Goal: Answer question/provide support

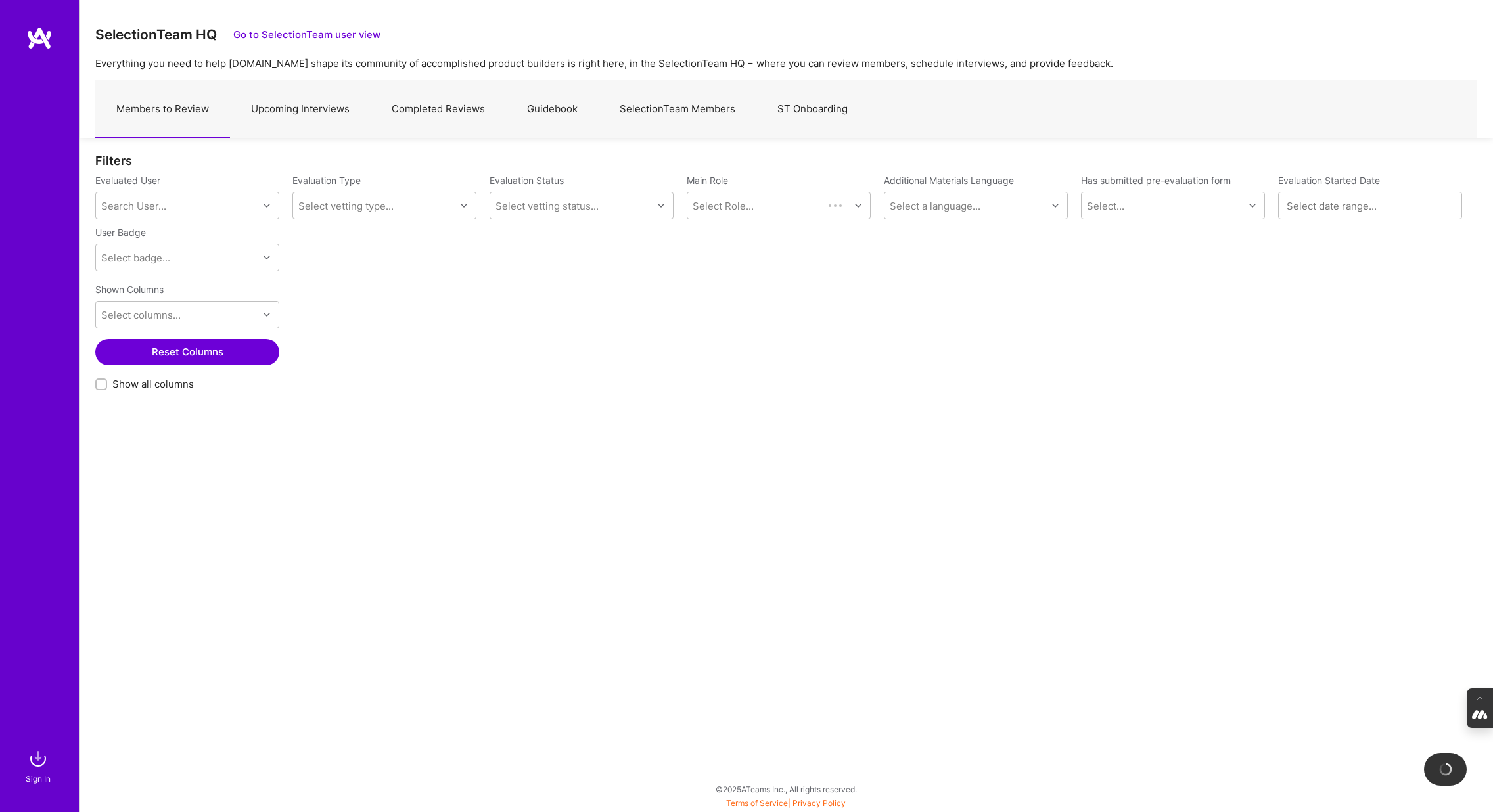
click at [450, 112] on link "Completed Reviews" at bounding box center [438, 109] width 136 height 57
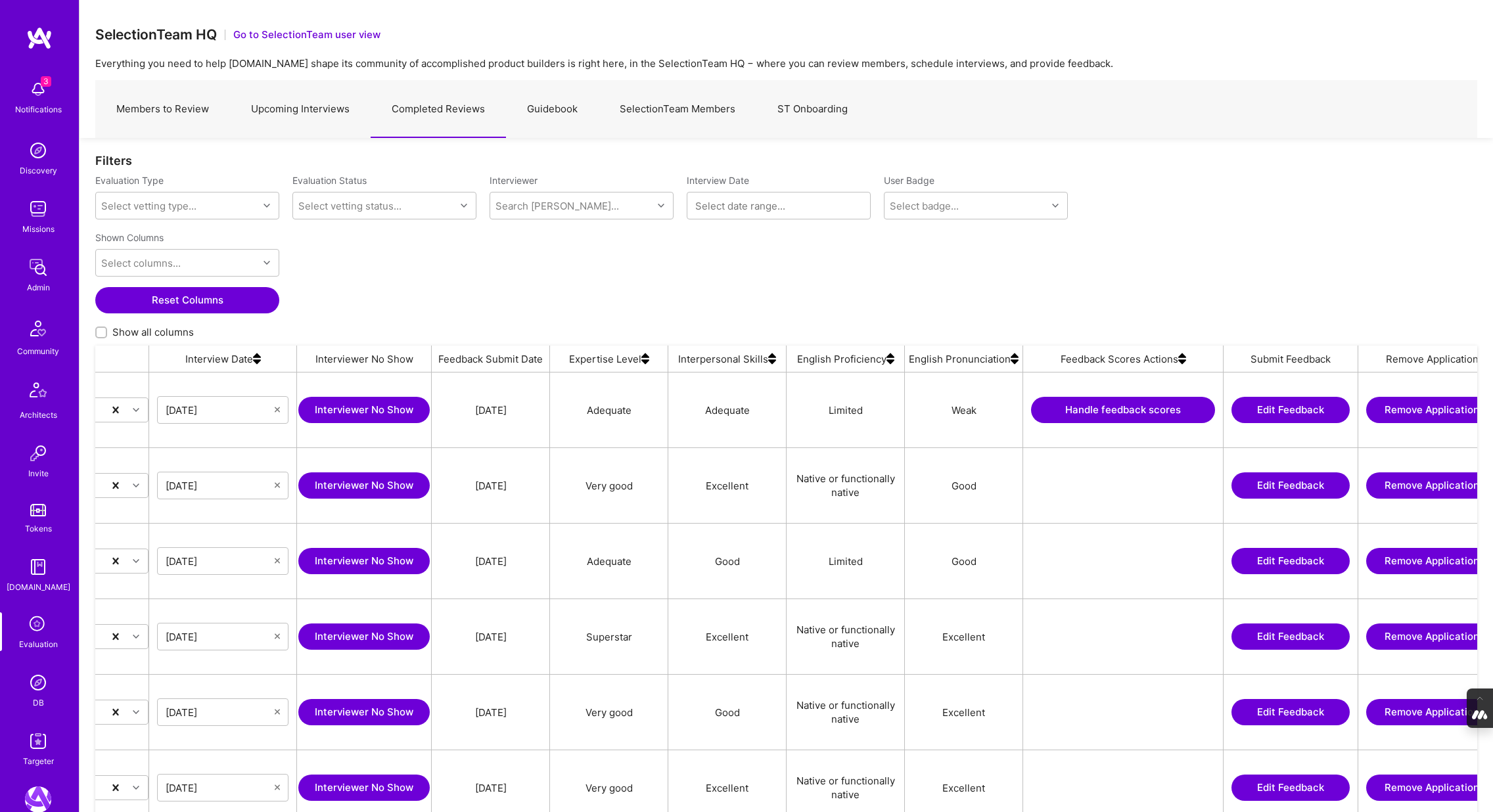
scroll to position [0, 697]
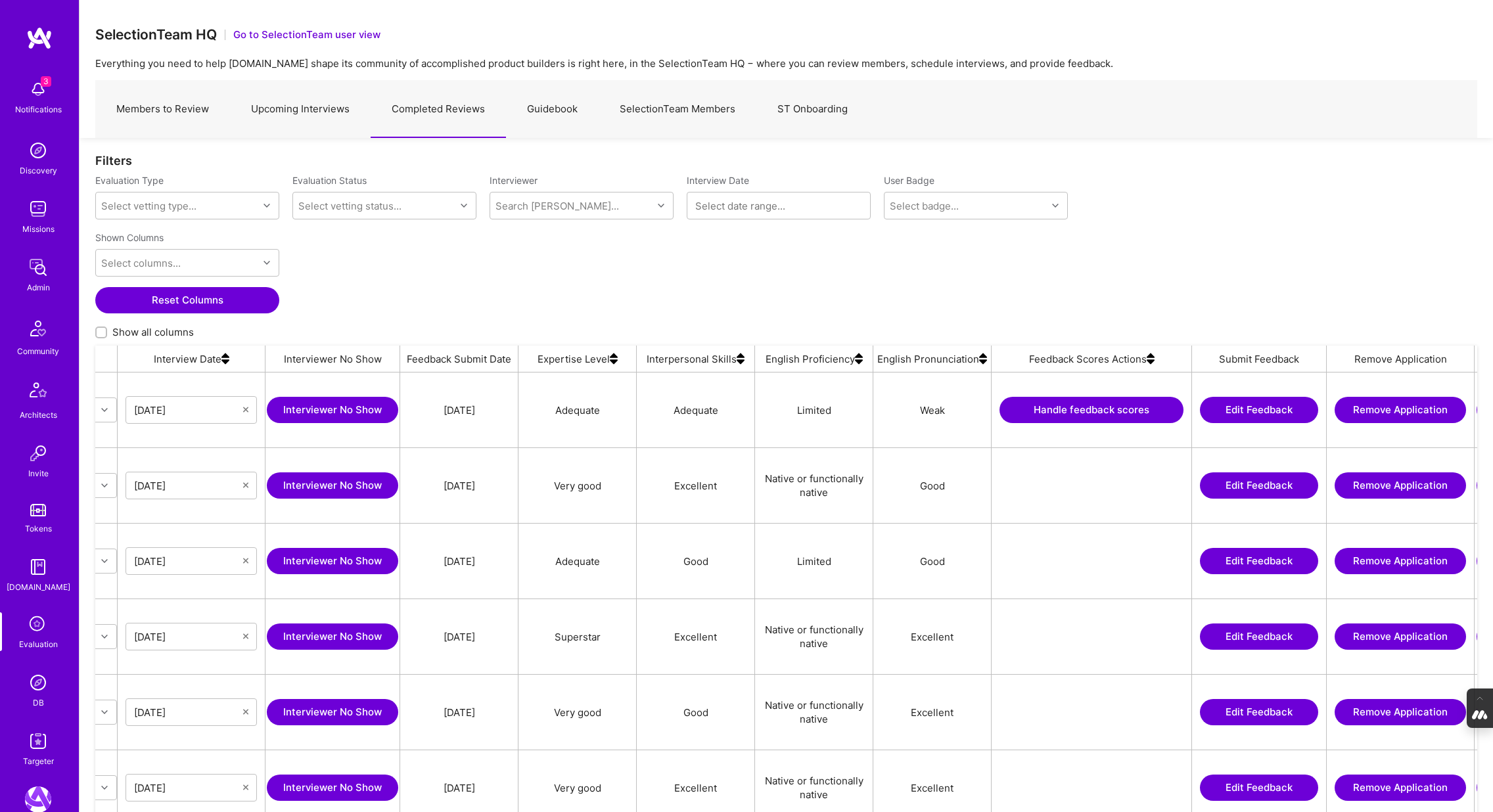
click at [1151, 360] on img at bounding box center [1151, 358] width 8 height 26
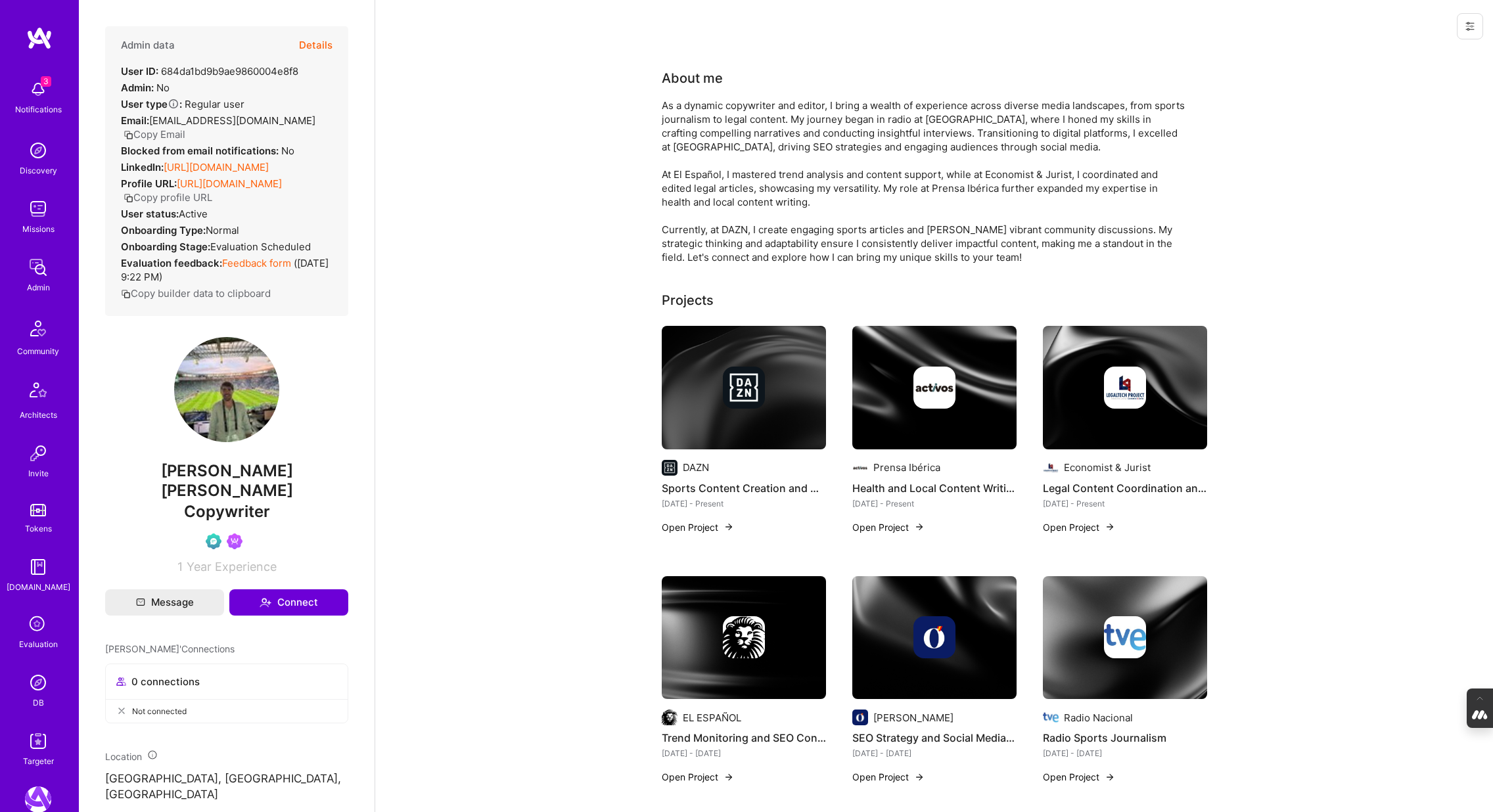
click at [313, 41] on button "Details" at bounding box center [315, 45] width 33 height 38
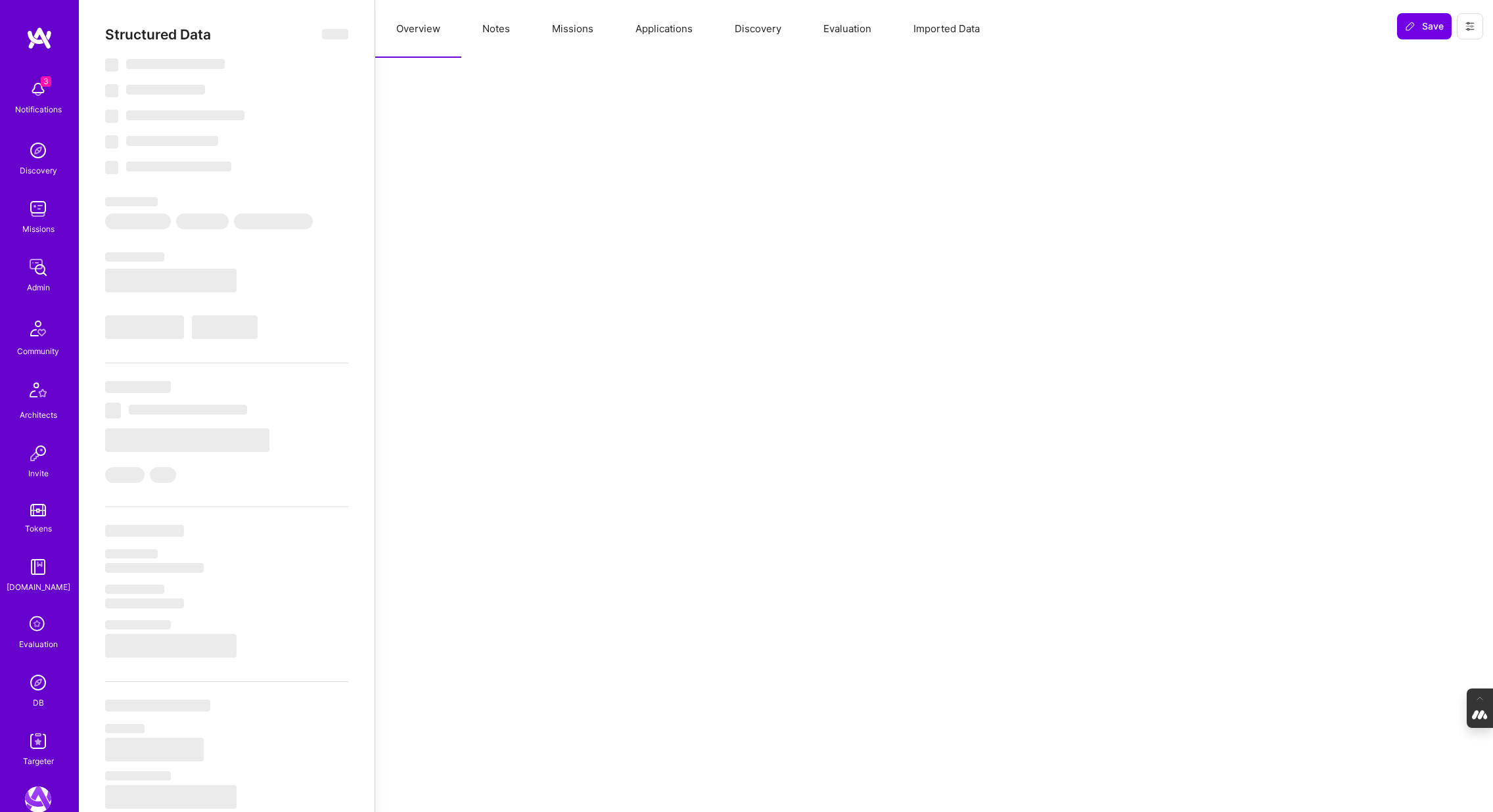
click at [847, 27] on button "Evaluation" at bounding box center [847, 29] width 90 height 58
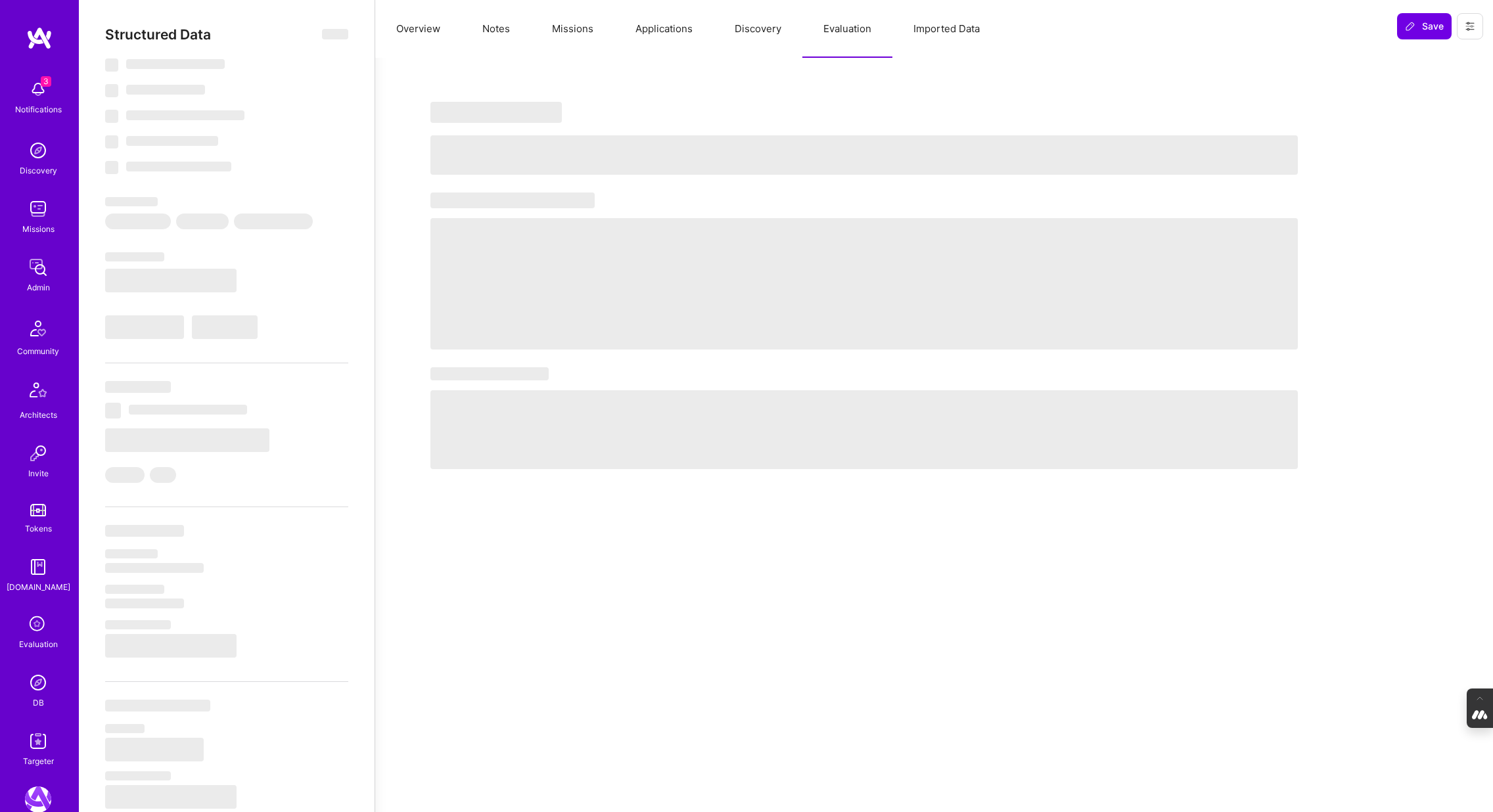
select select "Verified"
select select "US"
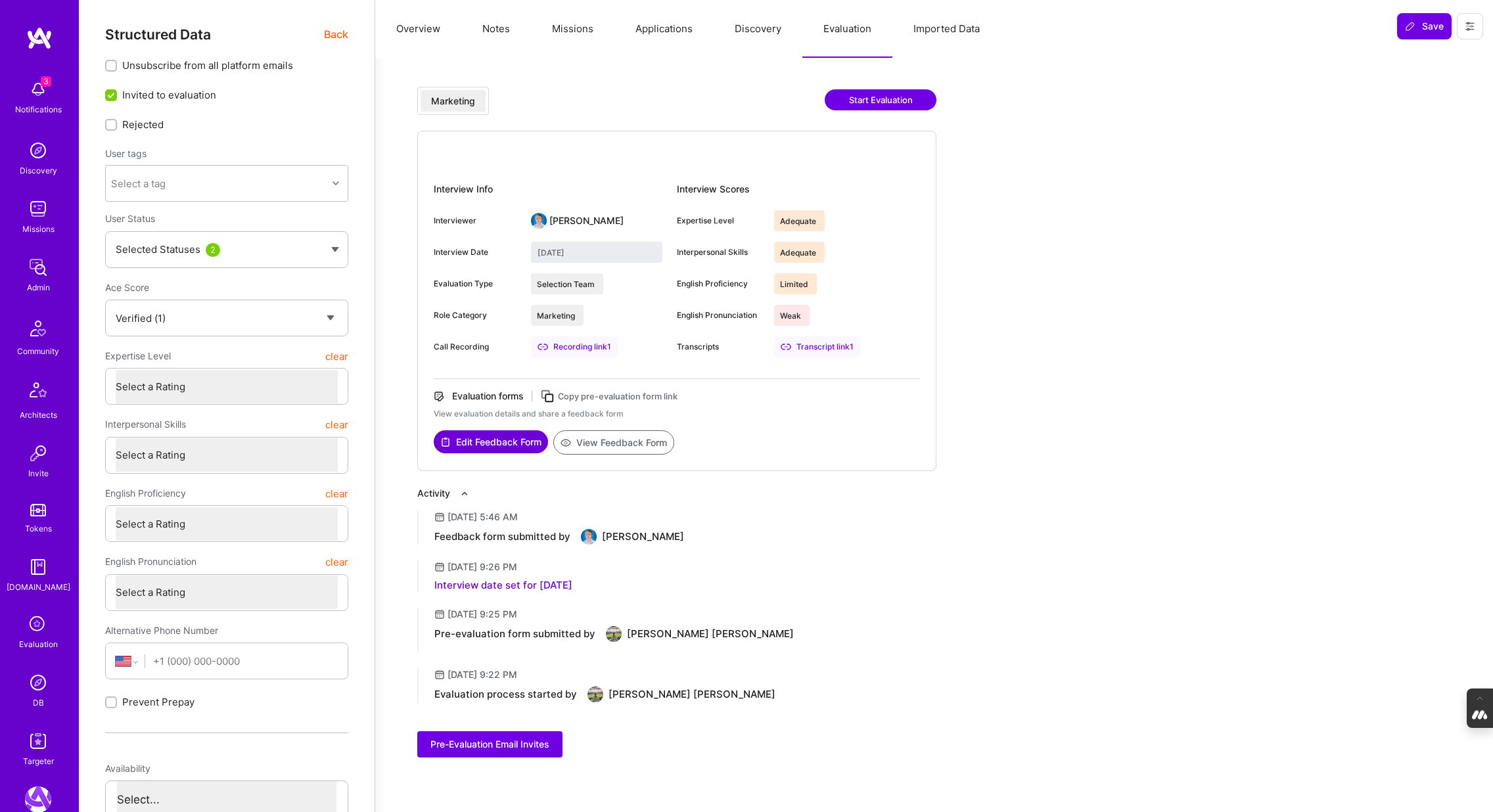
click at [687, 25] on button "Applications" at bounding box center [664, 29] width 100 height 58
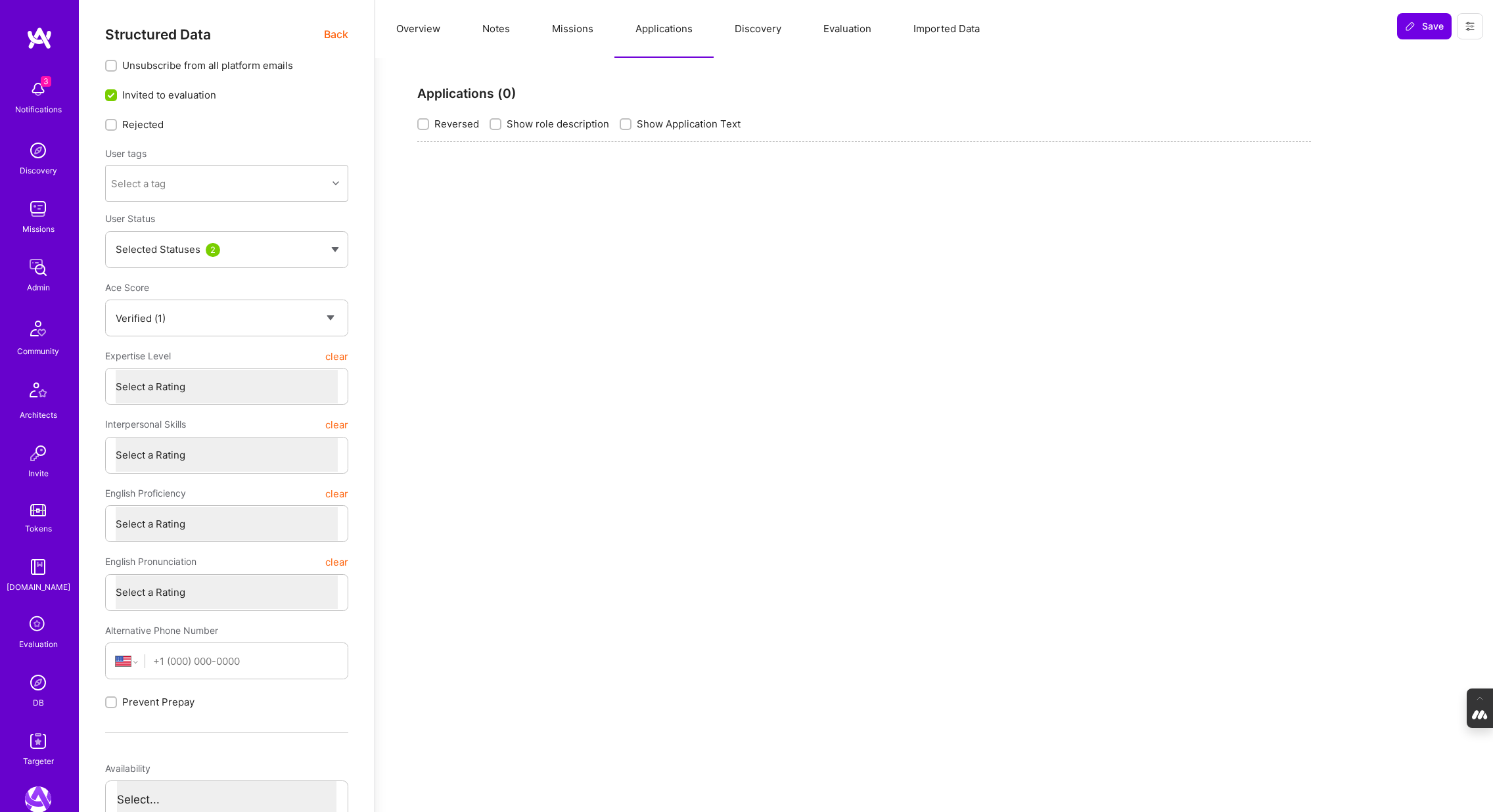
click at [580, 29] on button "Missions" at bounding box center [572, 29] width 83 height 58
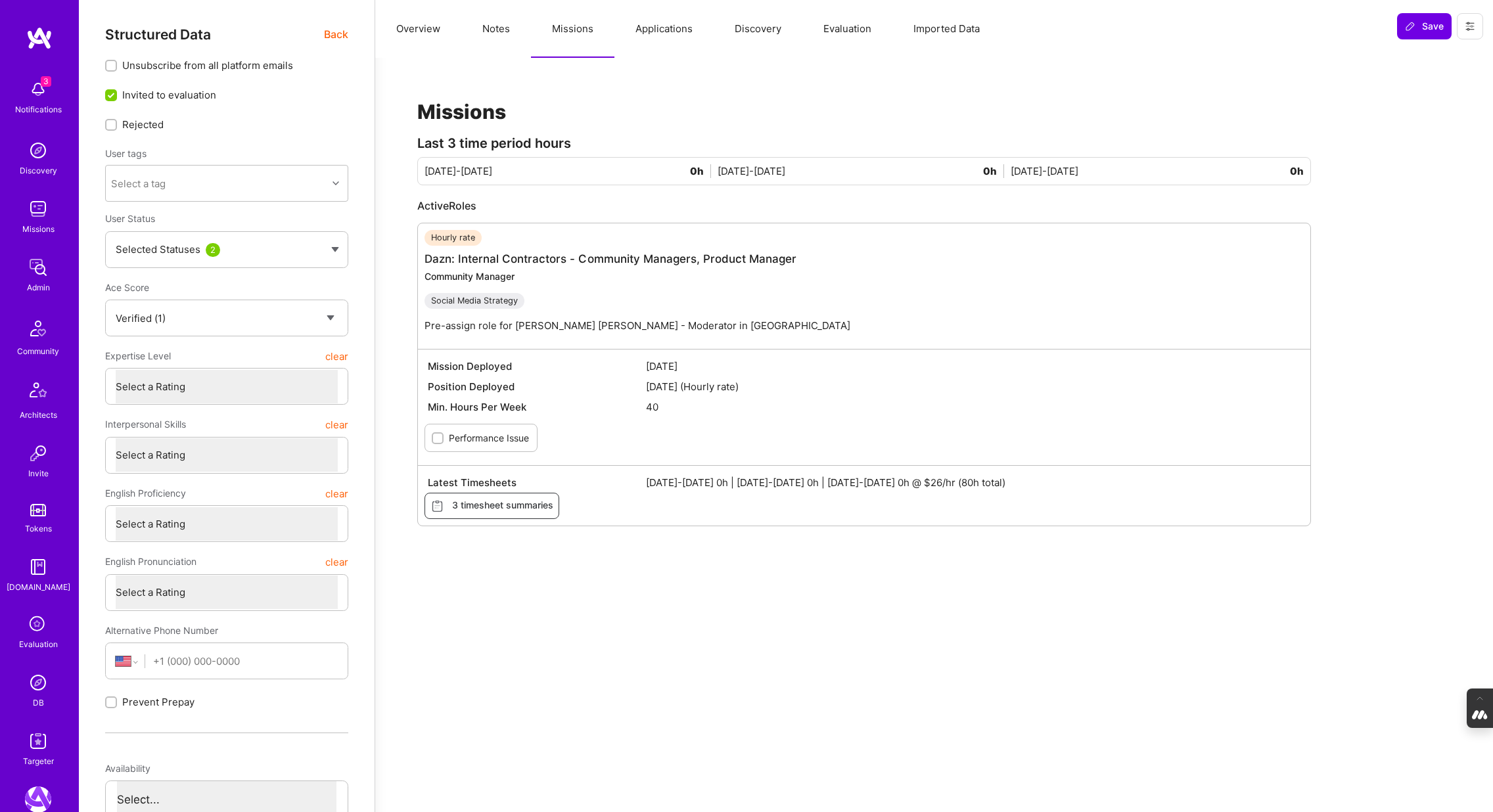
click at [847, 29] on button "Evaluation" at bounding box center [847, 29] width 90 height 58
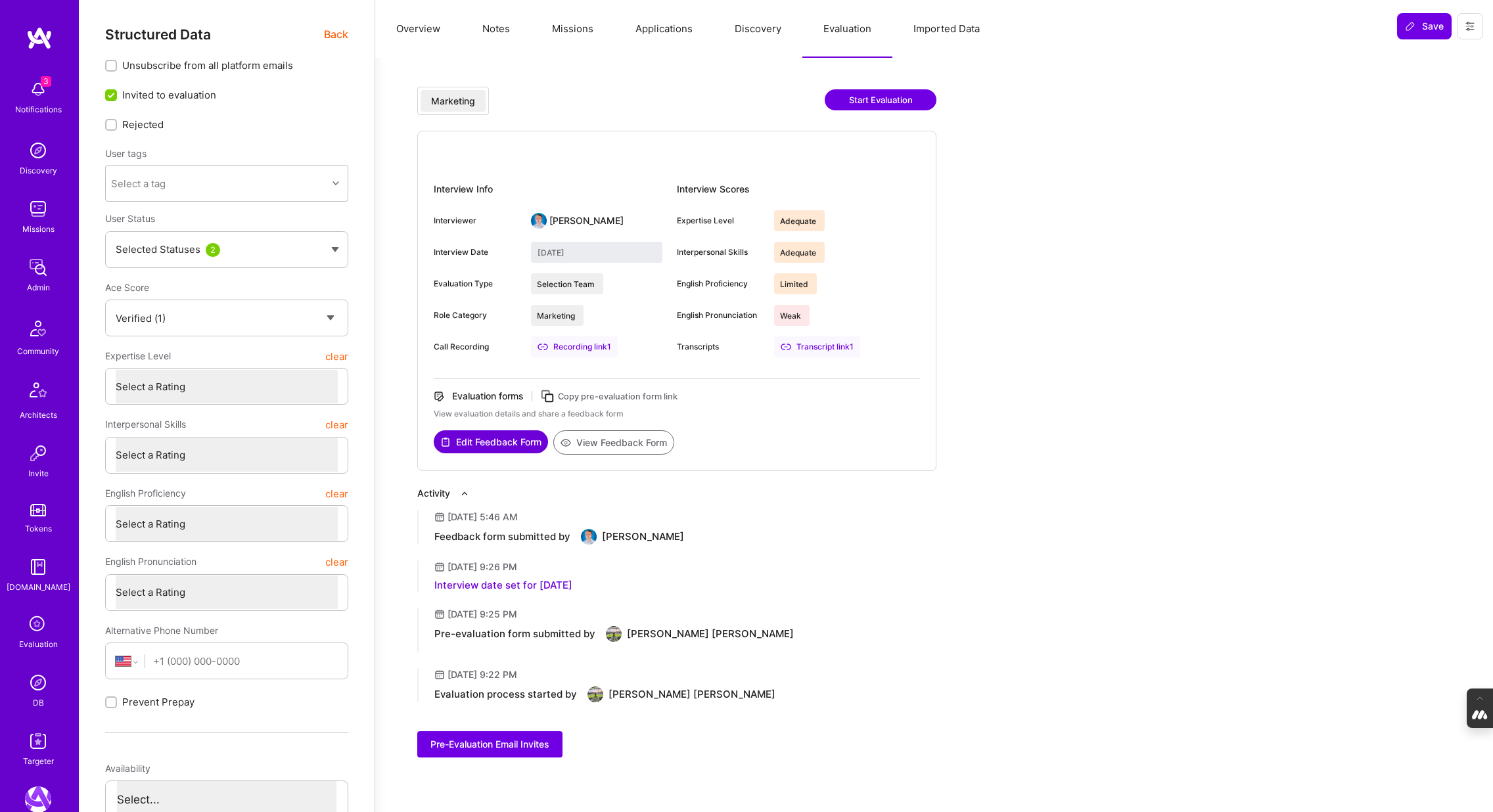
click at [647, 441] on button "View Feedback Form" at bounding box center [614, 442] width 121 height 24
click at [760, 35] on button "Discovery" at bounding box center [758, 29] width 89 height 58
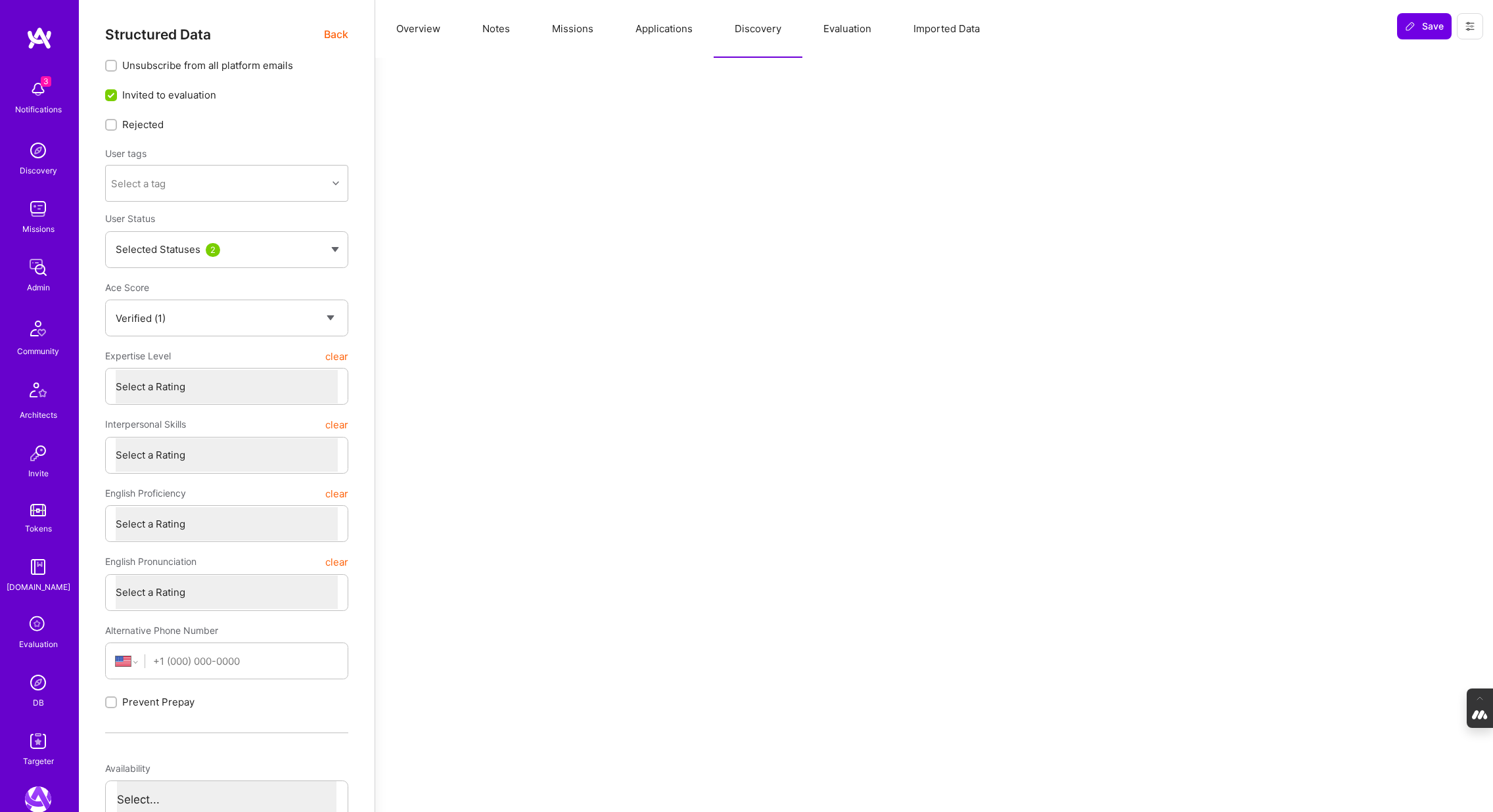
click at [658, 29] on button "Applications" at bounding box center [664, 29] width 100 height 58
click at [563, 33] on button "Missions" at bounding box center [572, 29] width 83 height 58
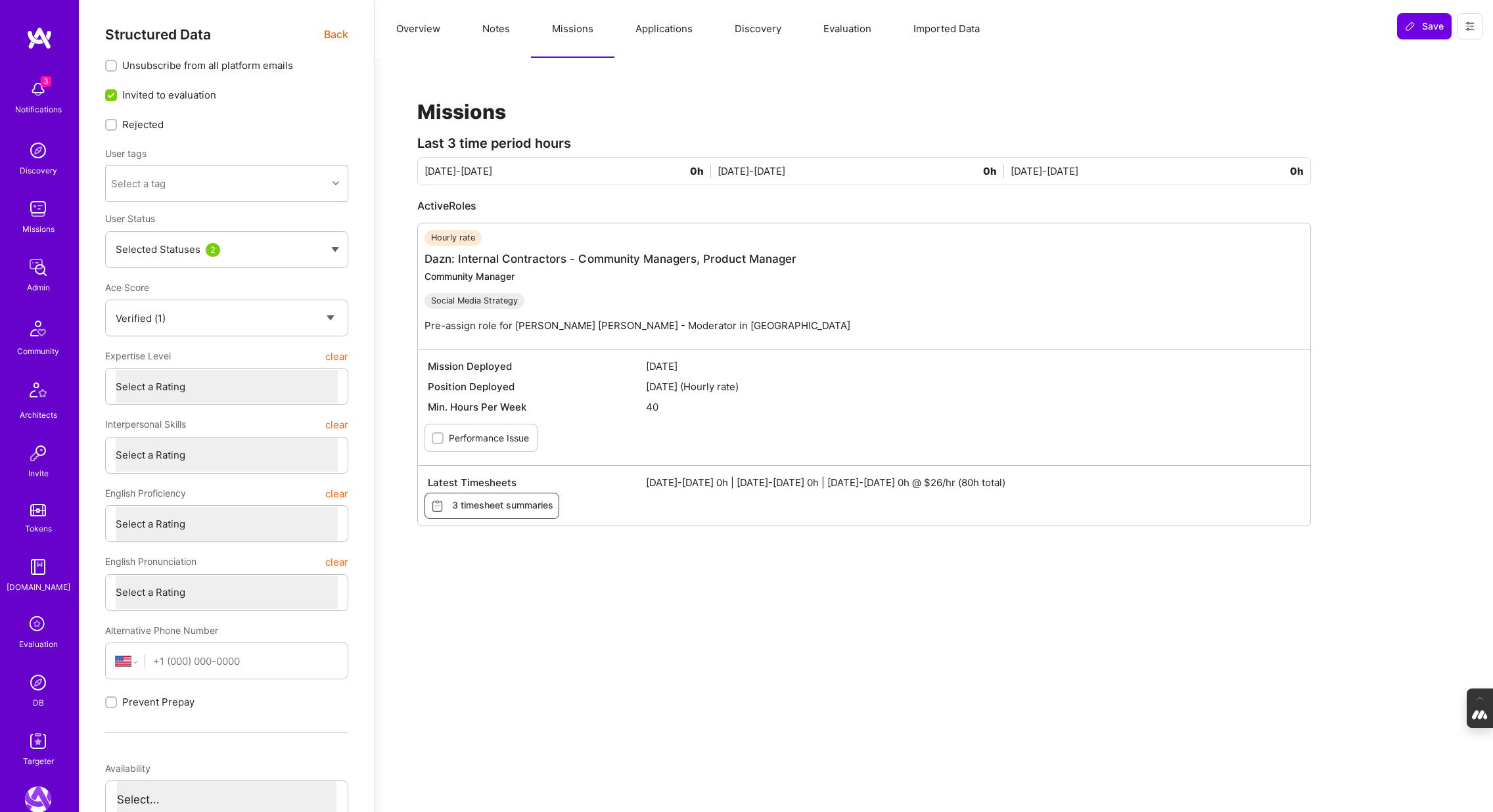
click at [484, 20] on button "Notes" at bounding box center [495, 29] width 69 height 58
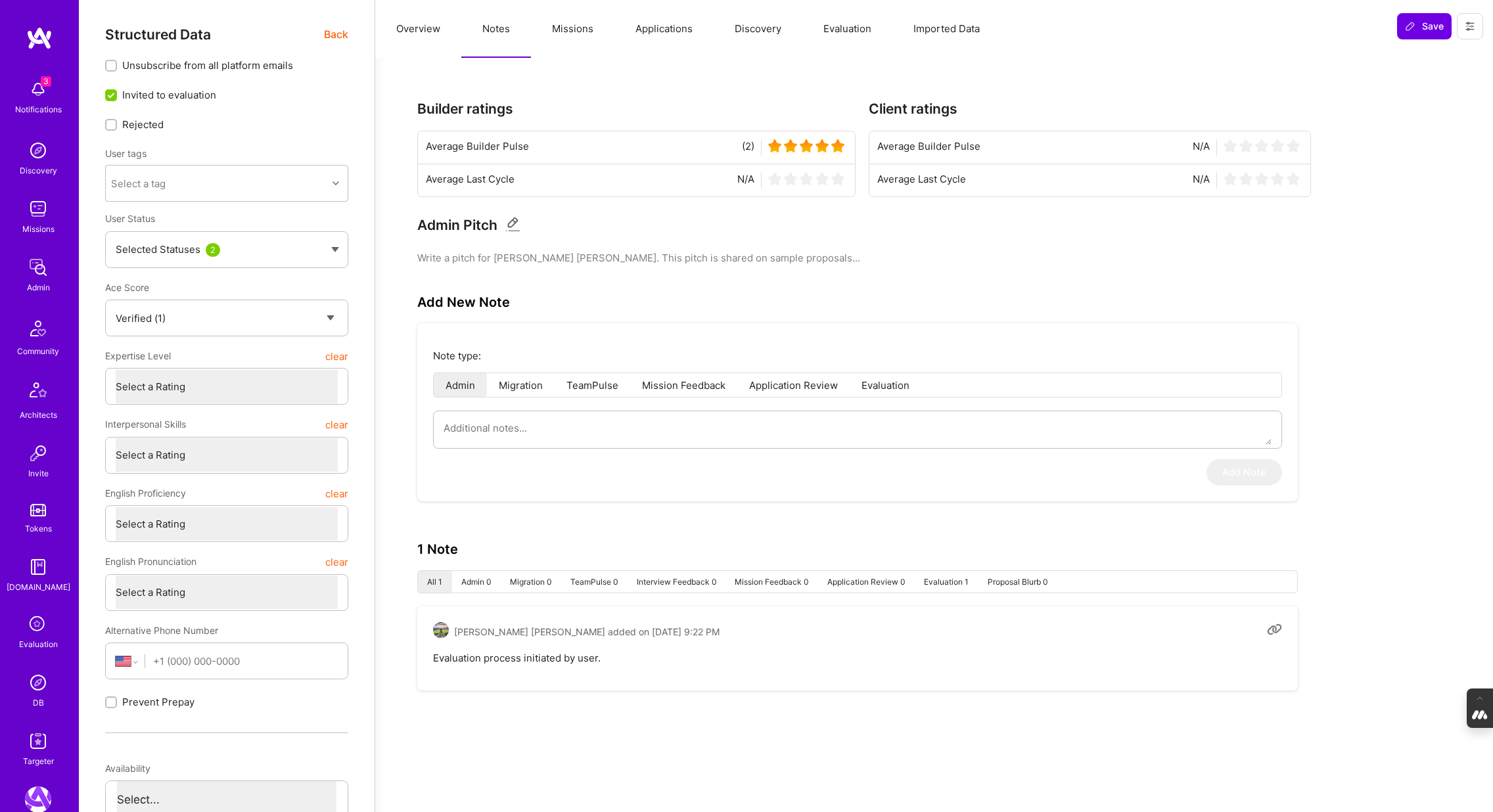
click at [337, 34] on span "Back" at bounding box center [336, 34] width 24 height 16
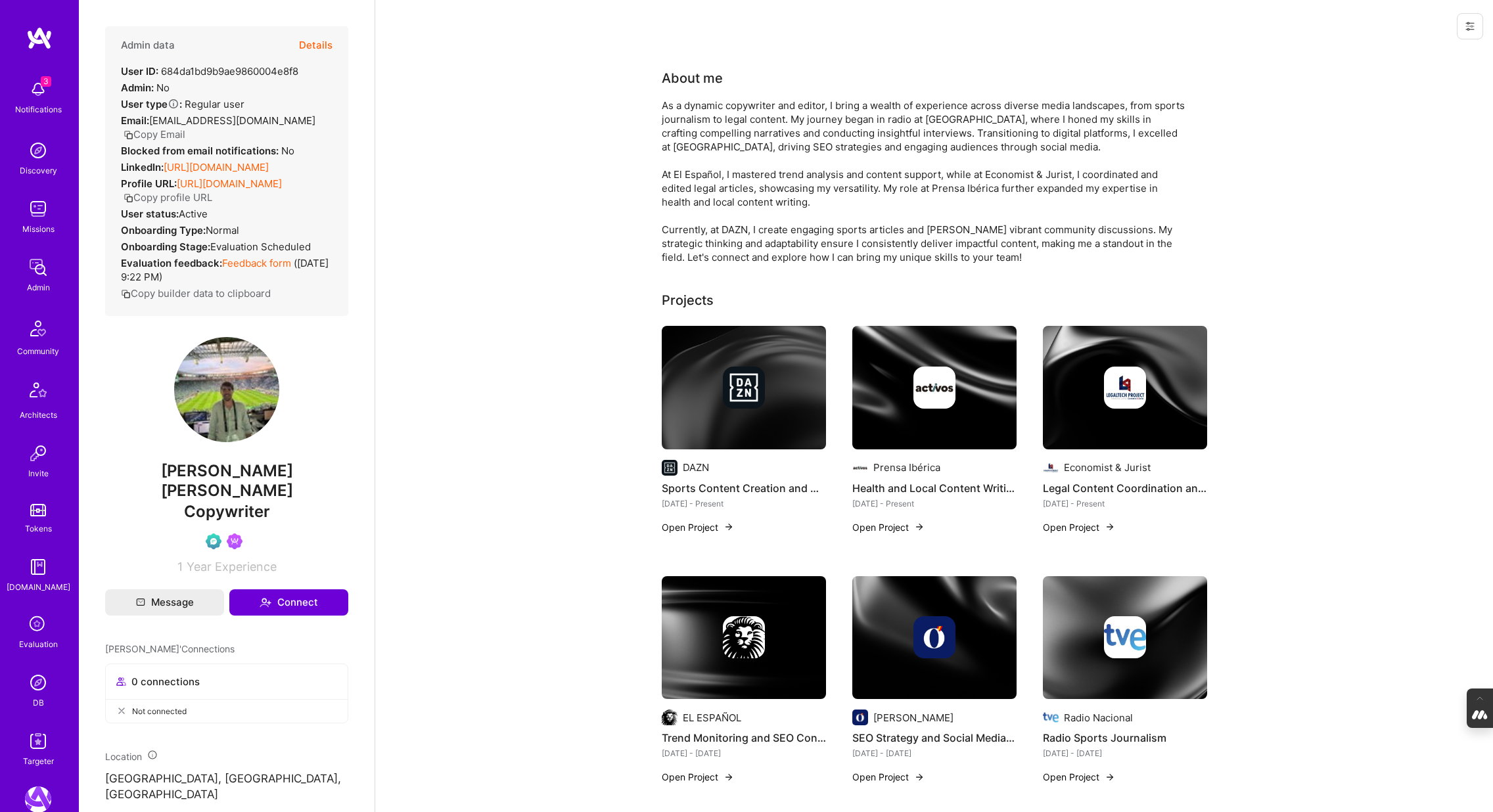
click at [313, 42] on button "Details" at bounding box center [315, 45] width 33 height 38
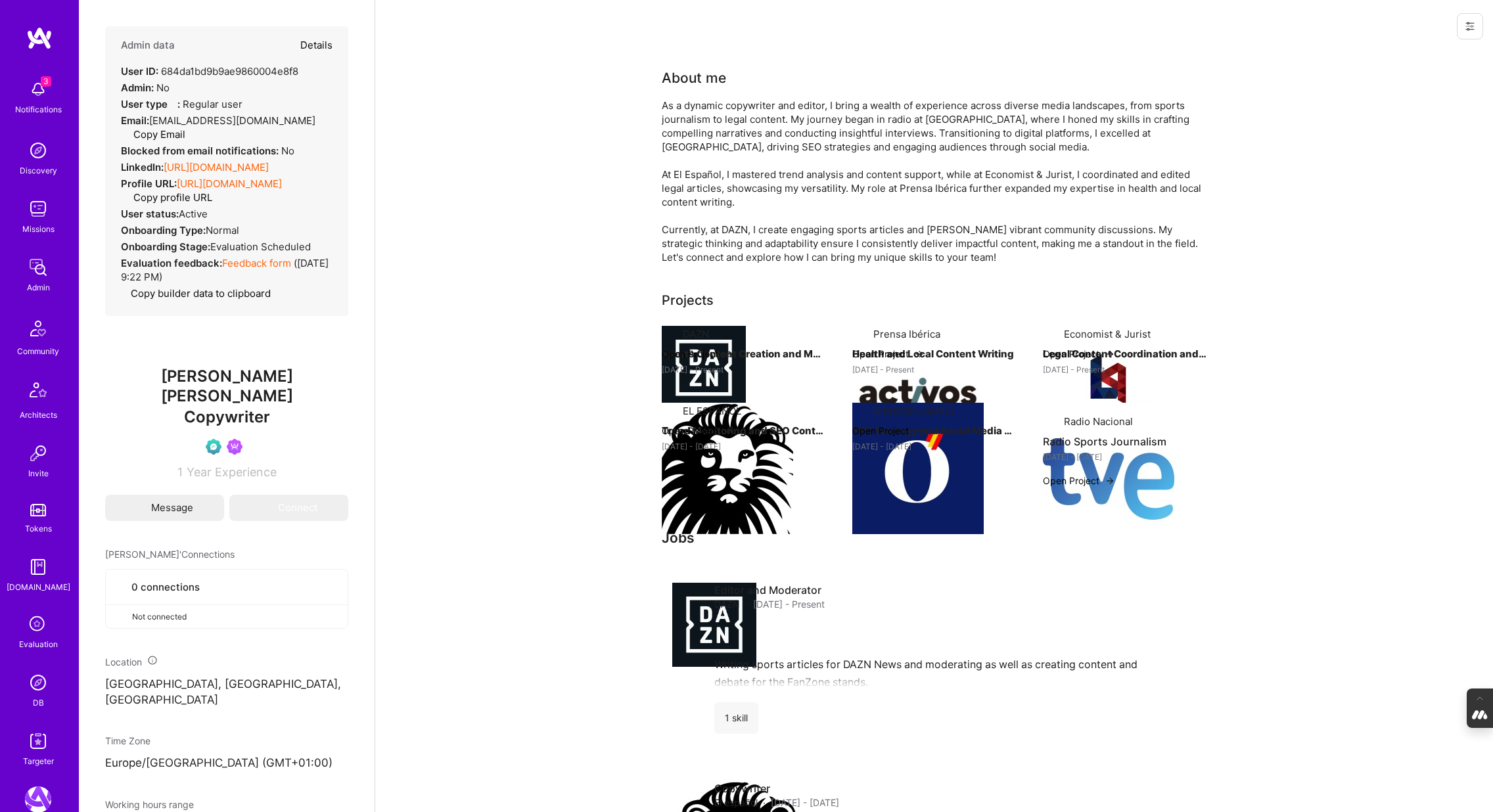
type textarea "x"
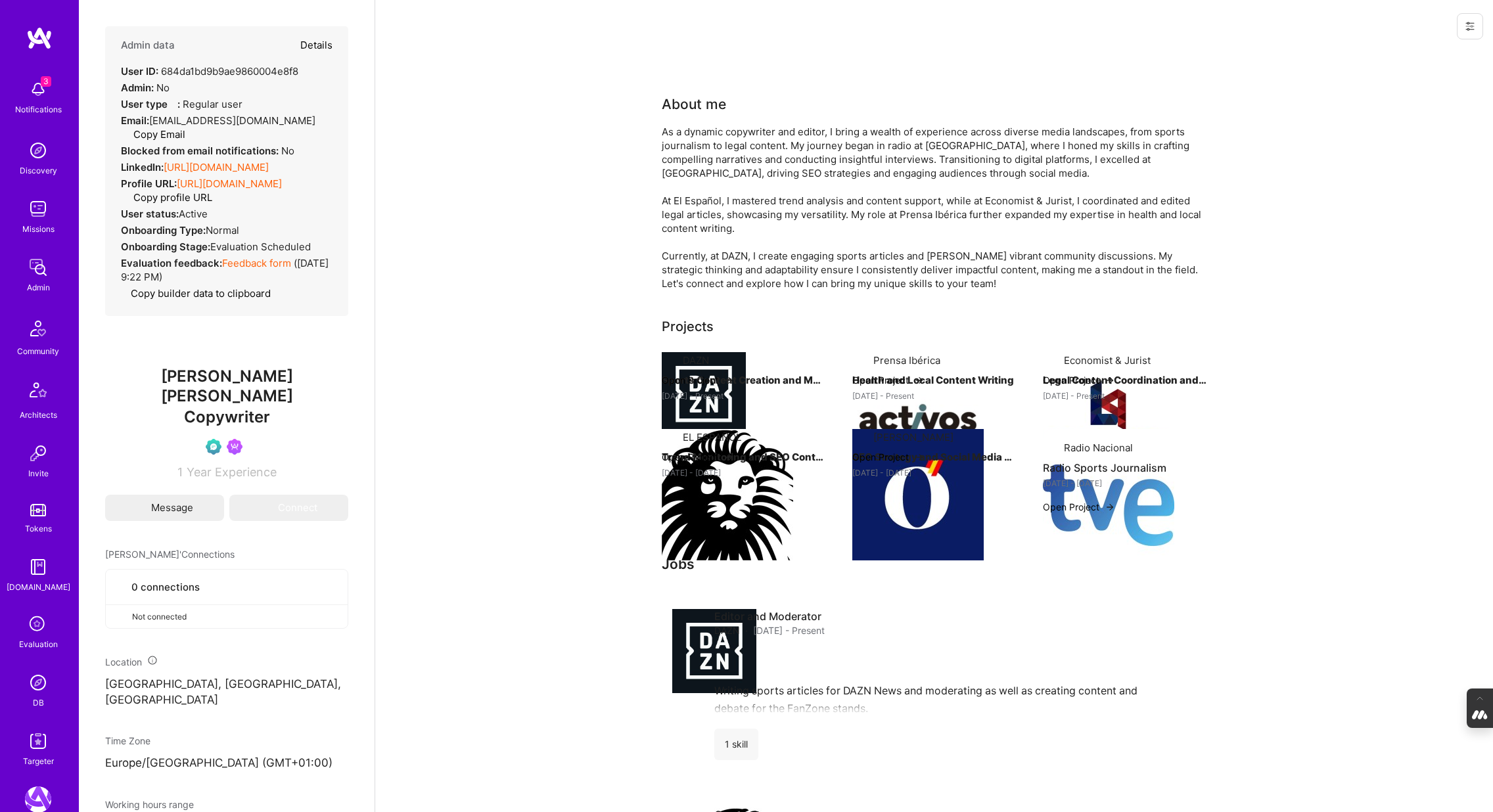
select select "Verified"
select select "US"
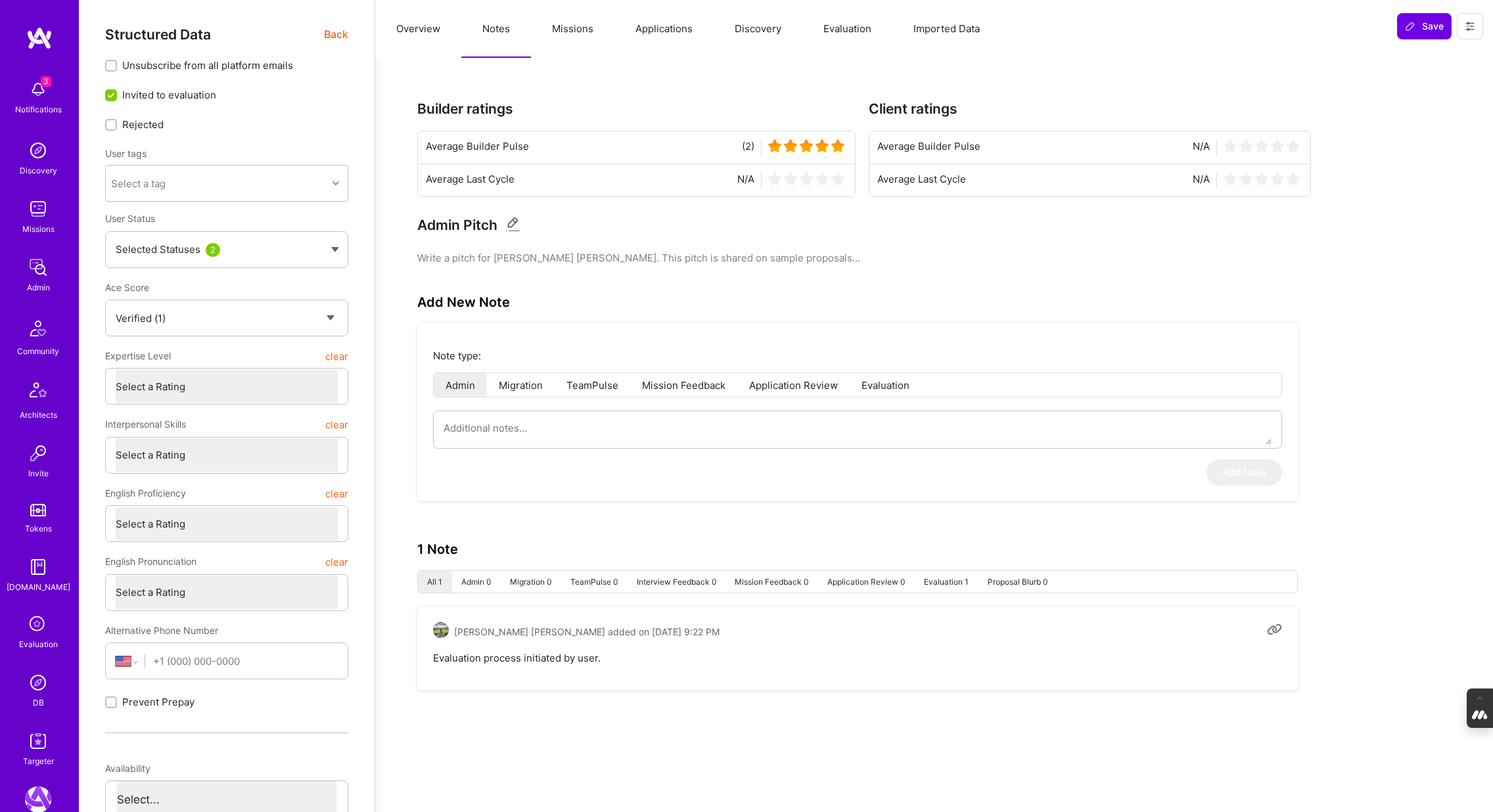
click at [337, 35] on span "Back" at bounding box center [336, 34] width 24 height 16
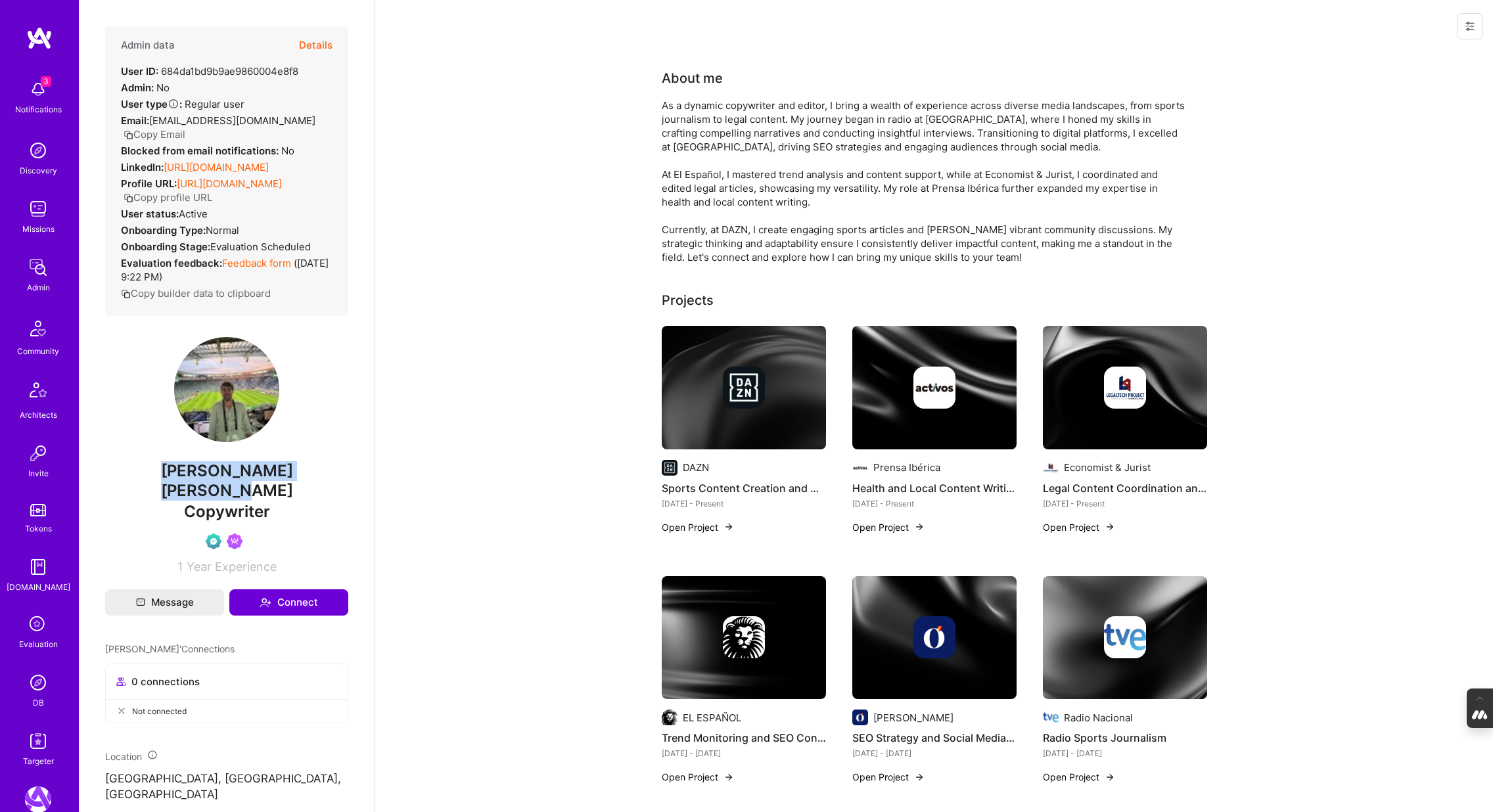
drag, startPoint x: 320, startPoint y: 485, endPoint x: 127, endPoint y: 489, distance: 193.0
click at [127, 489] on span "[PERSON_NAME] [PERSON_NAME]" at bounding box center [227, 481] width 243 height 39
copy span "[PERSON_NAME] [PERSON_NAME]"
click at [320, 46] on button "Details" at bounding box center [315, 45] width 33 height 38
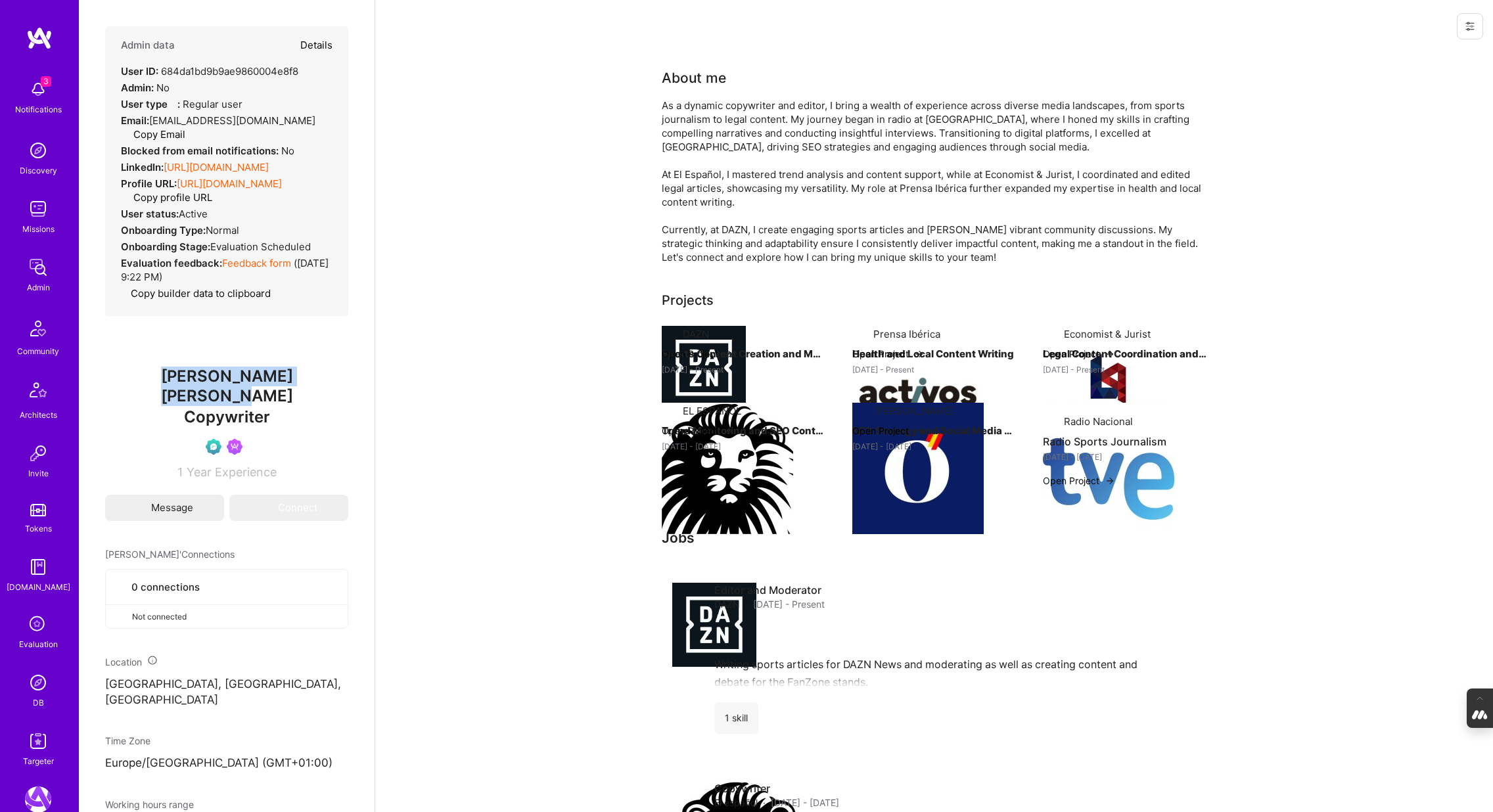
type textarea "x"
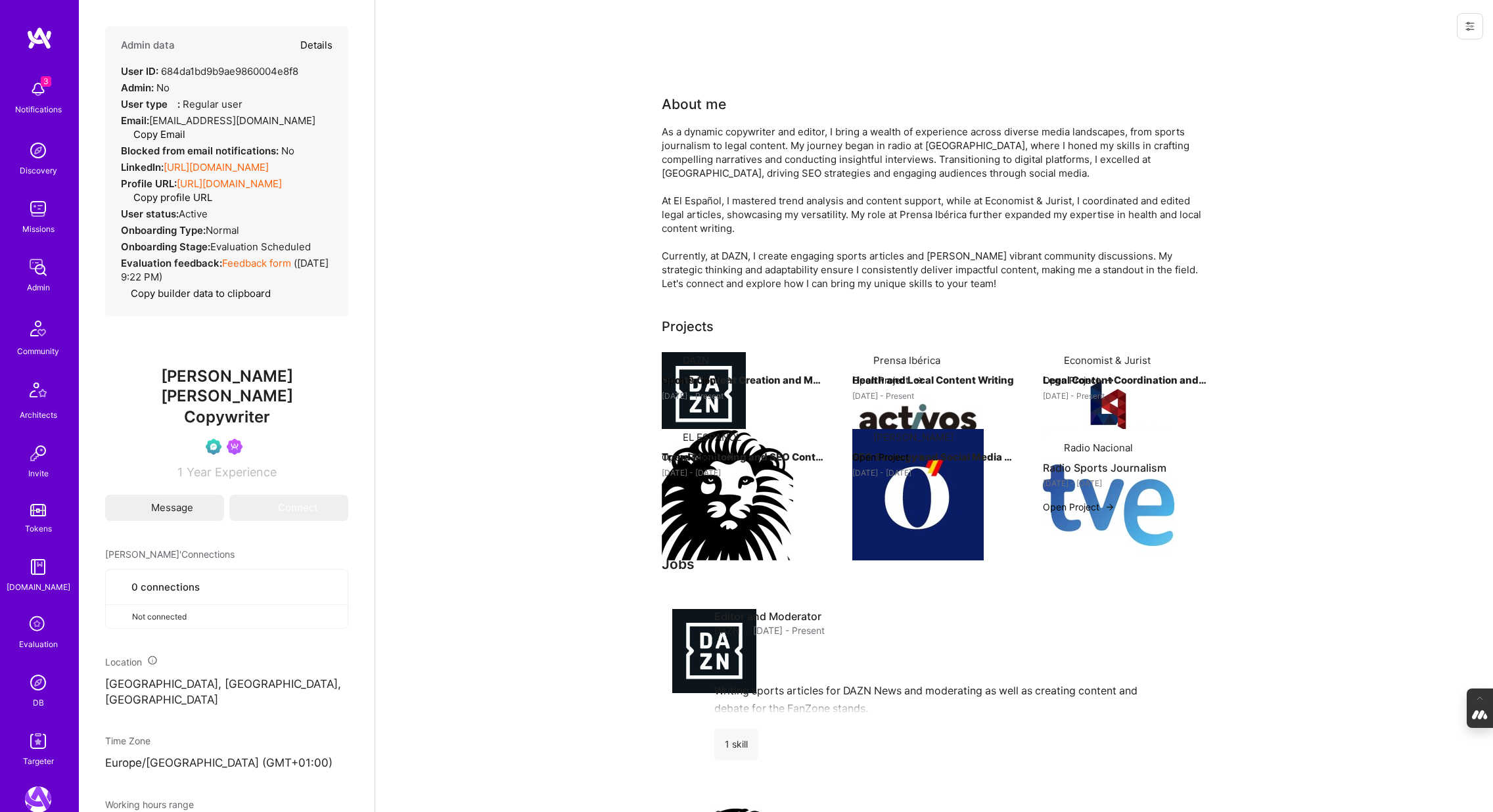
select select "Verified"
select select "US"
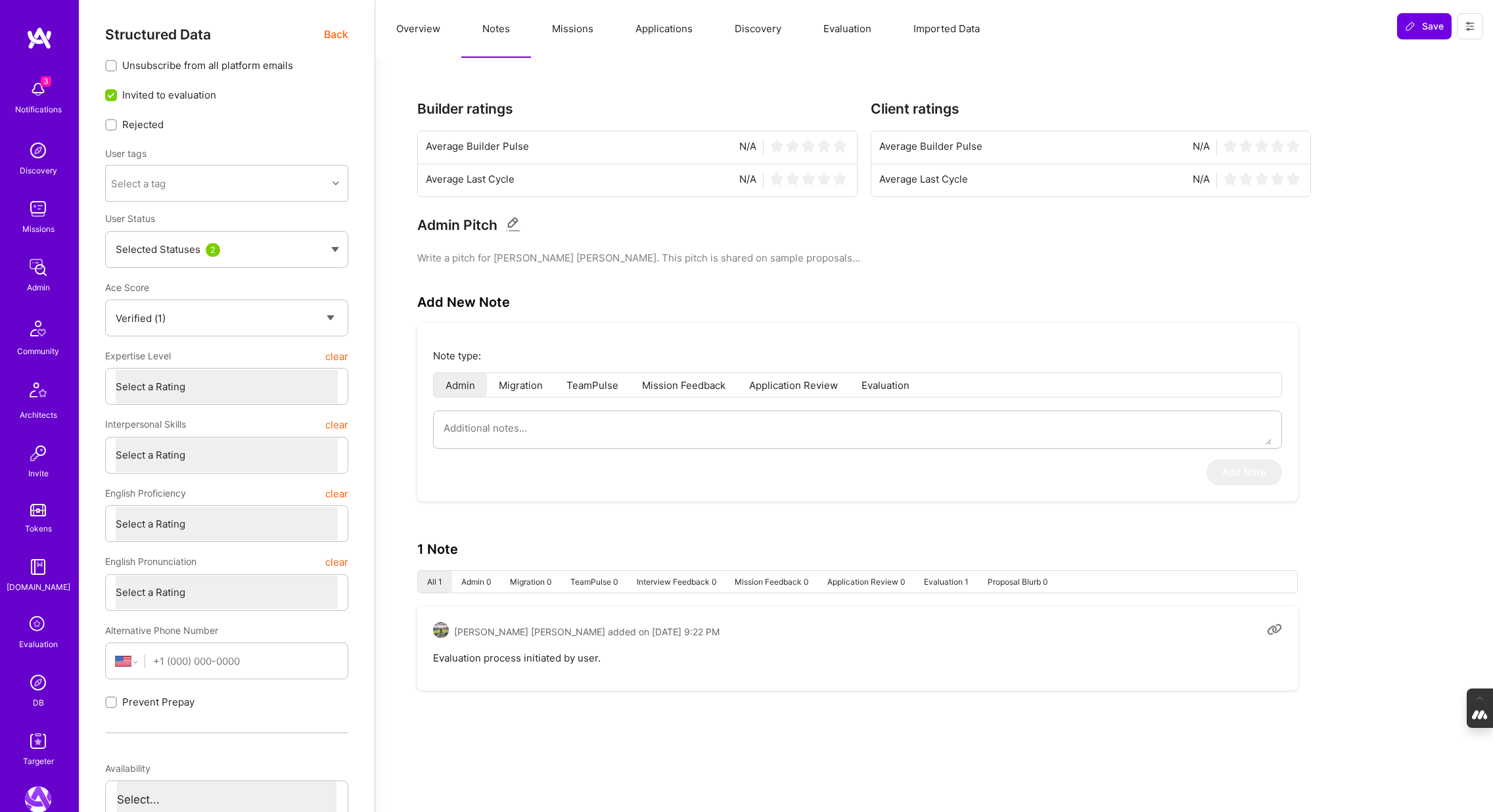
click at [673, 31] on button "Applications" at bounding box center [664, 29] width 100 height 58
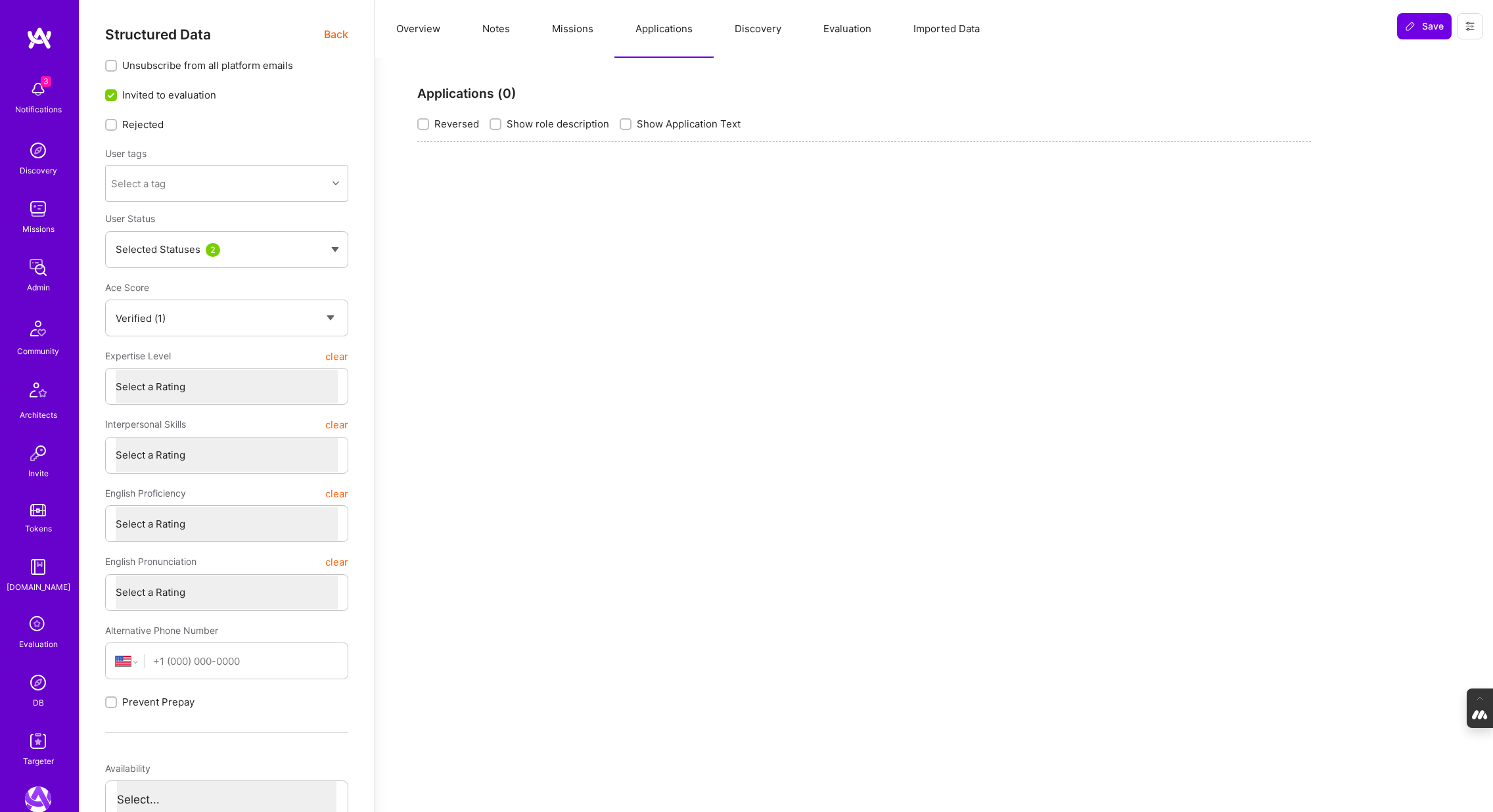
click at [593, 32] on button "Missions" at bounding box center [572, 29] width 83 height 58
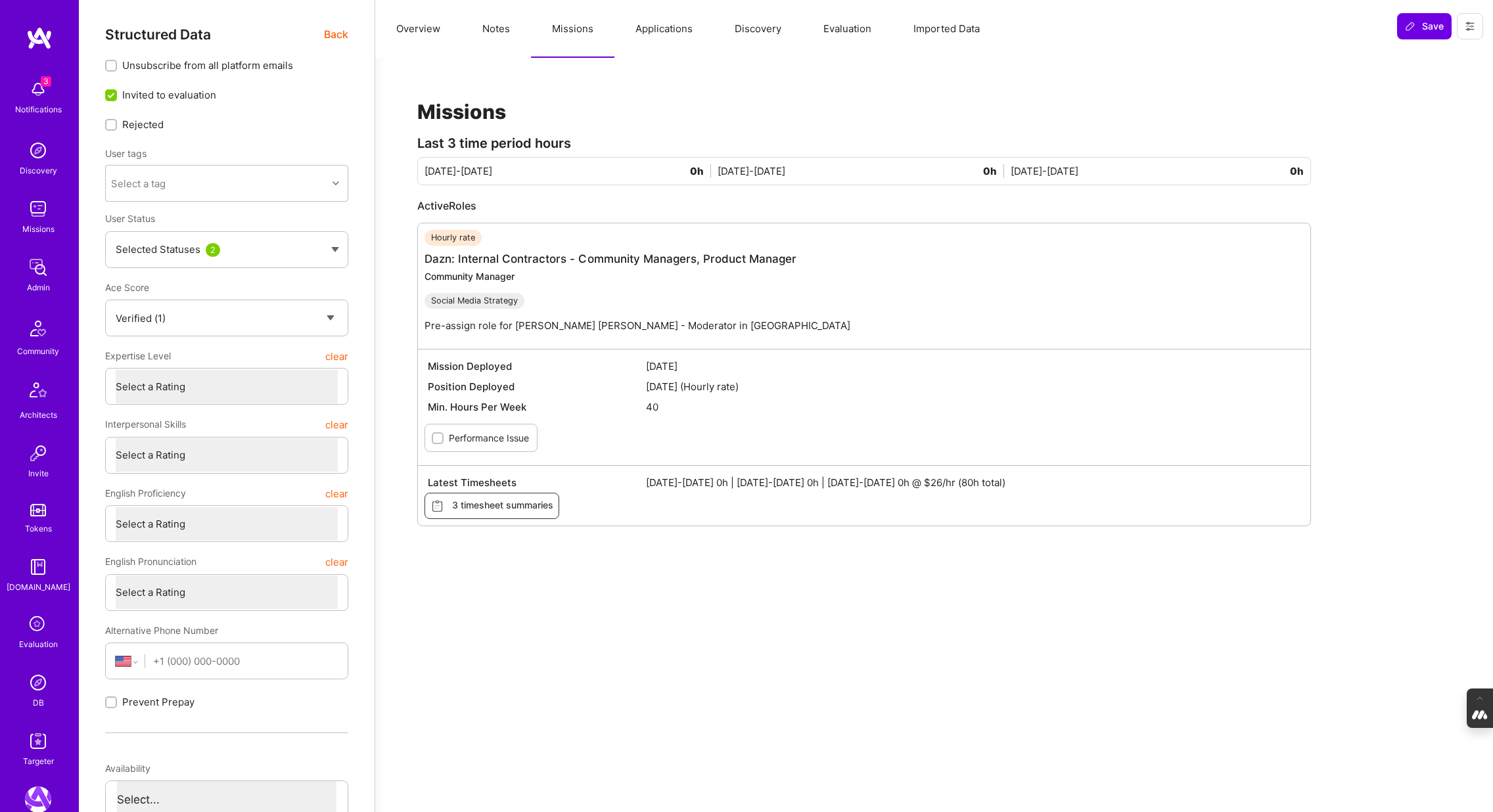
click at [850, 31] on button "Evaluation" at bounding box center [847, 29] width 90 height 58
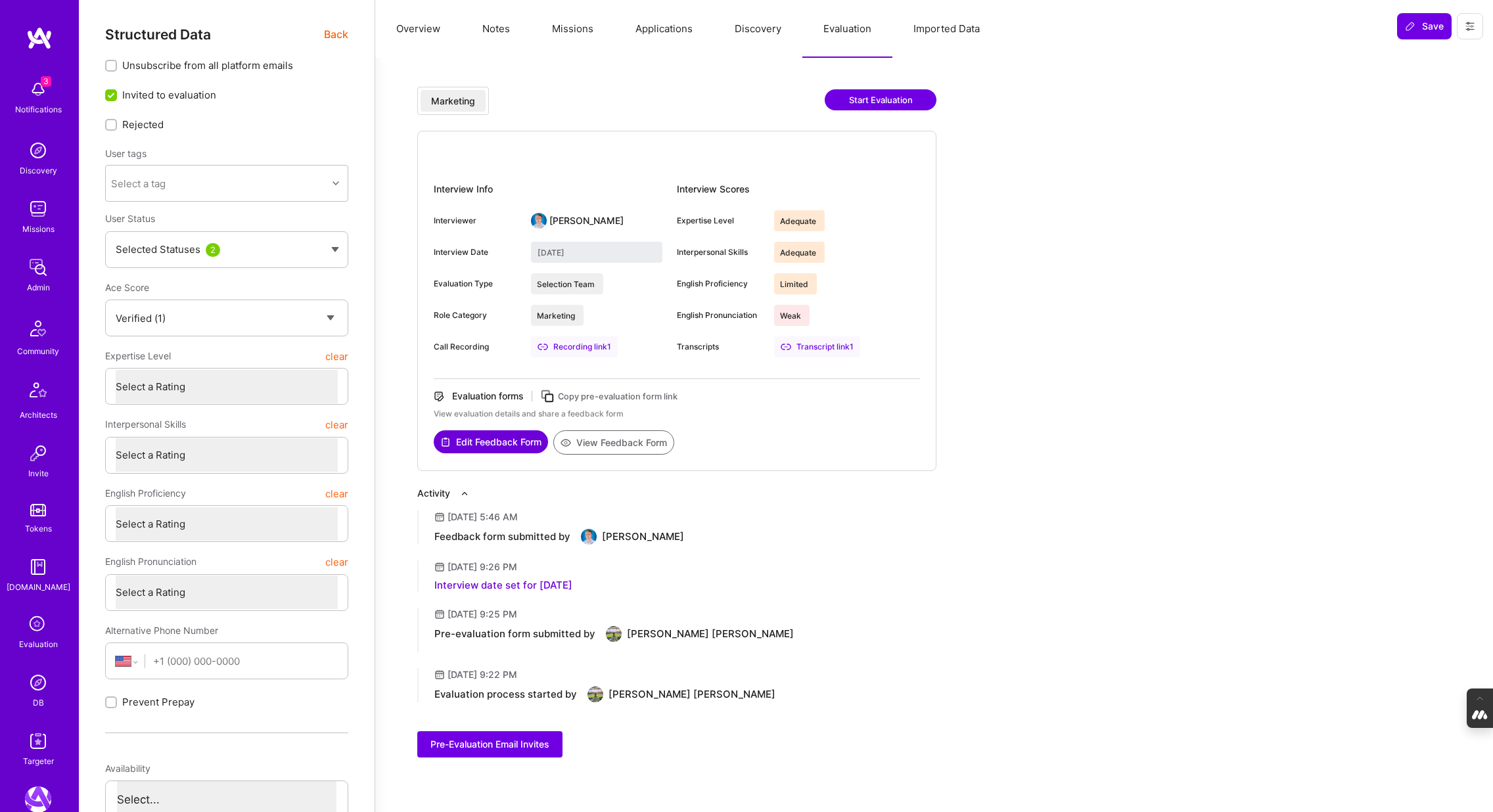
click at [638, 443] on button "View Feedback Form" at bounding box center [614, 442] width 121 height 24
click at [411, 31] on button "Overview" at bounding box center [418, 29] width 86 height 58
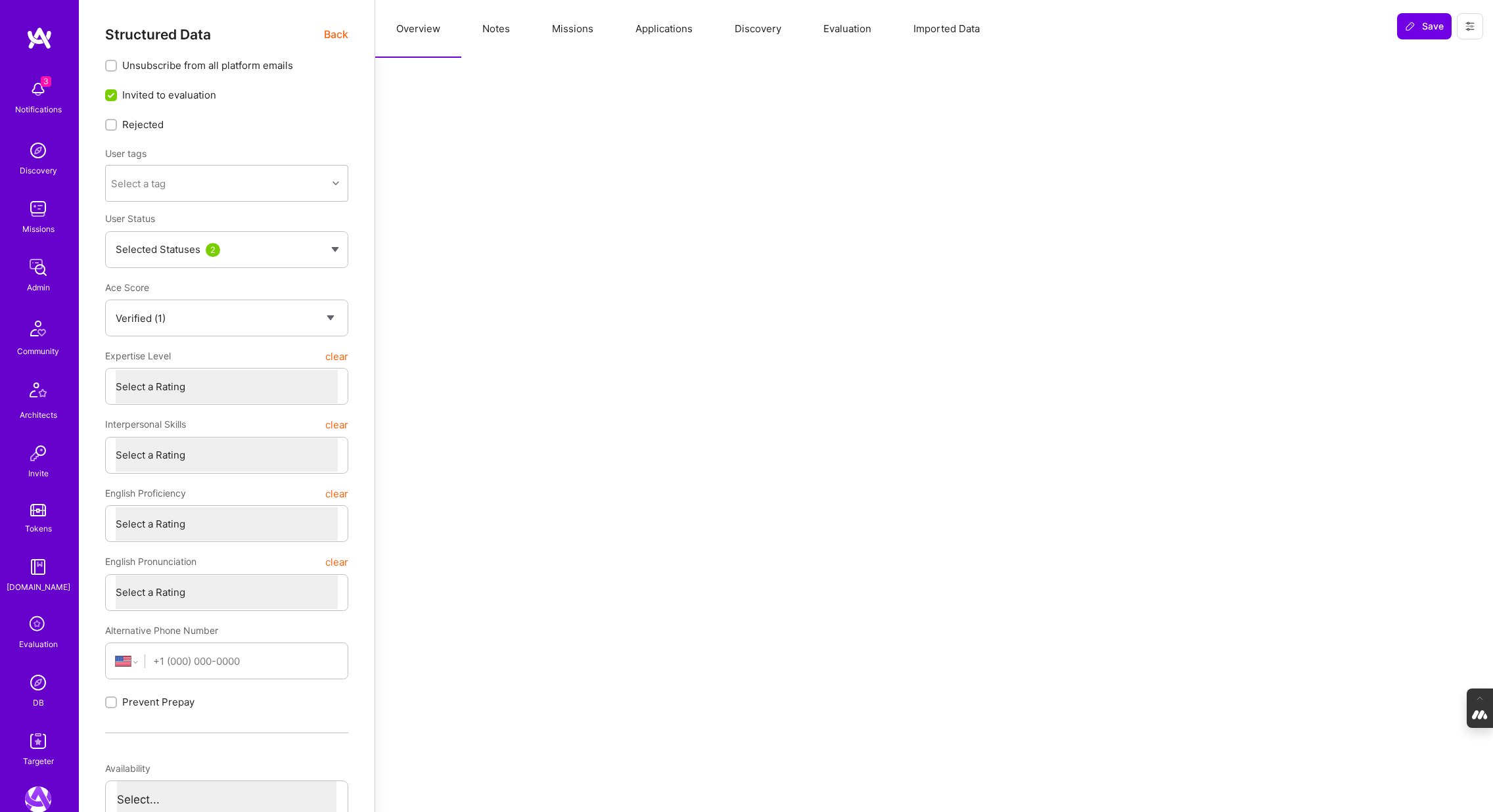
click at [331, 35] on span "Back" at bounding box center [336, 34] width 24 height 16
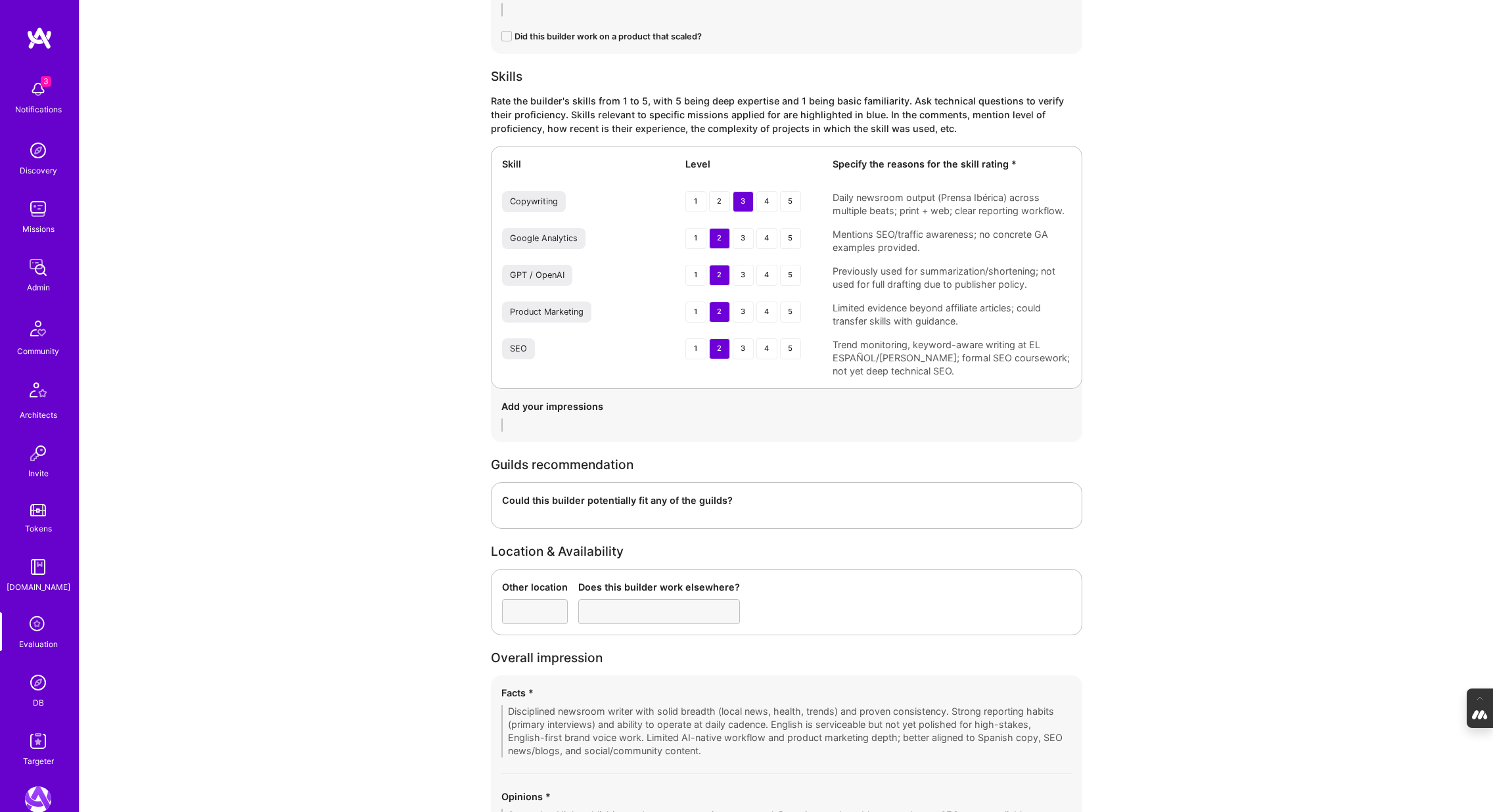
scroll to position [1973, 0]
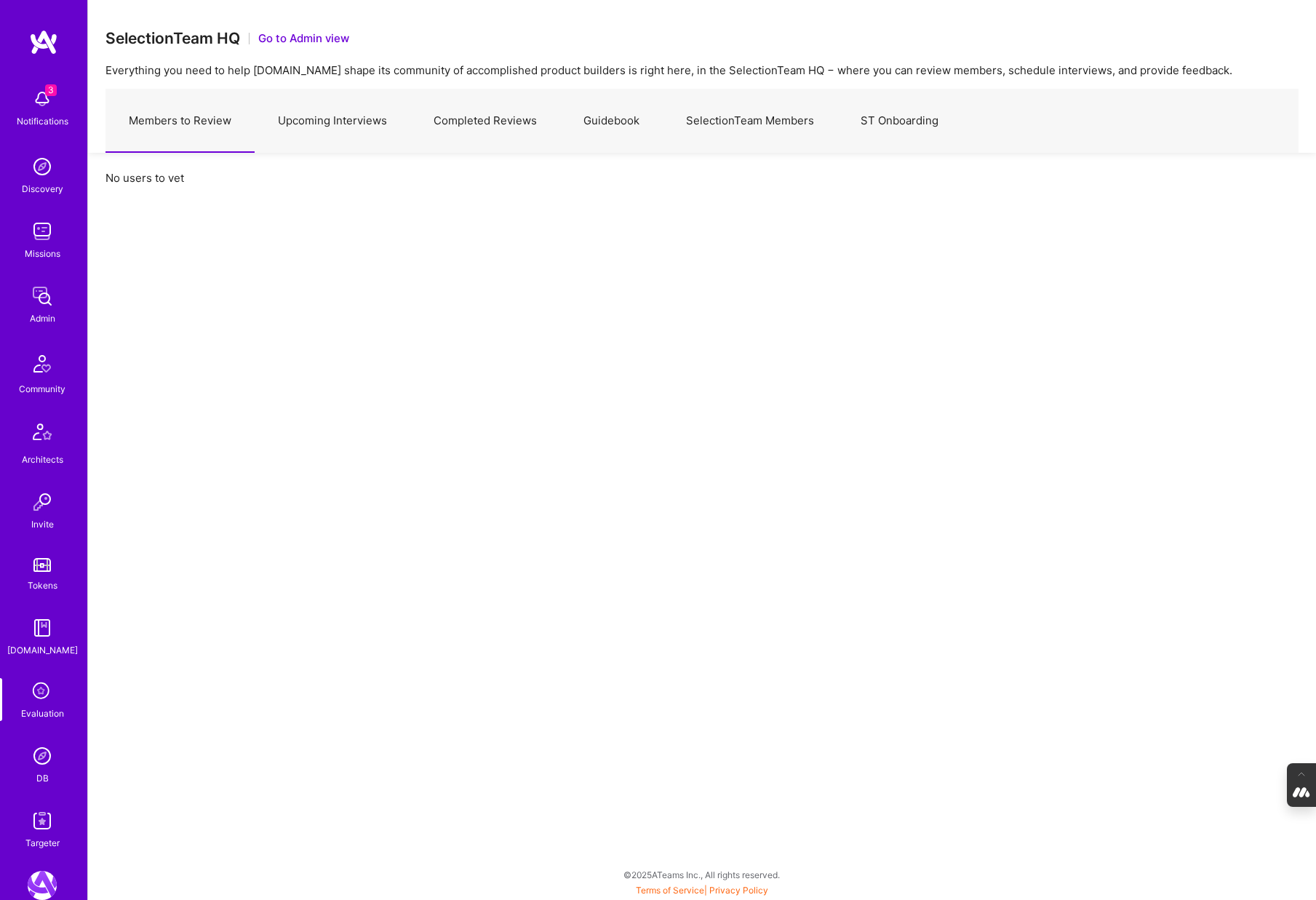
click at [40, 761] on img at bounding box center [42, 755] width 29 height 29
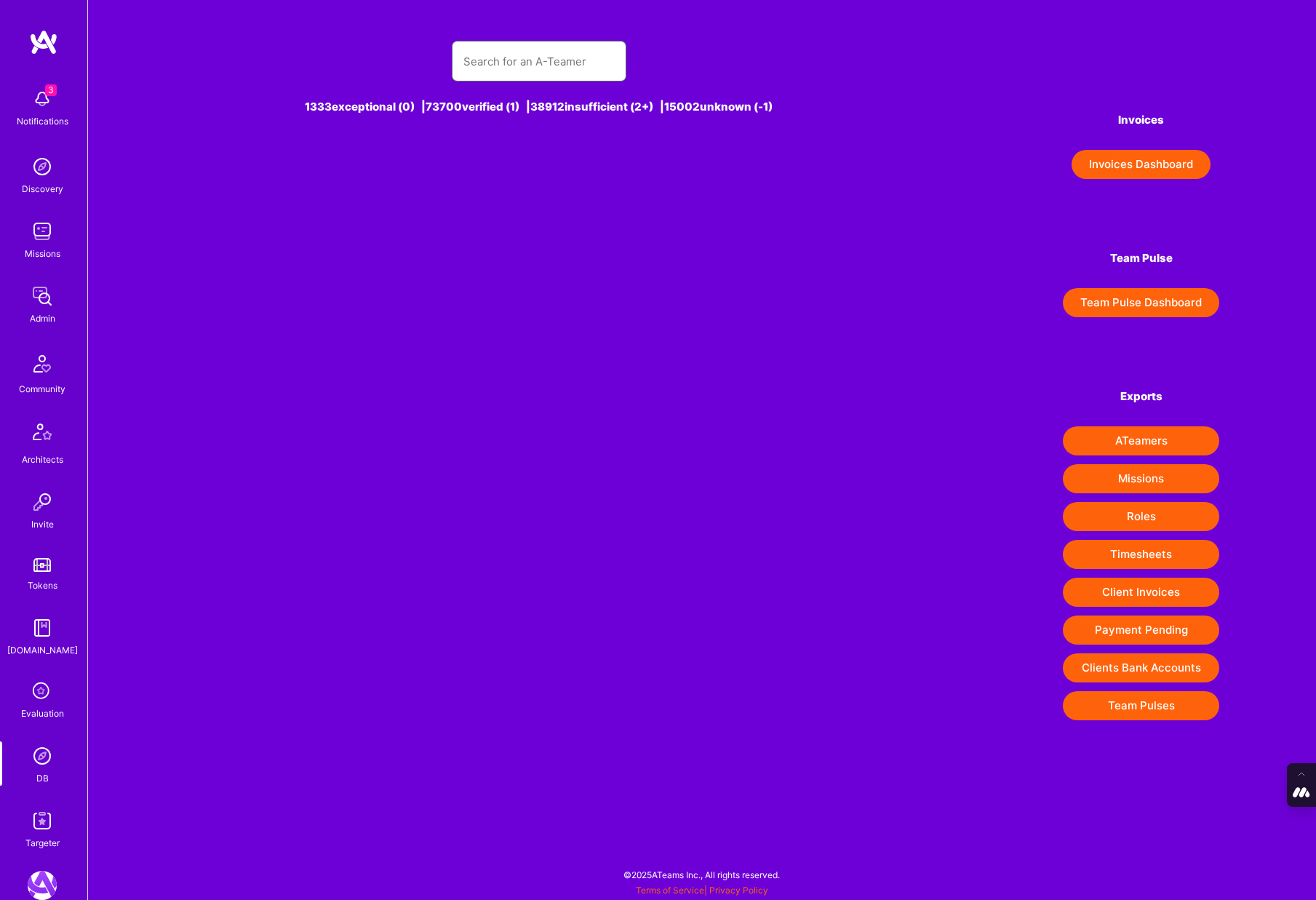
click at [473, 63] on input "text" at bounding box center [539, 61] width 151 height 37
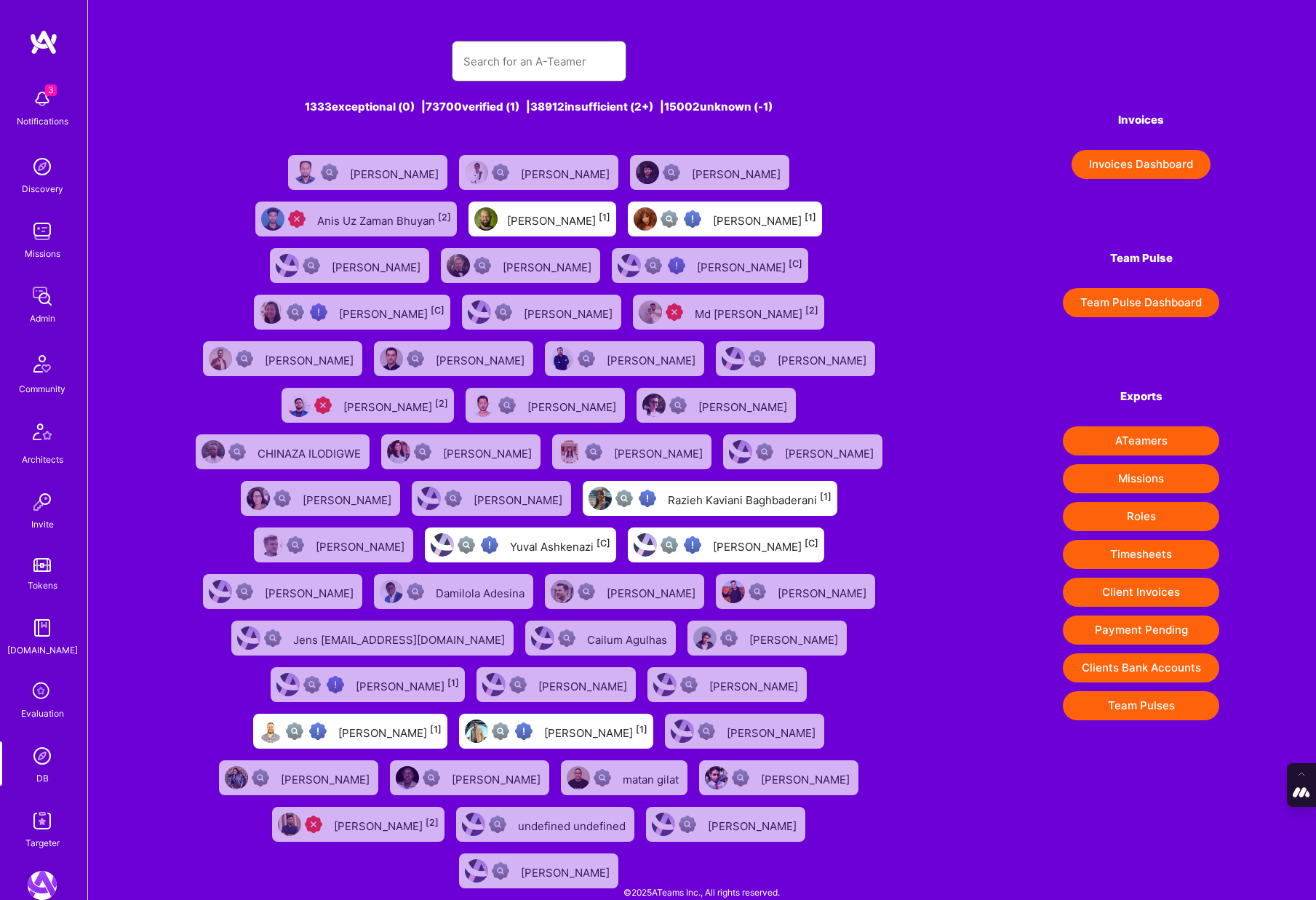
type input "s"
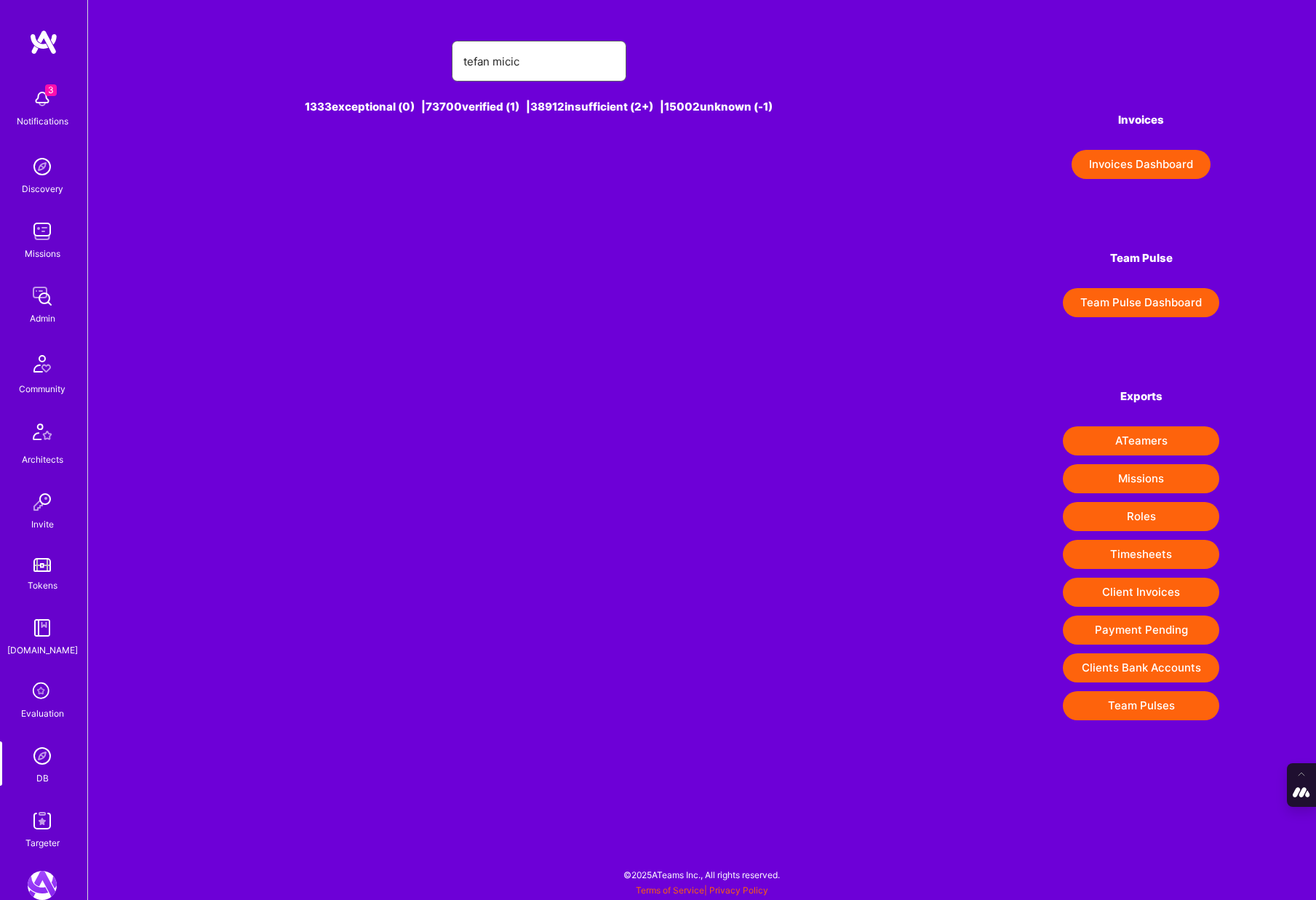
click at [465, 59] on input "tefan micic" at bounding box center [539, 61] width 151 height 37
type input "stefan micic"
click at [565, 164] on div "Stefan Micic [-1]" at bounding box center [567, 172] width 108 height 19
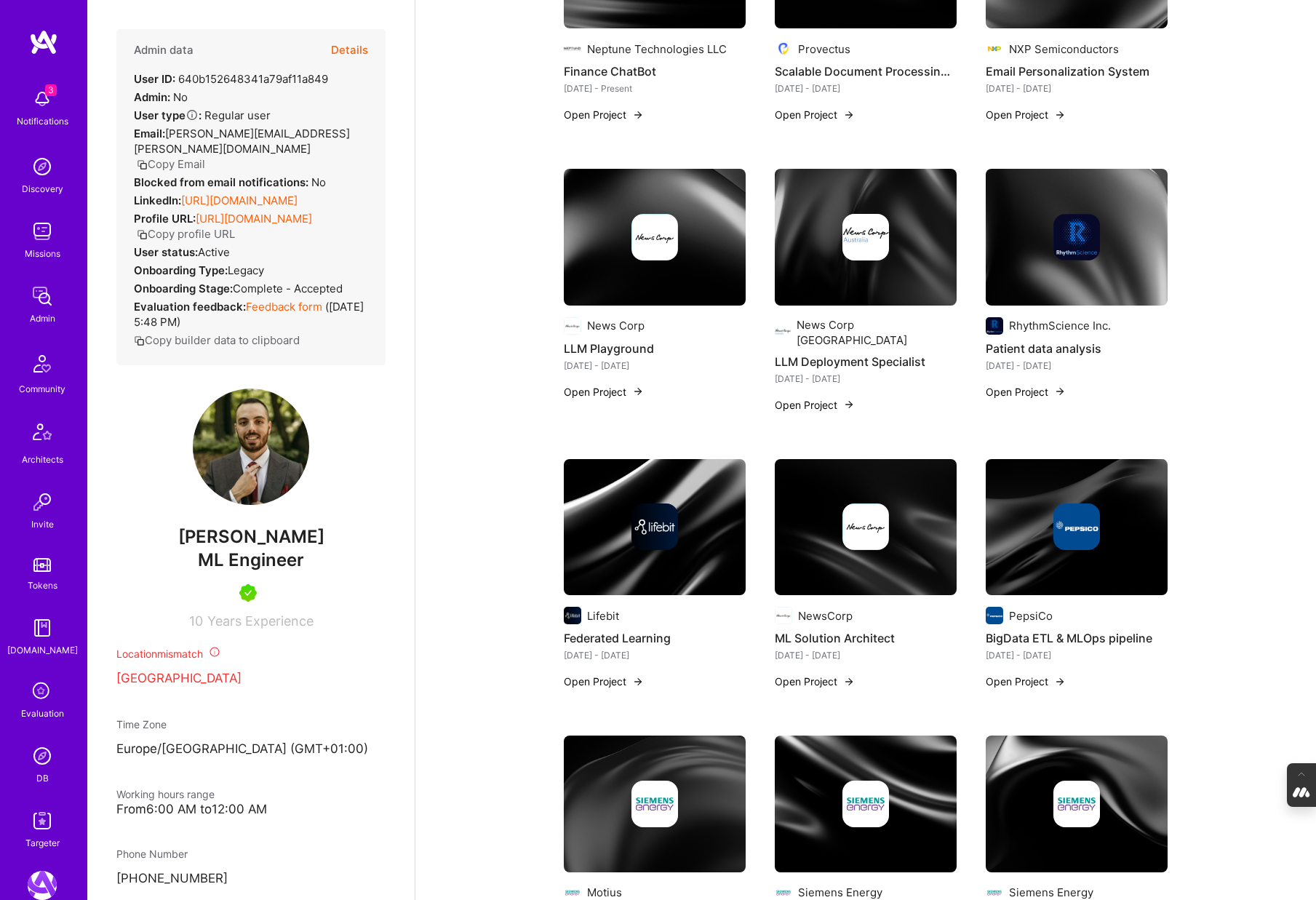
scroll to position [807, 0]
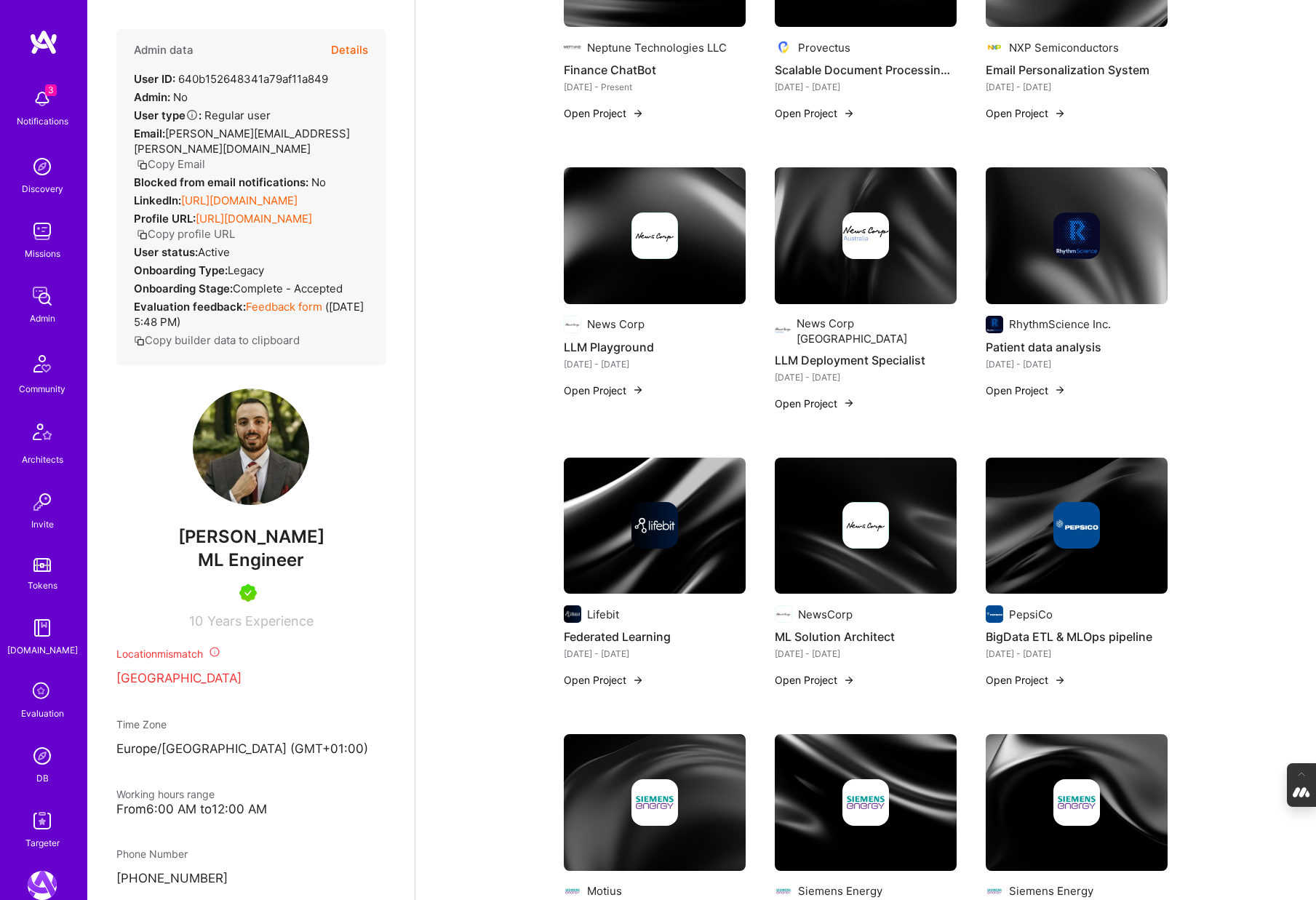
click at [1037, 531] on div at bounding box center [1076, 525] width 182 height 47
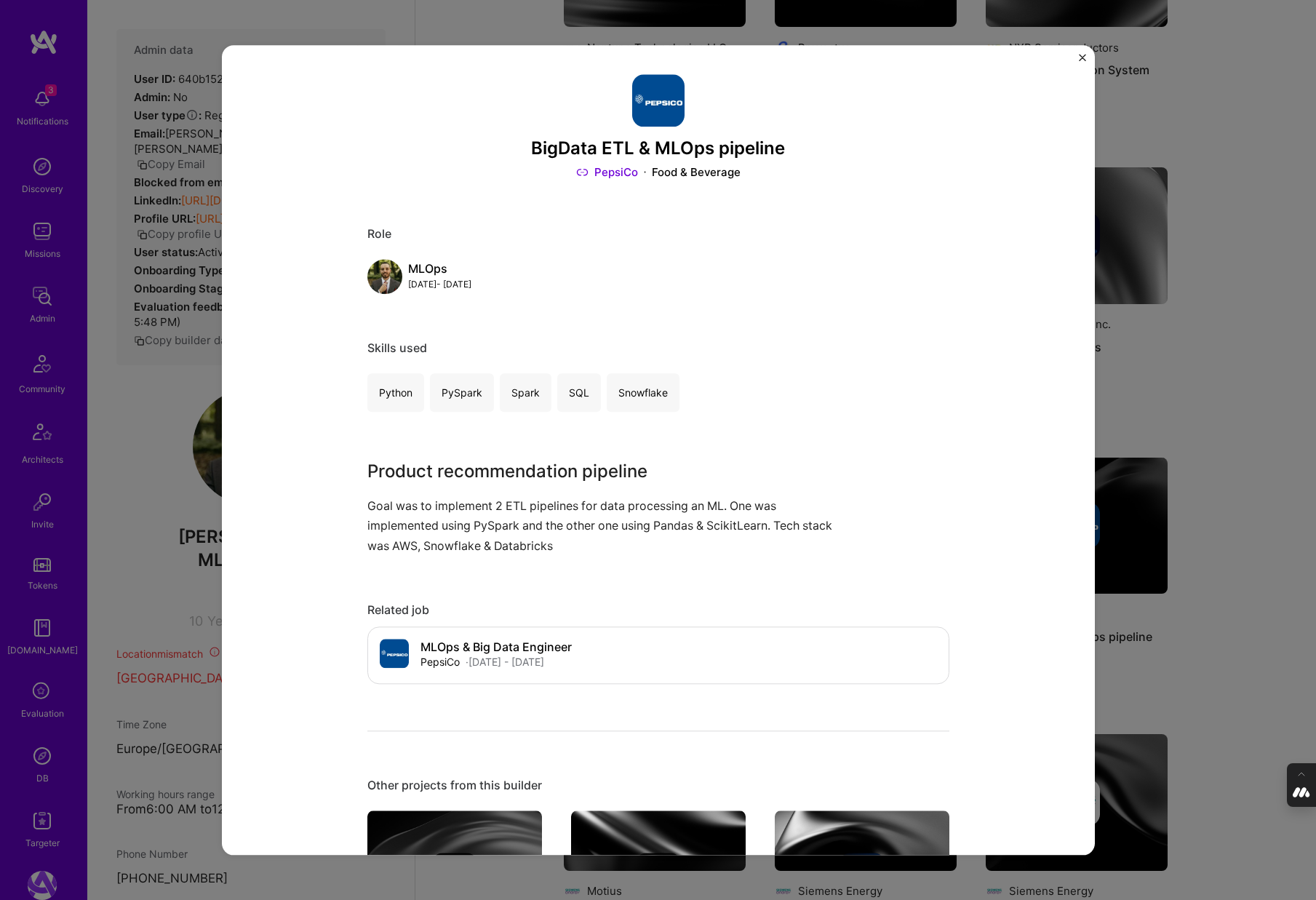
click at [155, 436] on div "BigData ETL & MLOps pipeline PepsiCo Food & Beverage Role MLOps Dec, 2022 - Mar…" at bounding box center [658, 450] width 1316 height 900
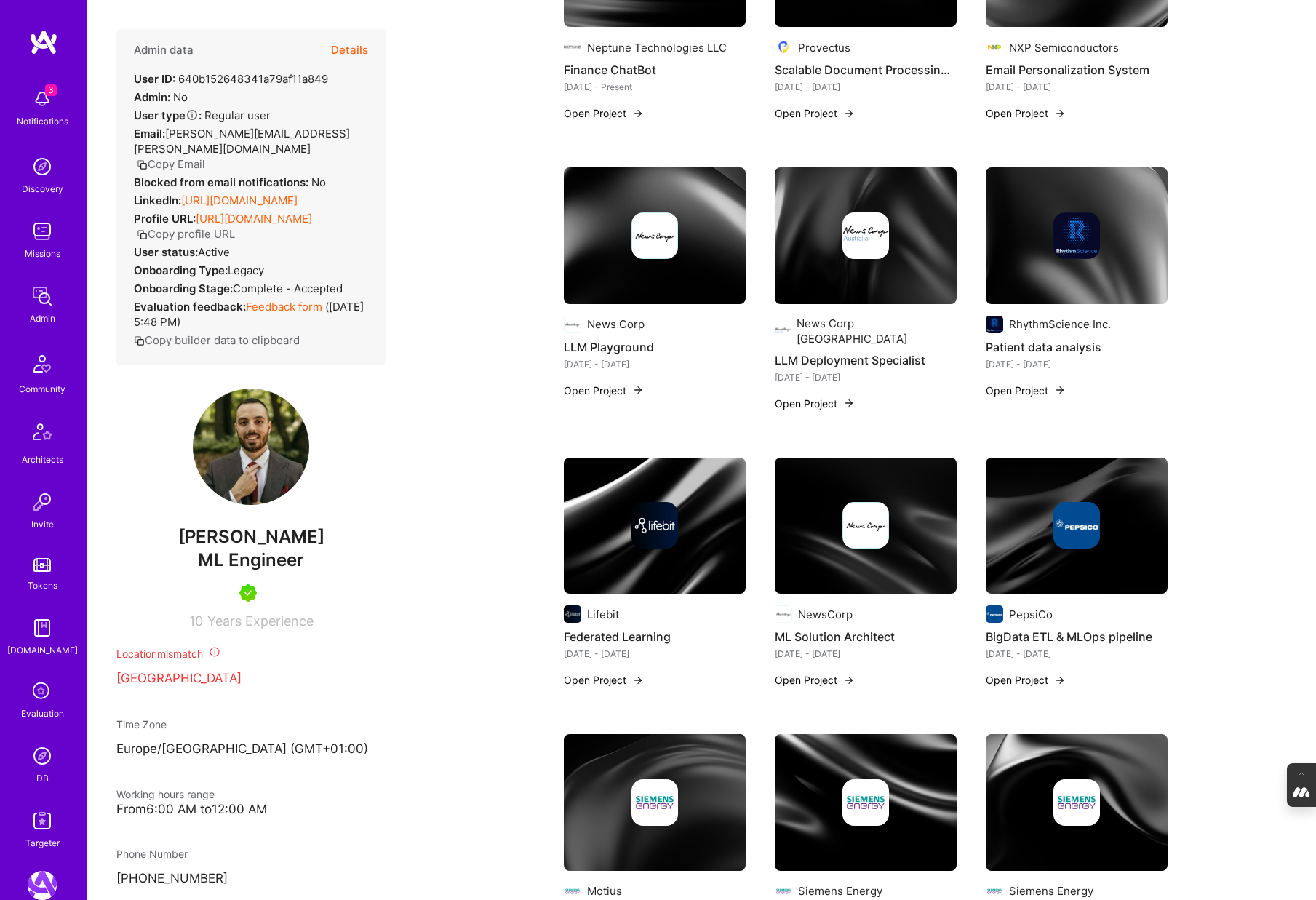
click at [352, 51] on button "Details" at bounding box center [349, 50] width 37 height 42
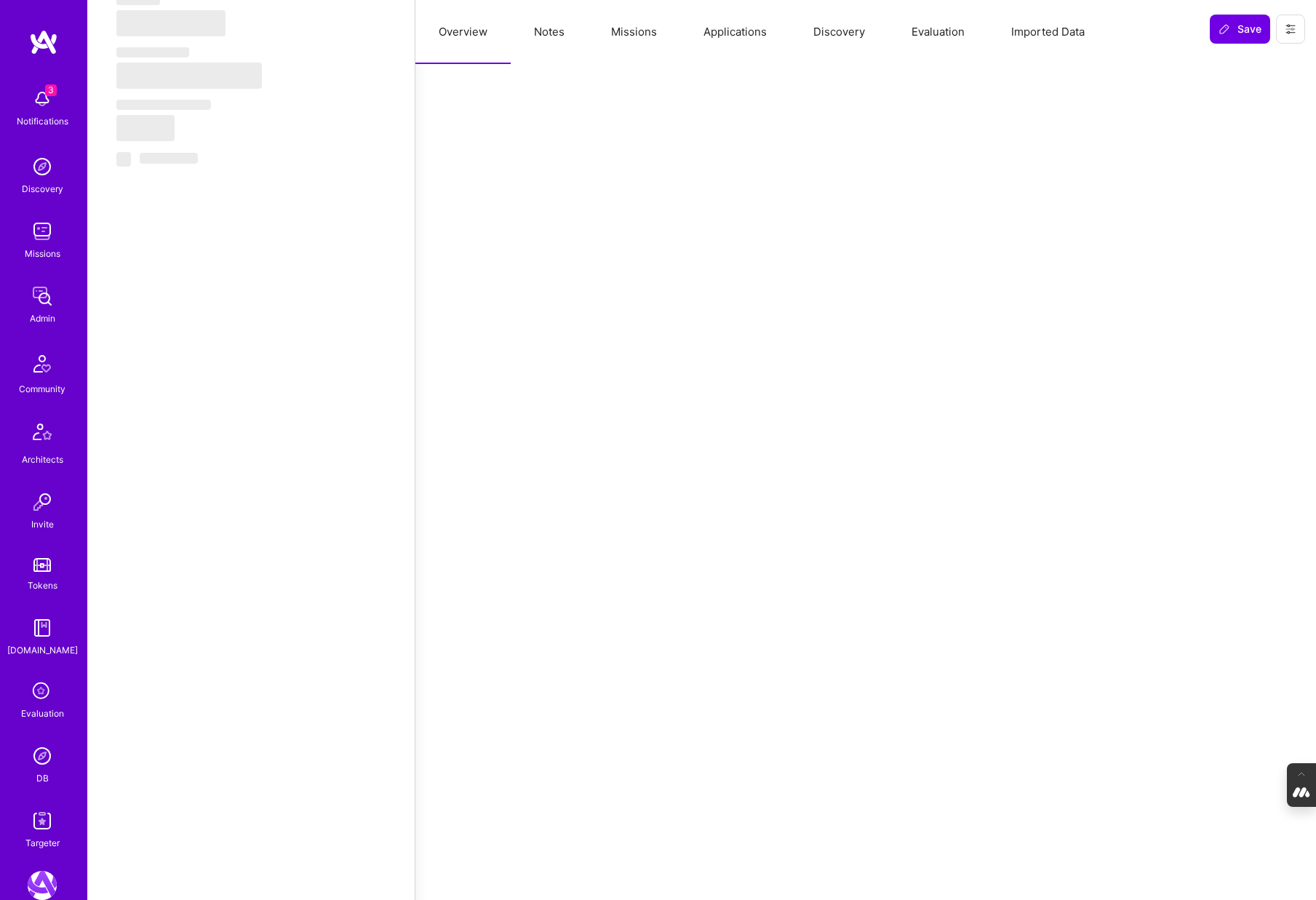
click at [938, 30] on button "Evaluation" at bounding box center [938, 32] width 99 height 64
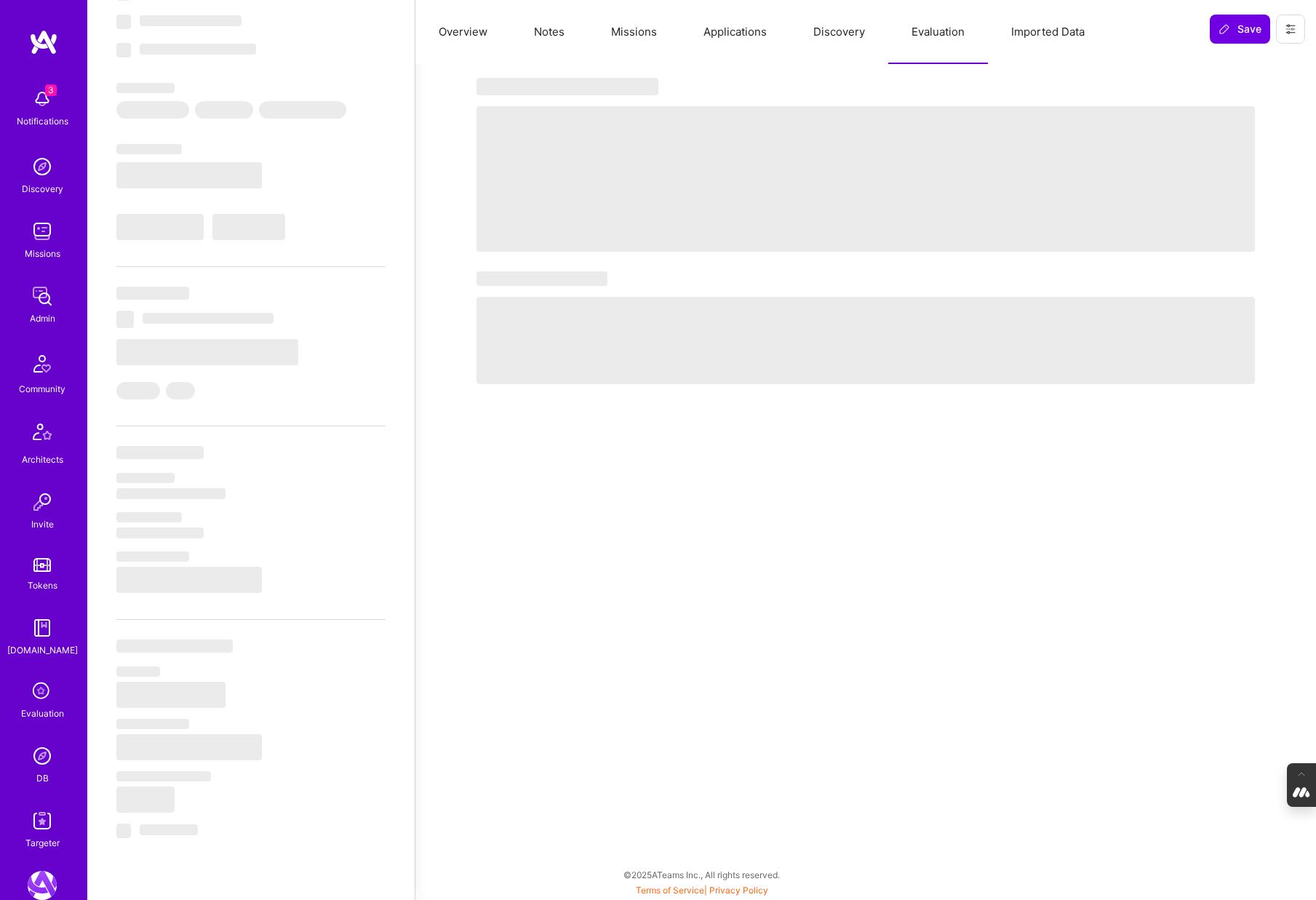
scroll to position [136, 0]
select select "Right Now"
select select "5"
select select "7"
select select "6"
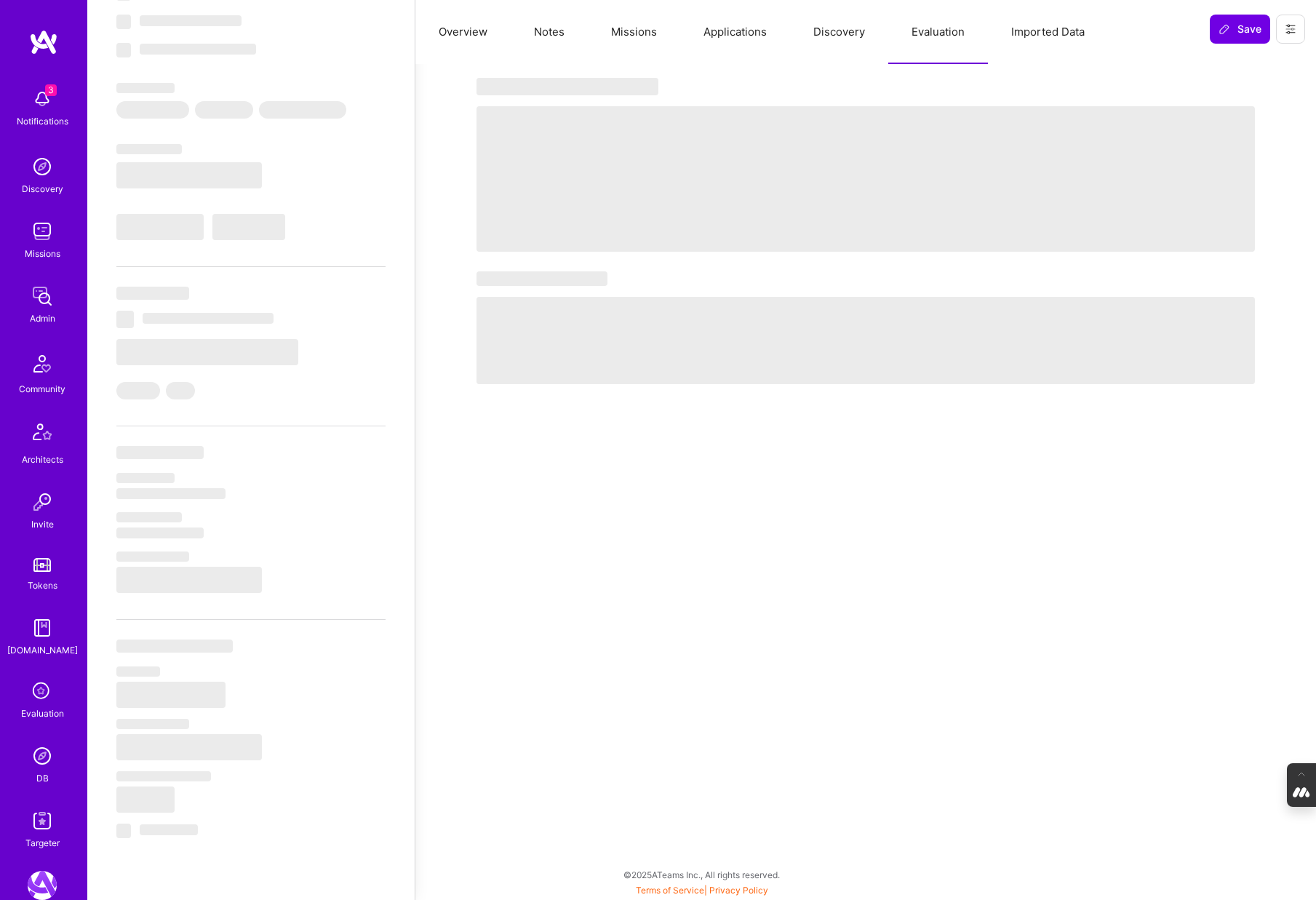
select select "6"
select select "RS"
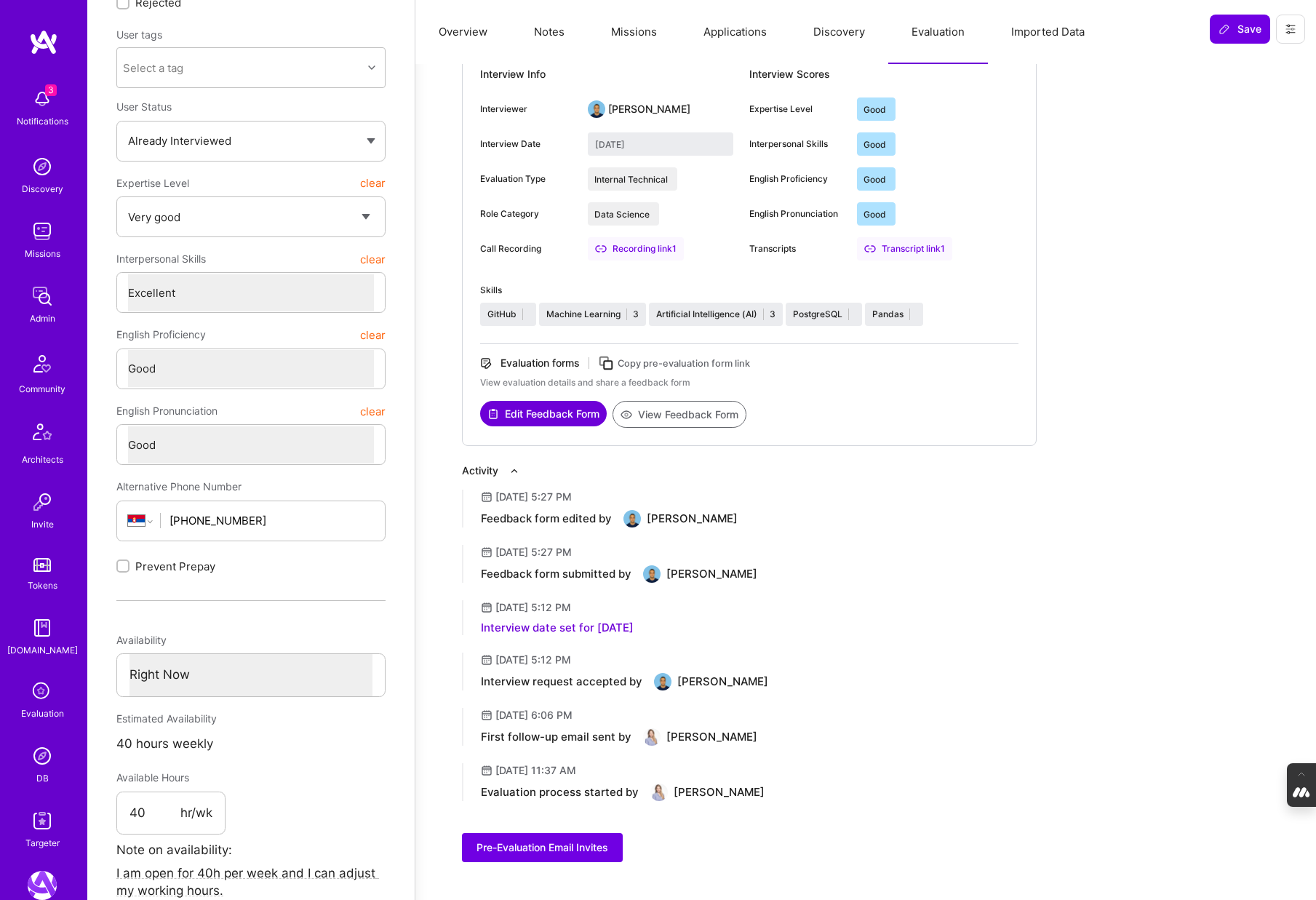
scroll to position [0, 0]
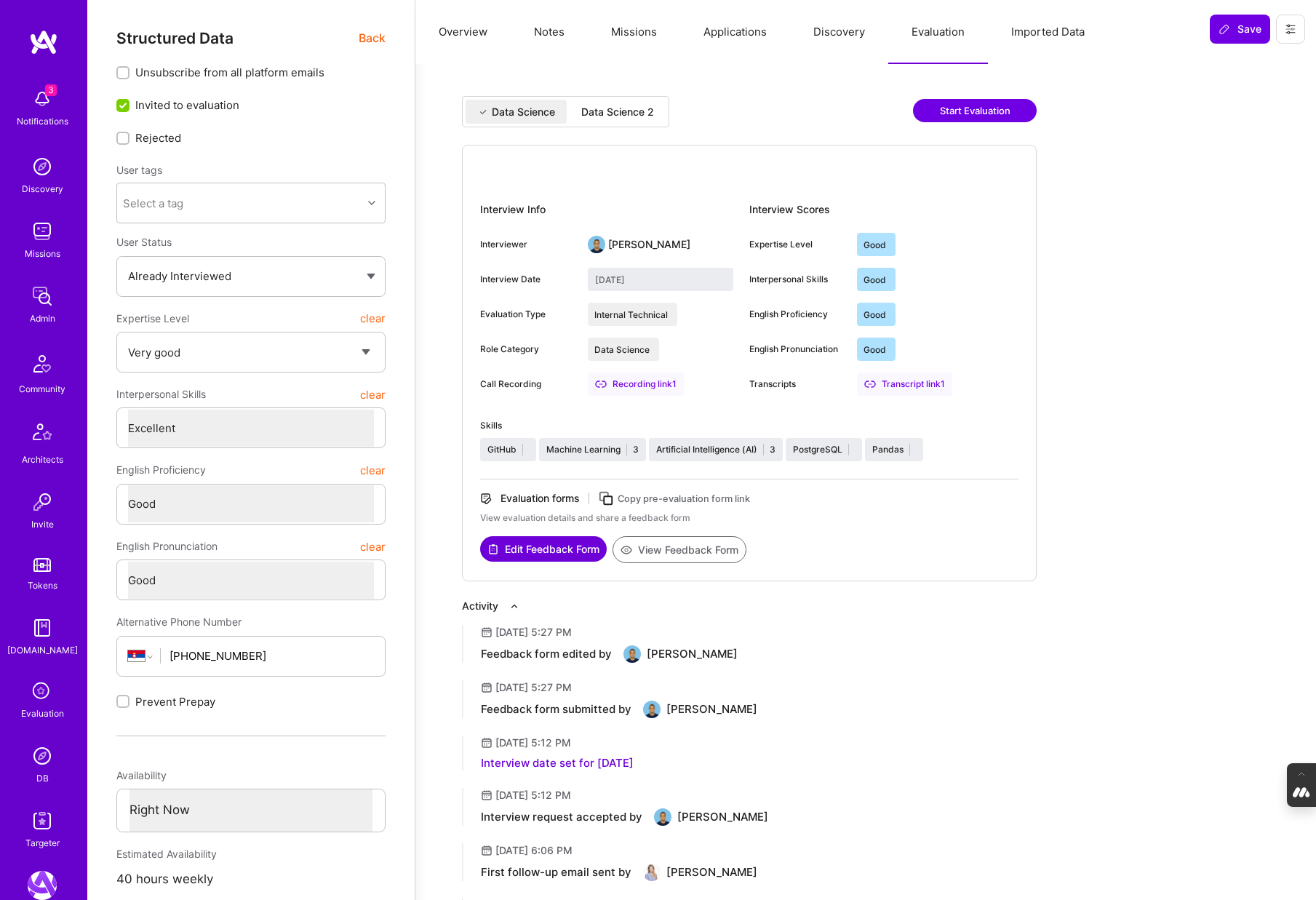
click at [624, 113] on div "Data Science 2" at bounding box center [617, 112] width 72 height 14
type input "September 5, 2025"
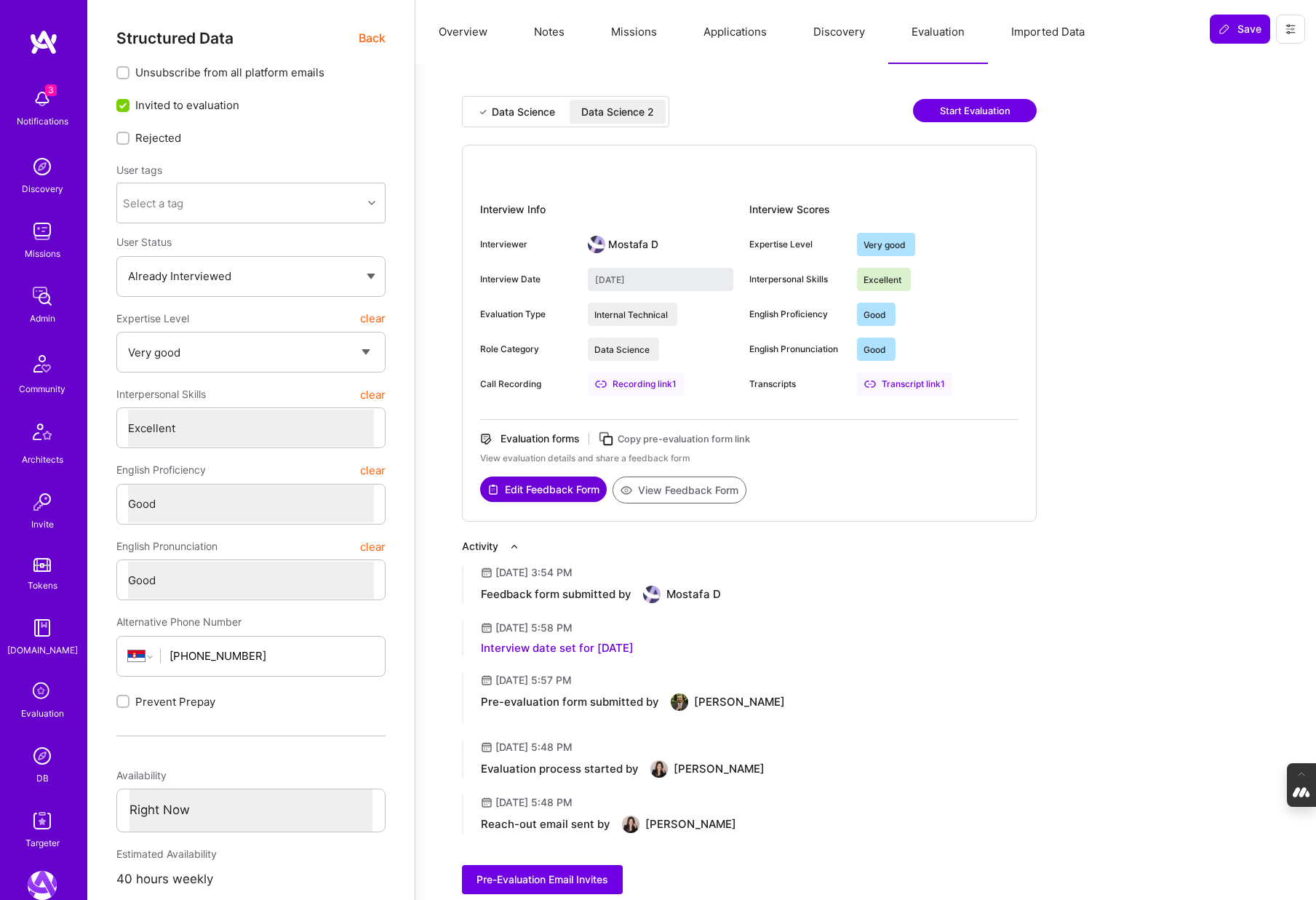
click at [737, 39] on button "Applications" at bounding box center [736, 32] width 110 height 64
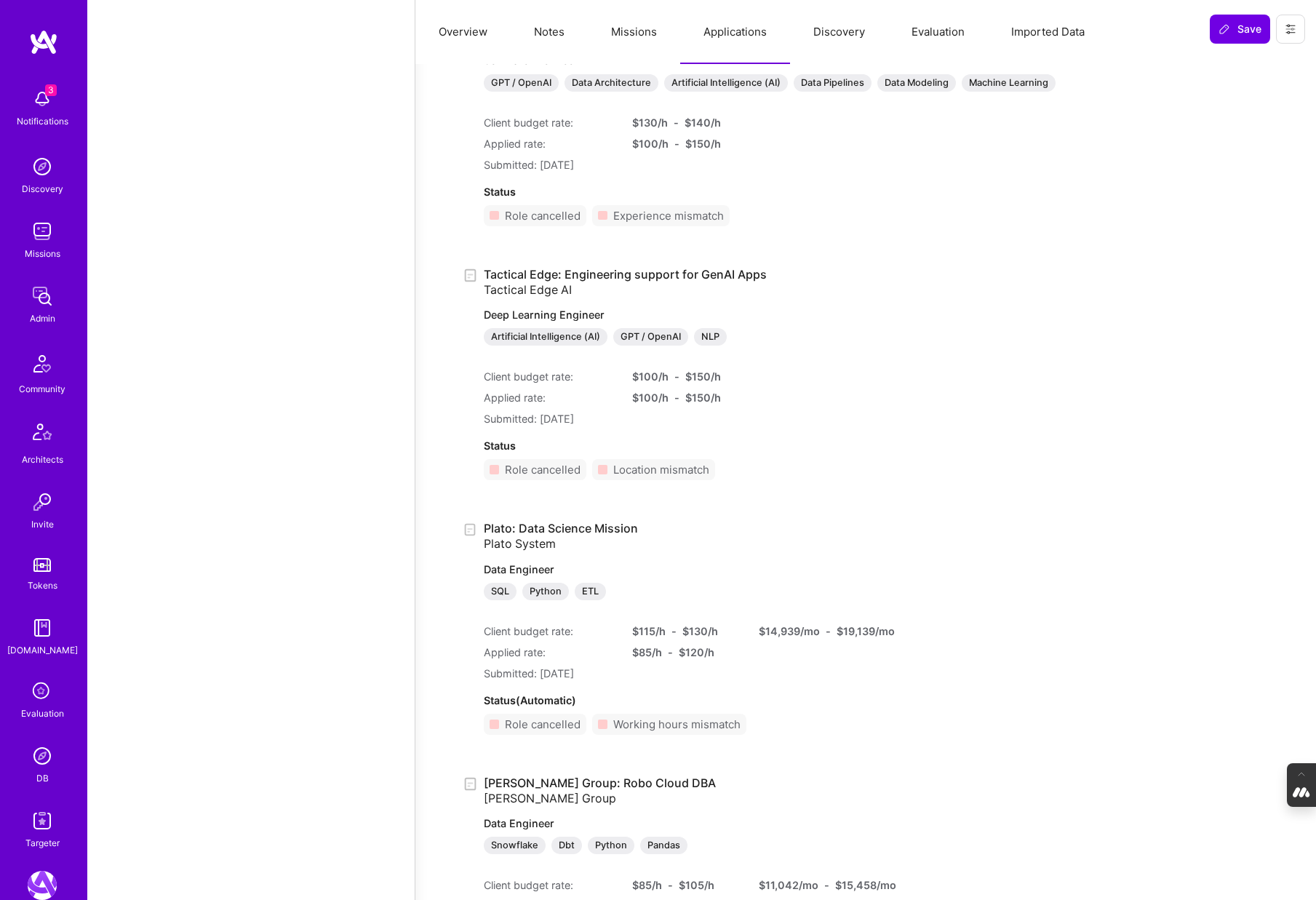
scroll to position [8596, 0]
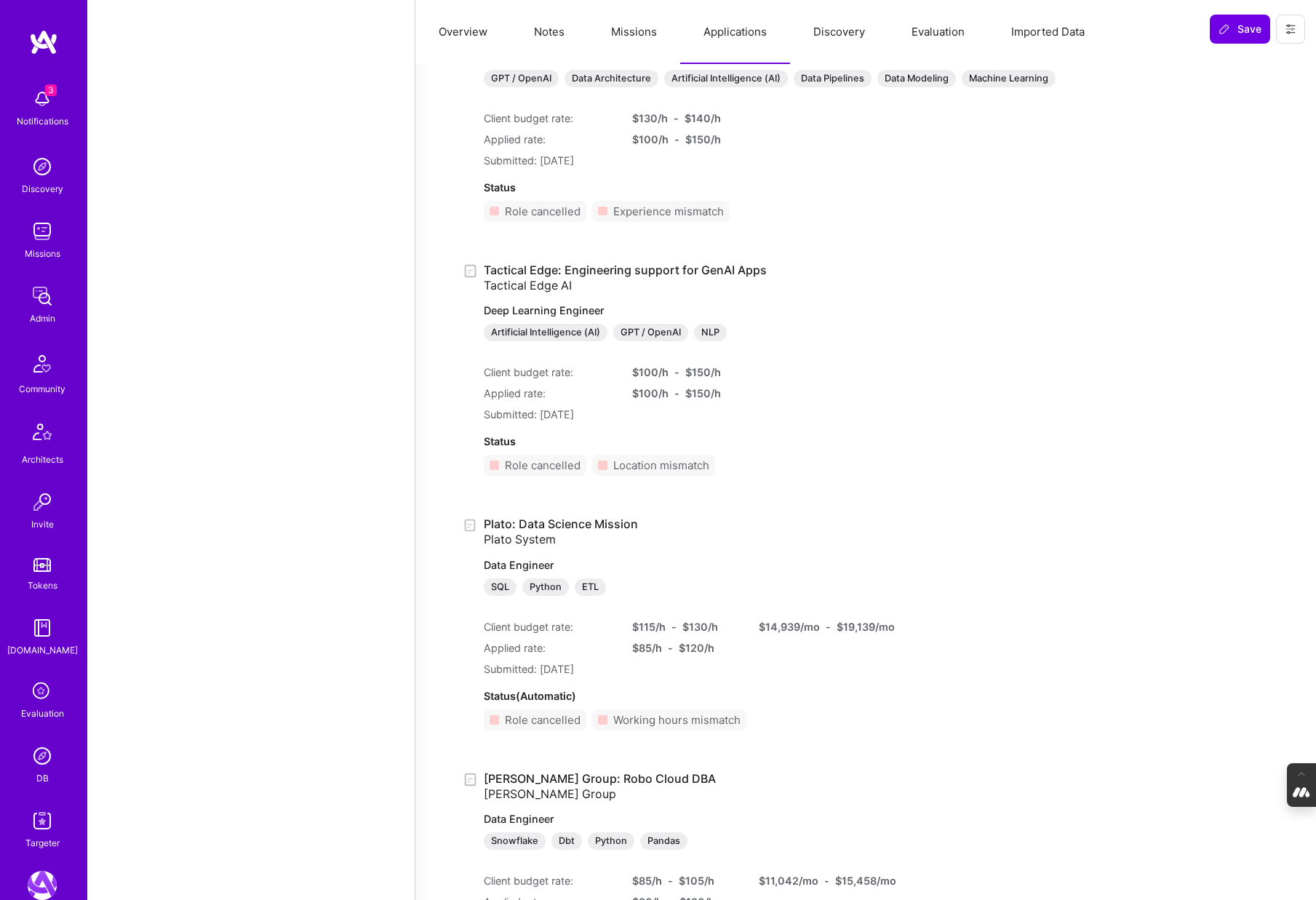
click at [41, 690] on icon at bounding box center [42, 691] width 28 height 28
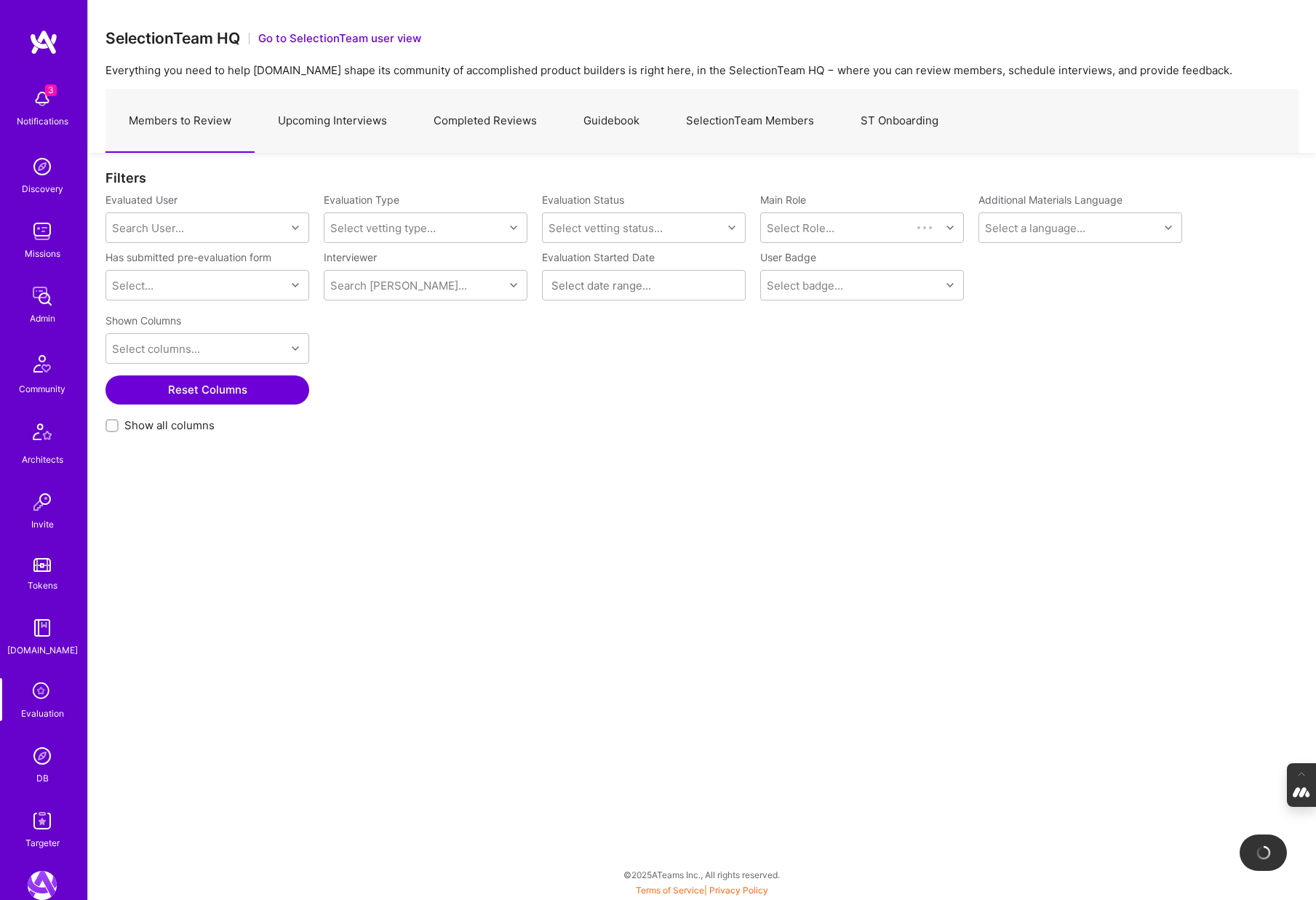
click at [357, 125] on link "Upcoming Interviews" at bounding box center [333, 121] width 155 height 63
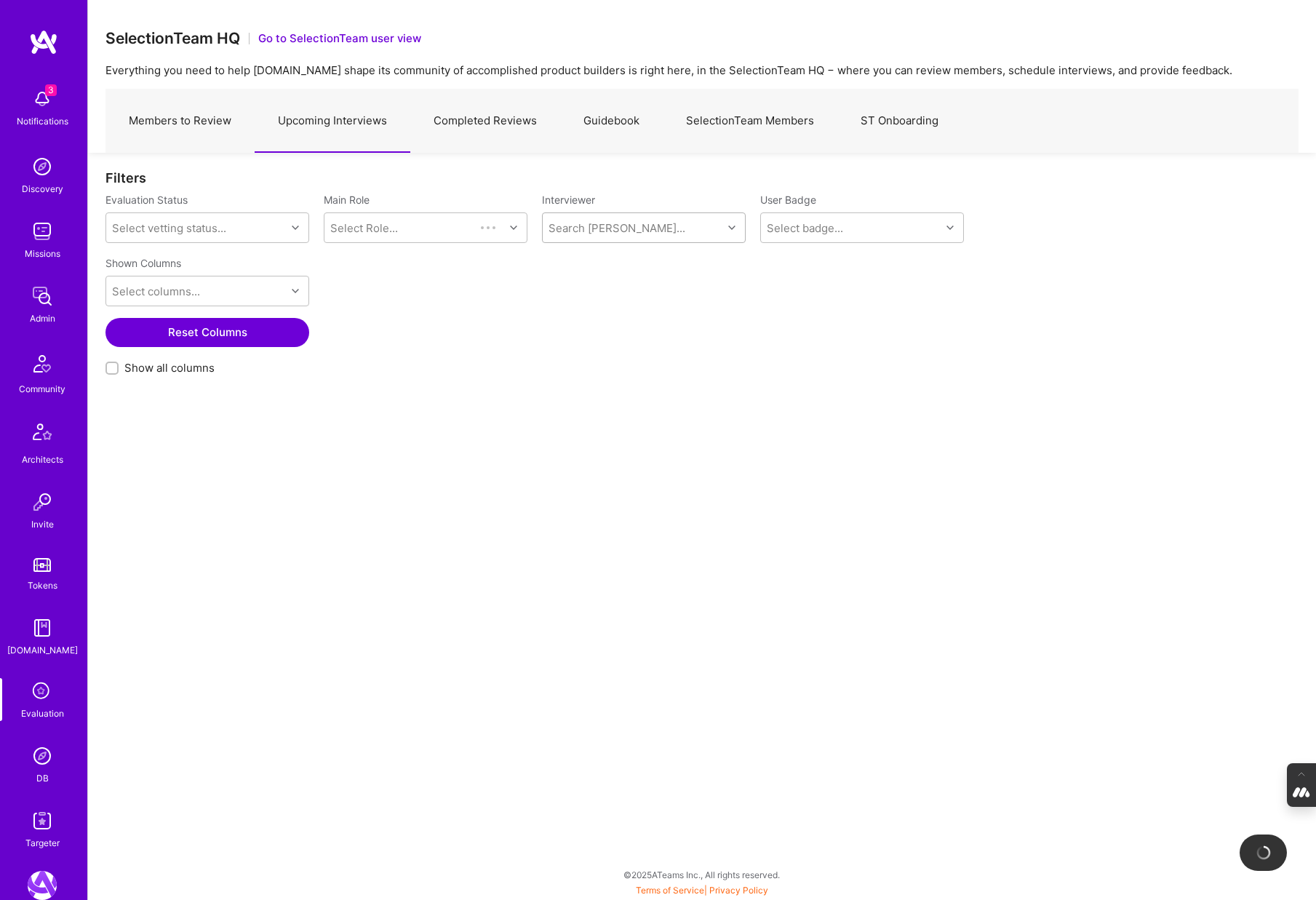
click at [606, 233] on div "Search Vetter..." at bounding box center [616, 228] width 136 height 15
type input "toby"
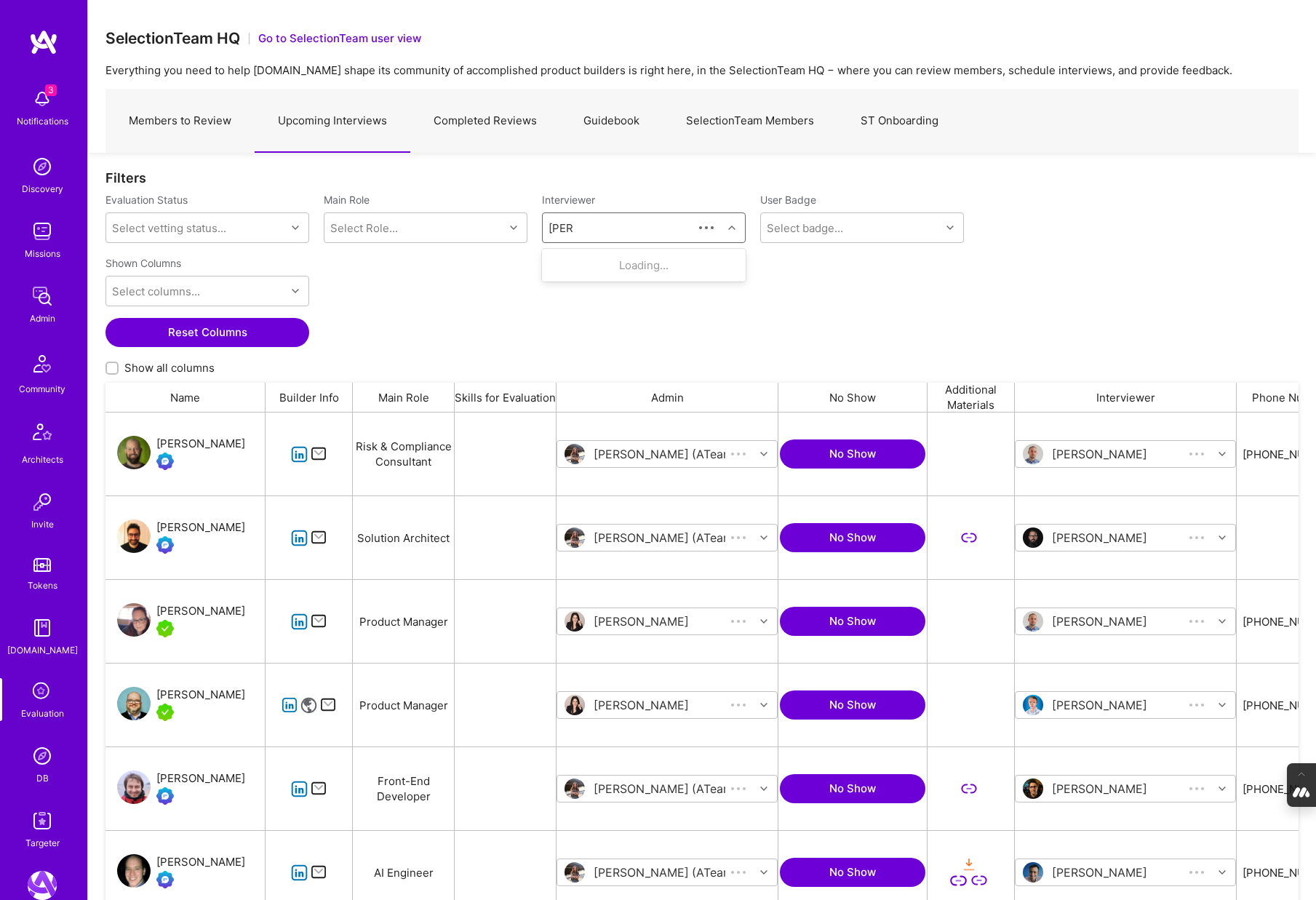
scroll to position [747, 1193]
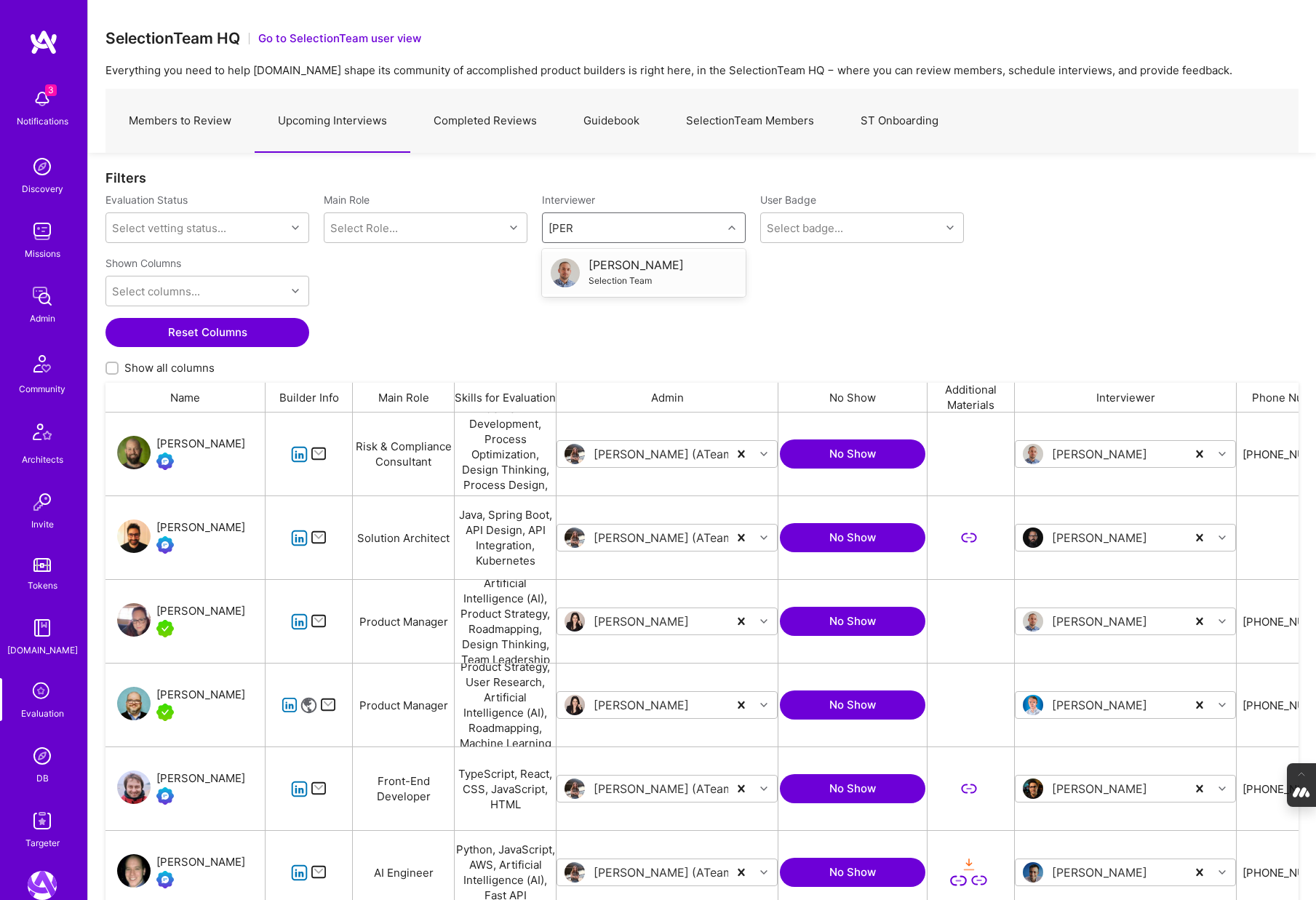
click at [640, 266] on div "Toby Urff" at bounding box center [635, 265] width 95 height 15
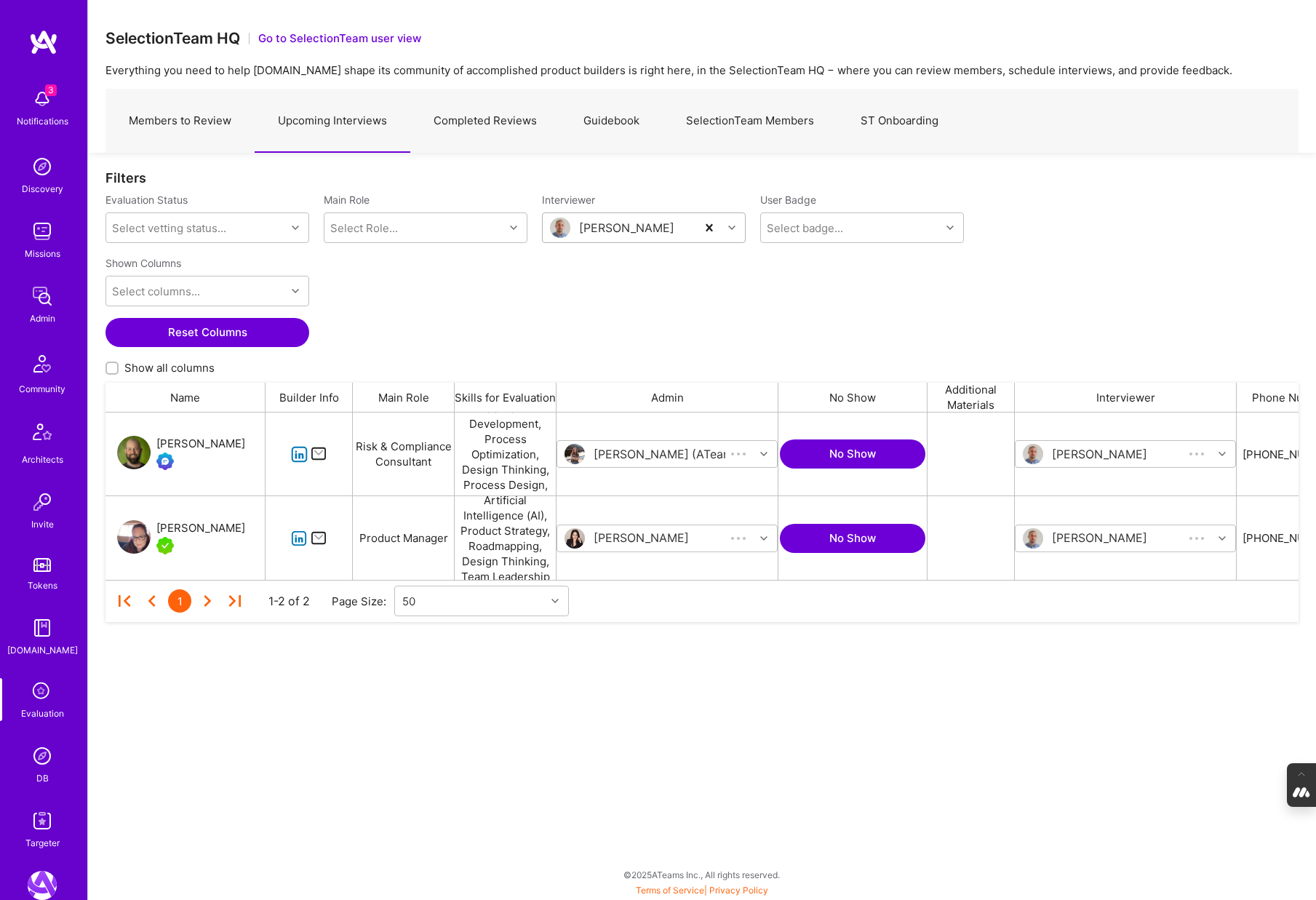
scroll to position [167, 1193]
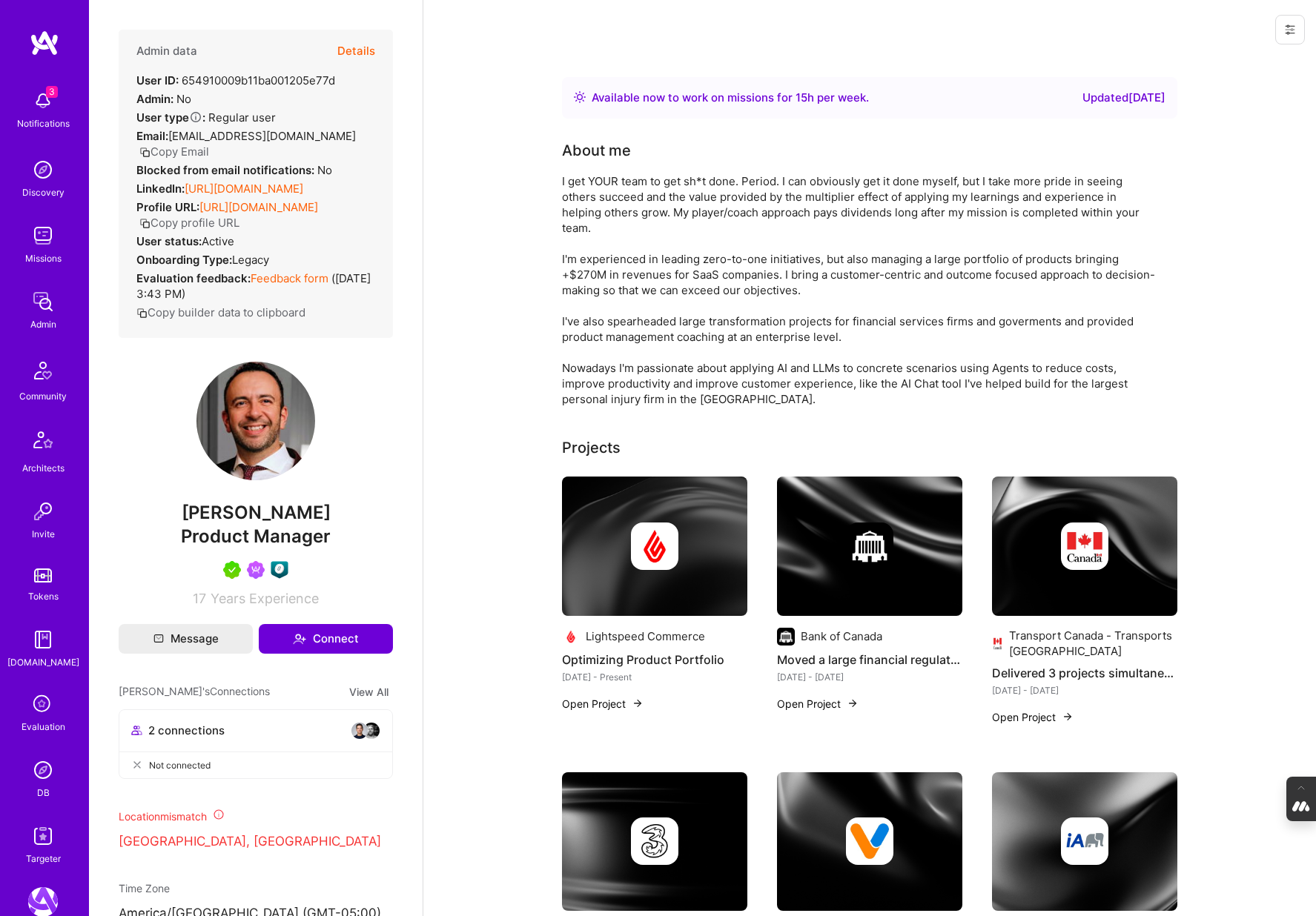
click at [356, 48] on button "Details" at bounding box center [355, 51] width 38 height 43
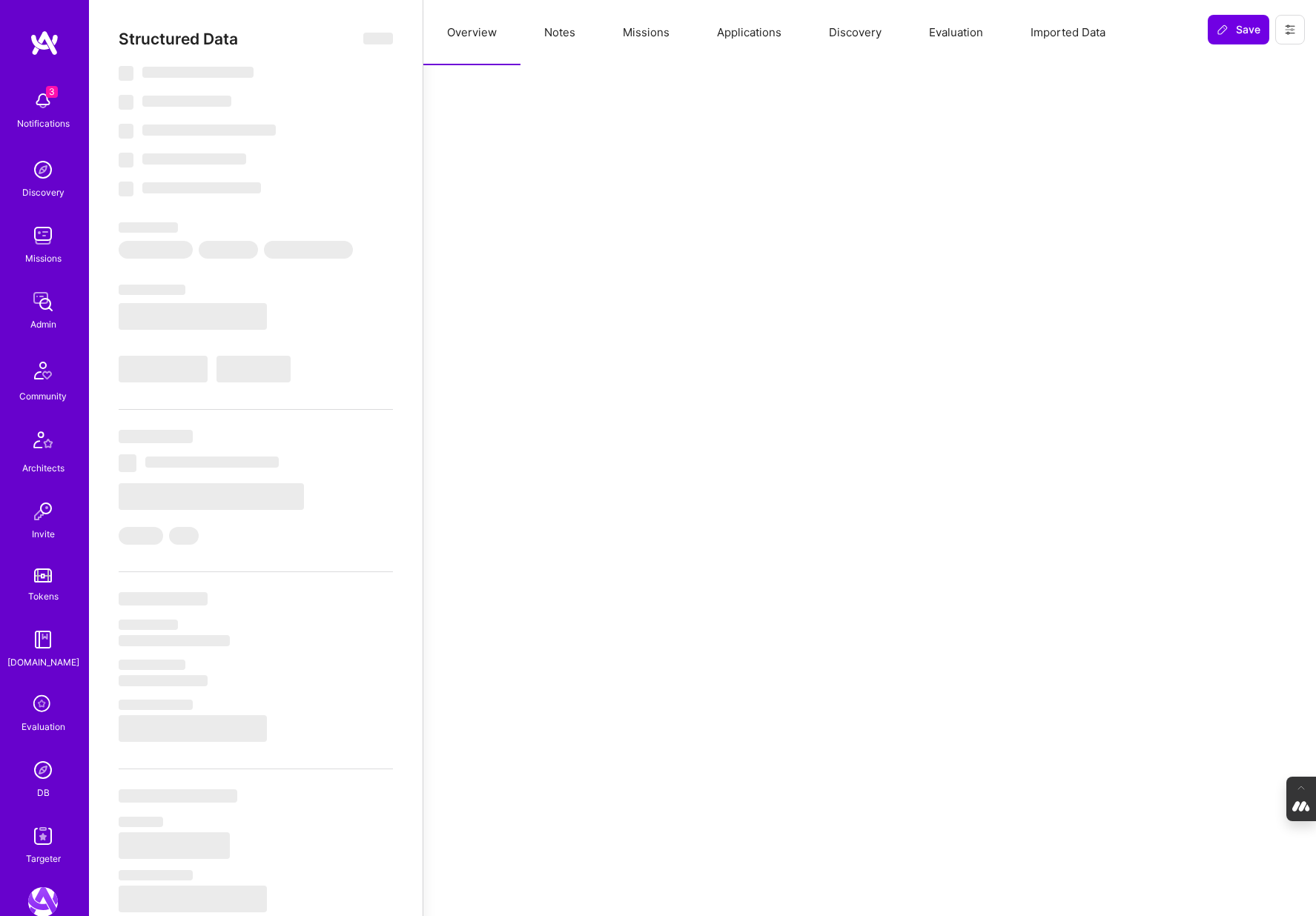
click at [553, 32] on button "Notes" at bounding box center [559, 32] width 78 height 65
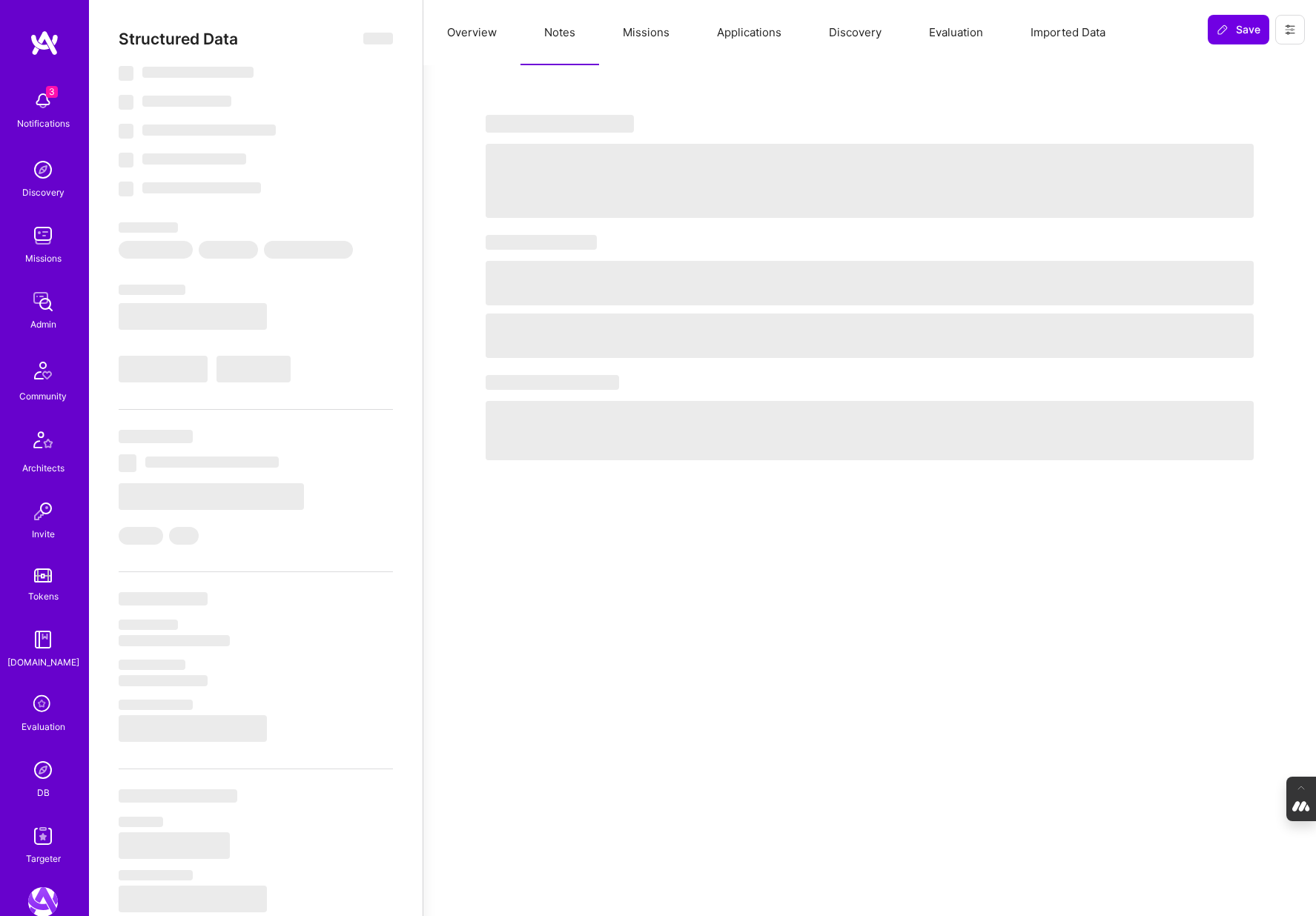
click at [654, 32] on button "Missions" at bounding box center [646, 32] width 94 height 65
select select "Right Now"
select select "5"
select select "7"
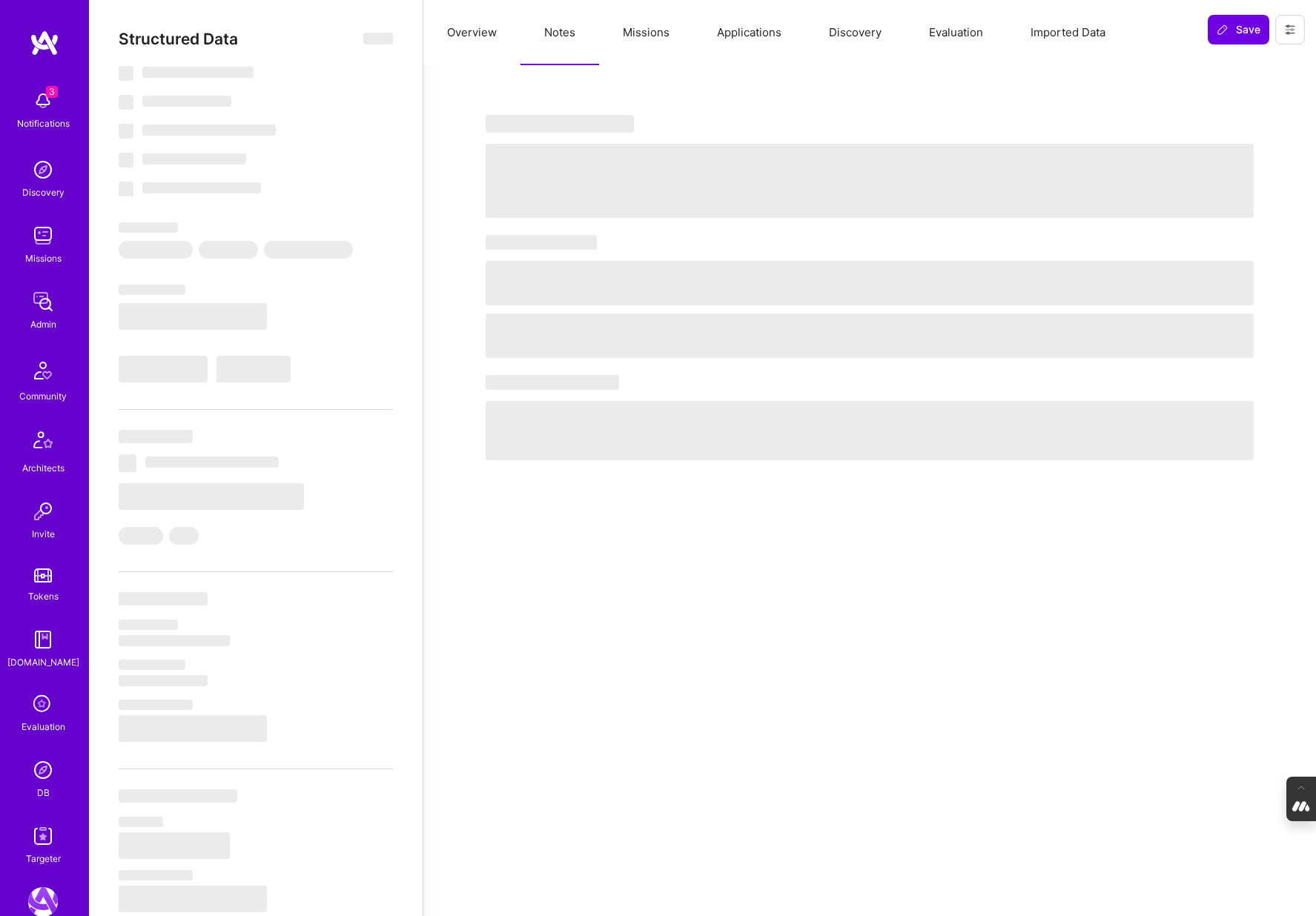
select select "7"
select select "CA"
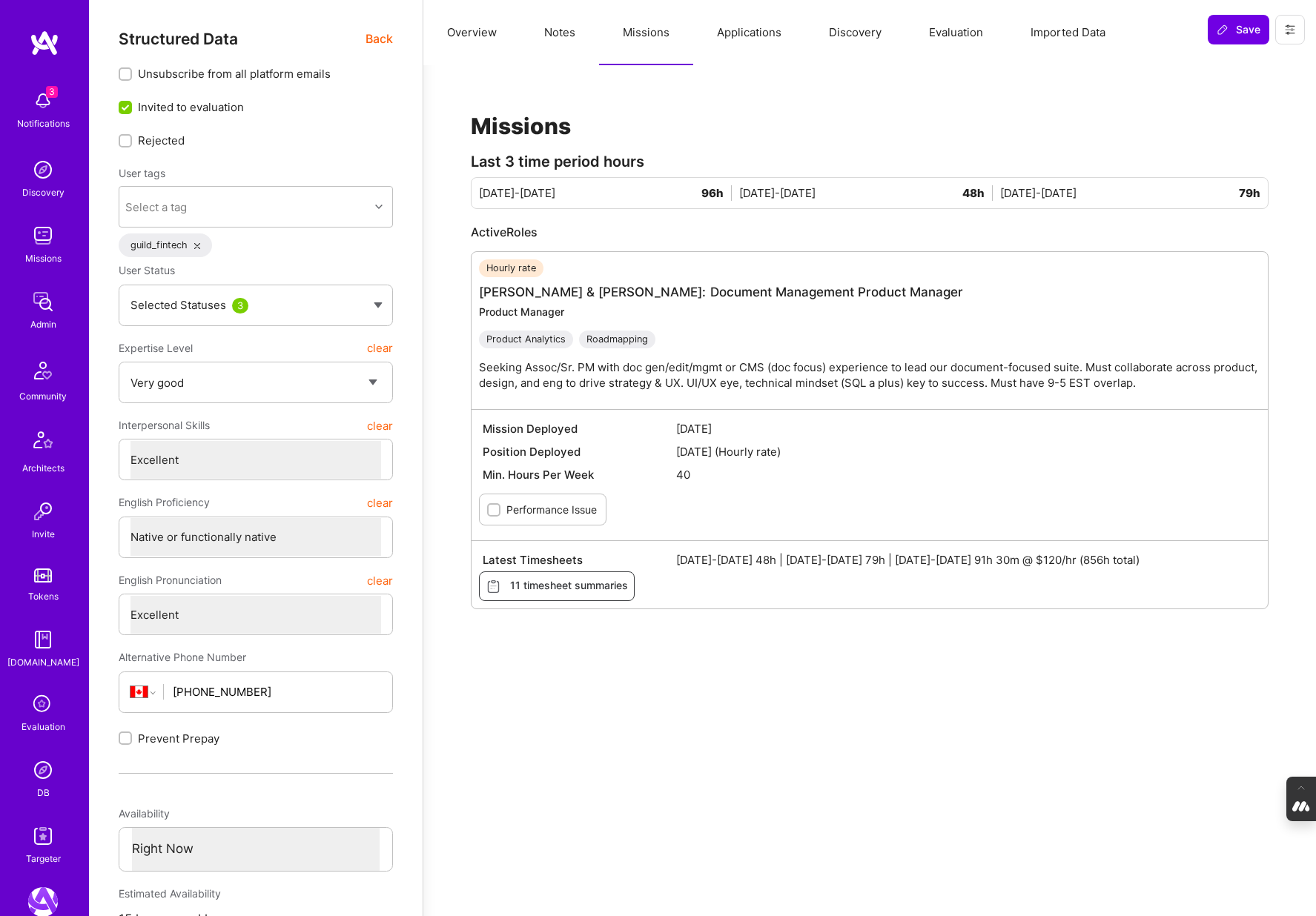
click at [747, 36] on button "Applications" at bounding box center [750, 32] width 112 height 65
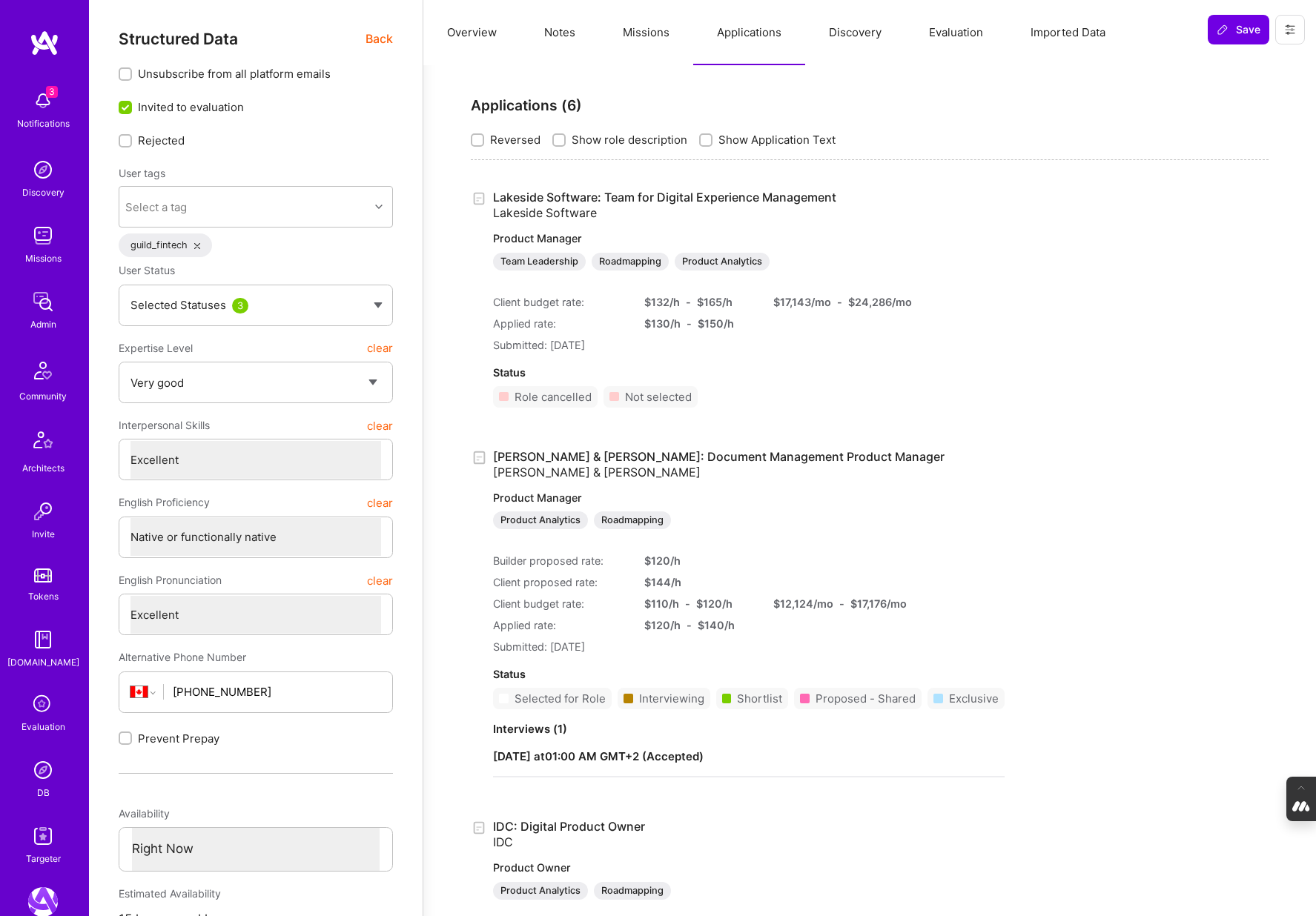
click at [636, 34] on button "Missions" at bounding box center [646, 32] width 94 height 65
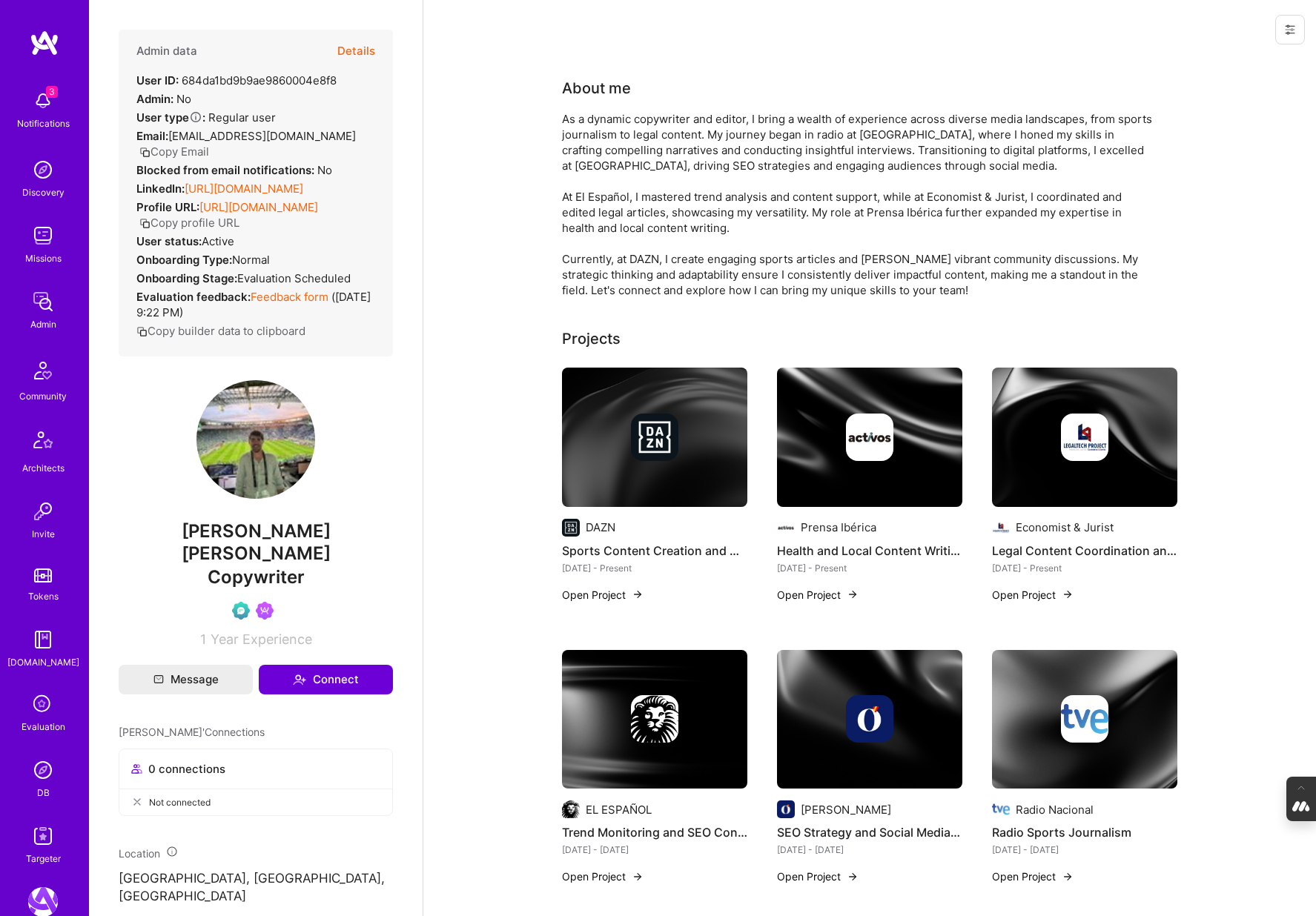
click at [355, 48] on button "Details" at bounding box center [355, 51] width 38 height 43
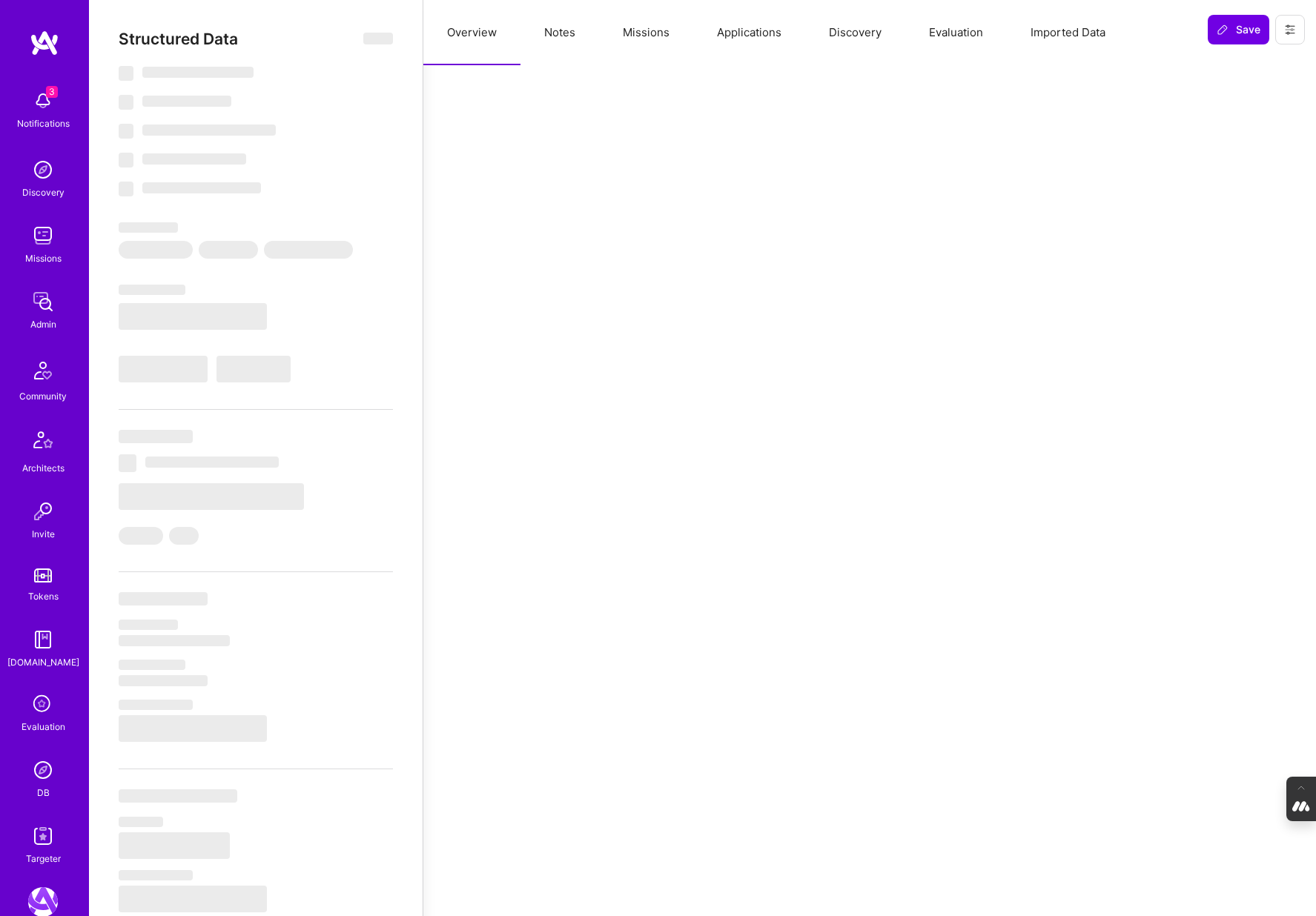
click at [749, 25] on button "Applications" at bounding box center [750, 32] width 112 height 65
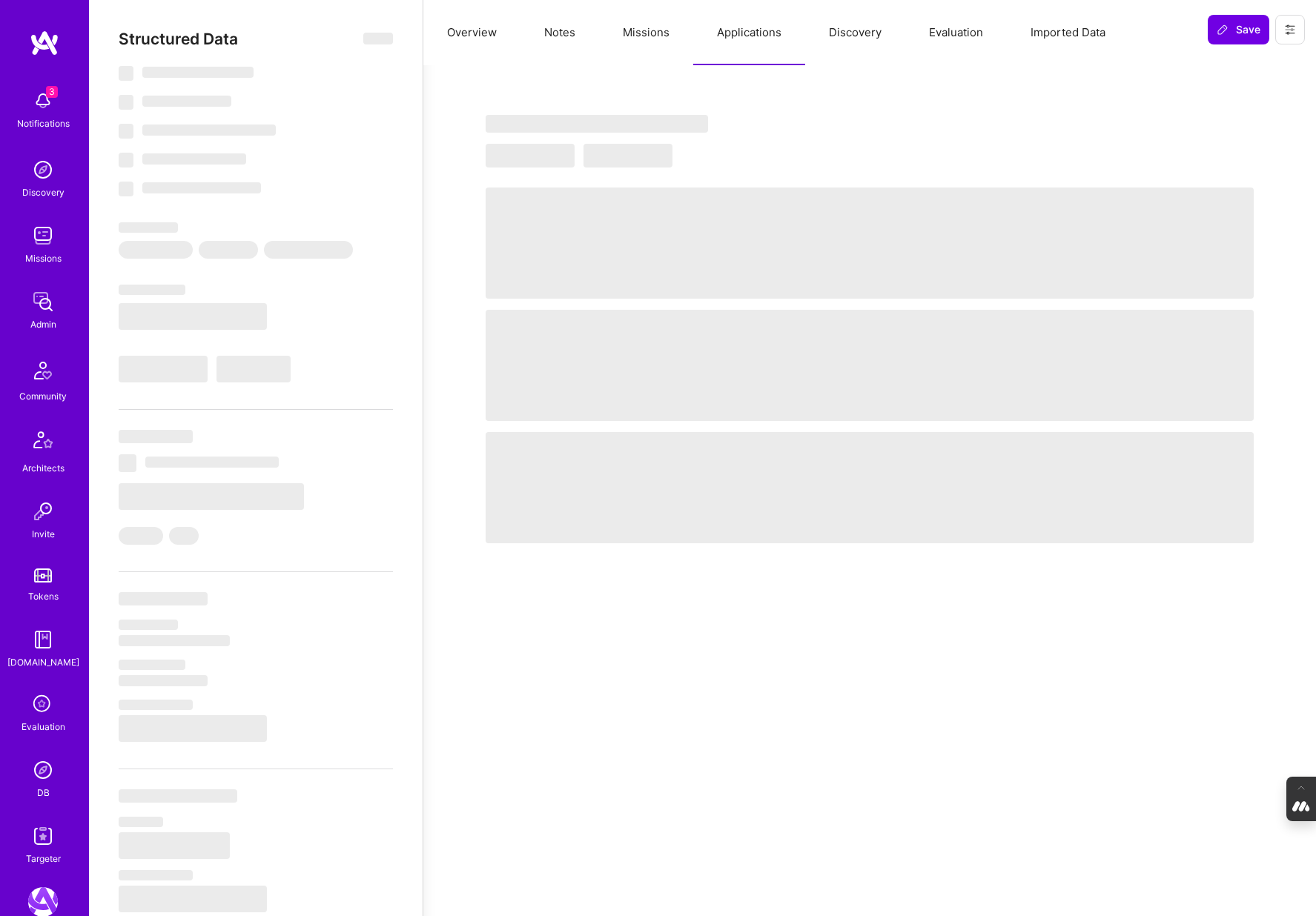
click at [648, 25] on button "Missions" at bounding box center [646, 32] width 94 height 65
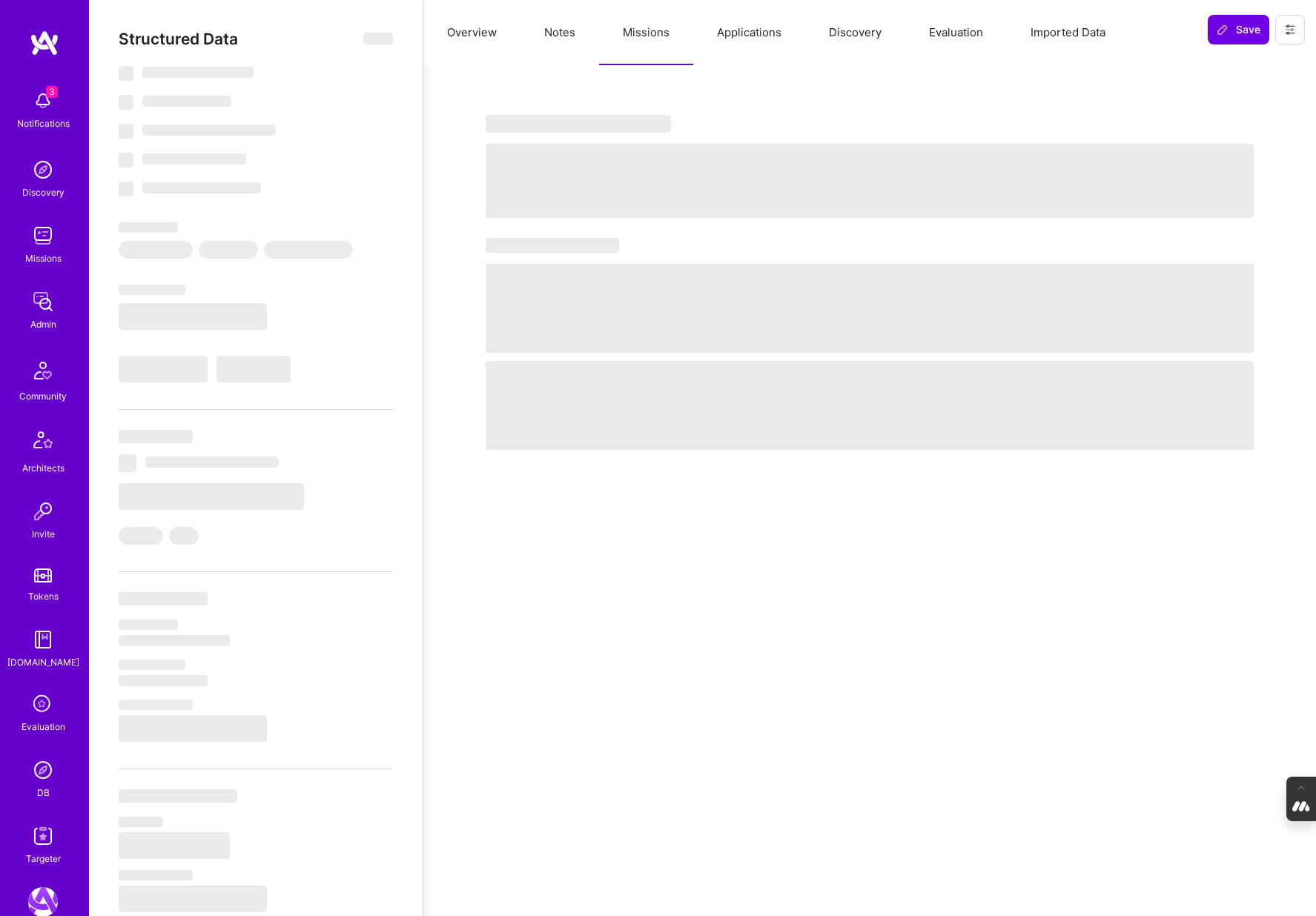
select select "Verified"
select select "US"
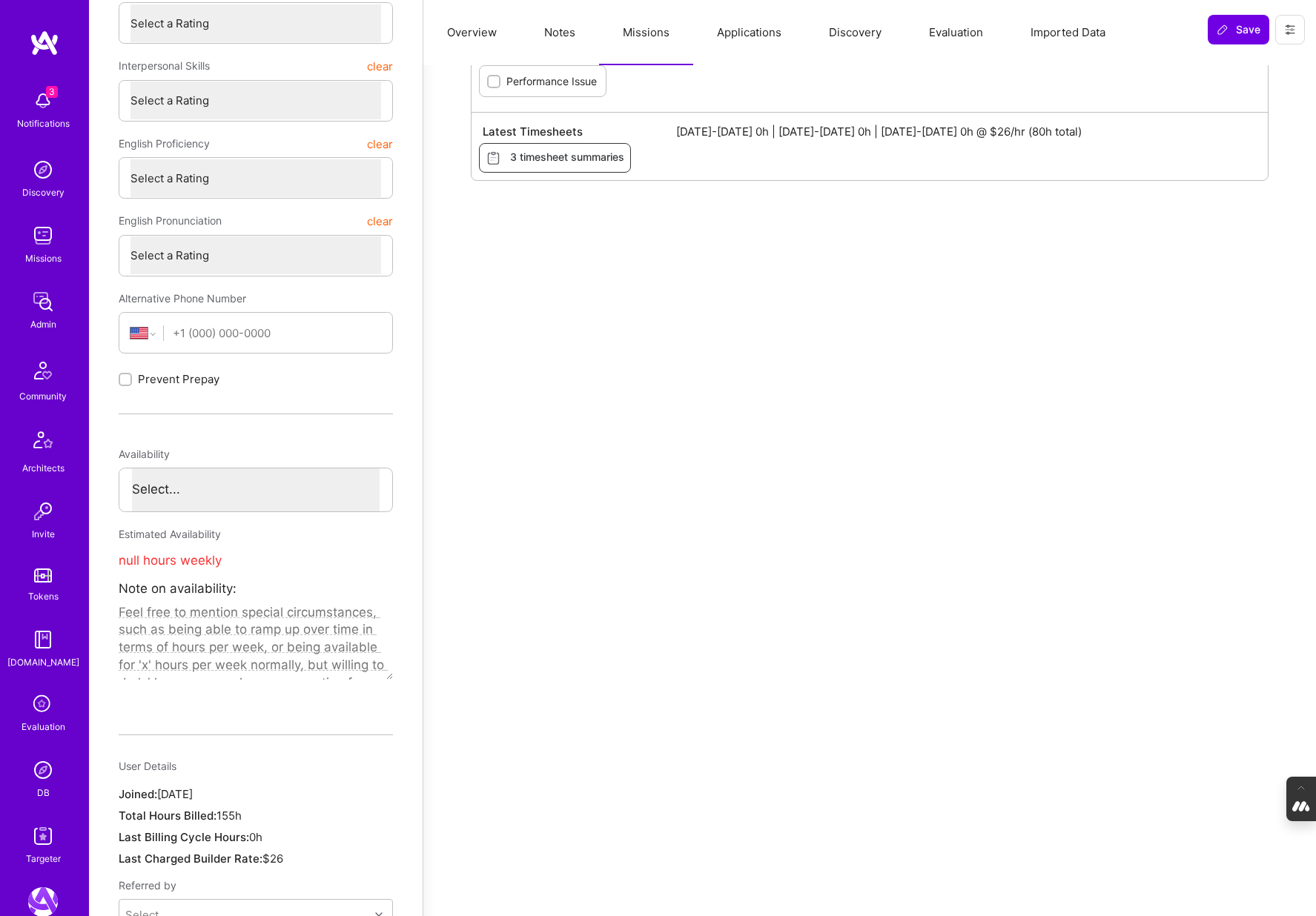
scroll to position [466, 0]
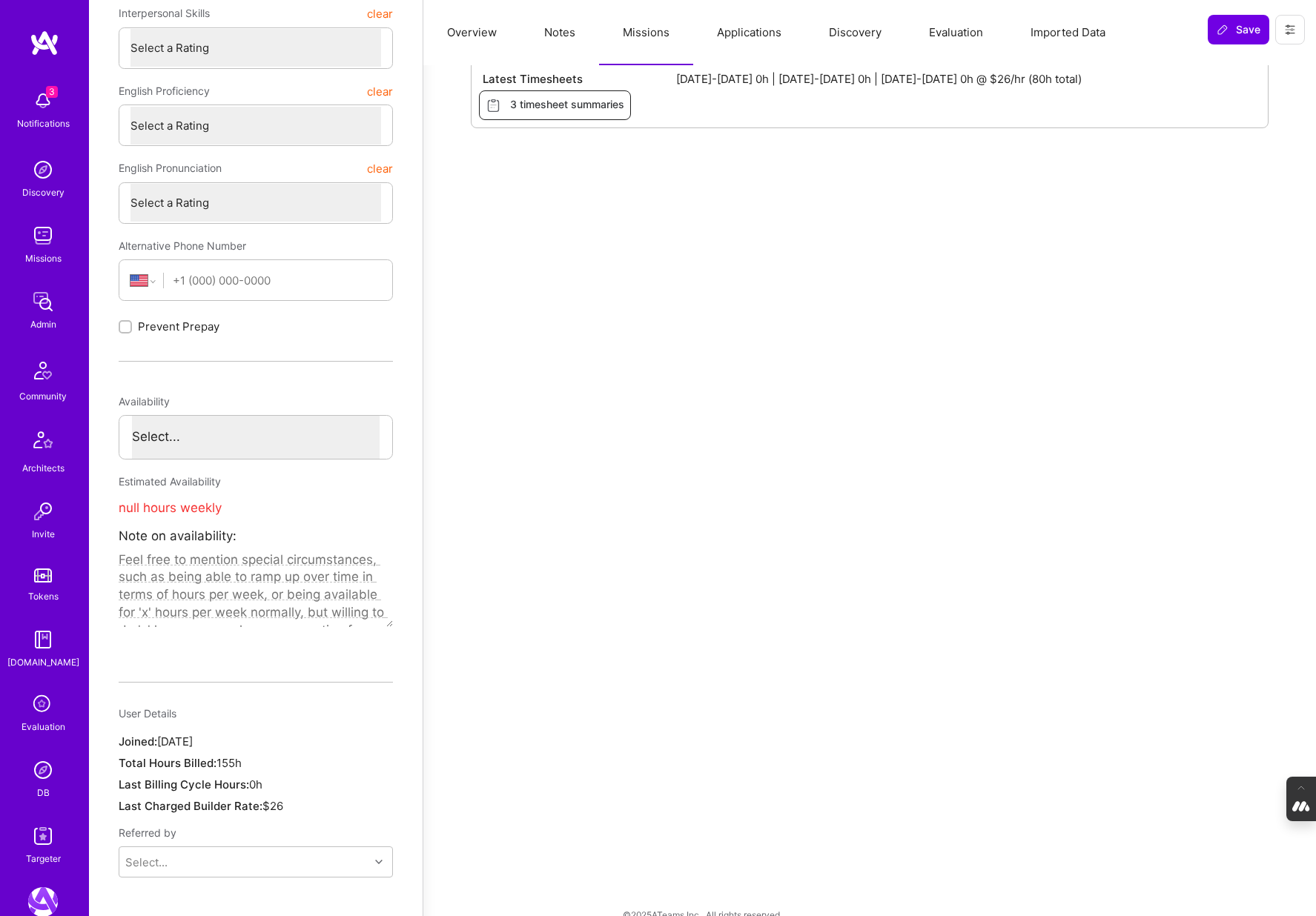
click at [585, 105] on span "3 timesheet summaries" at bounding box center [554, 105] width 139 height 17
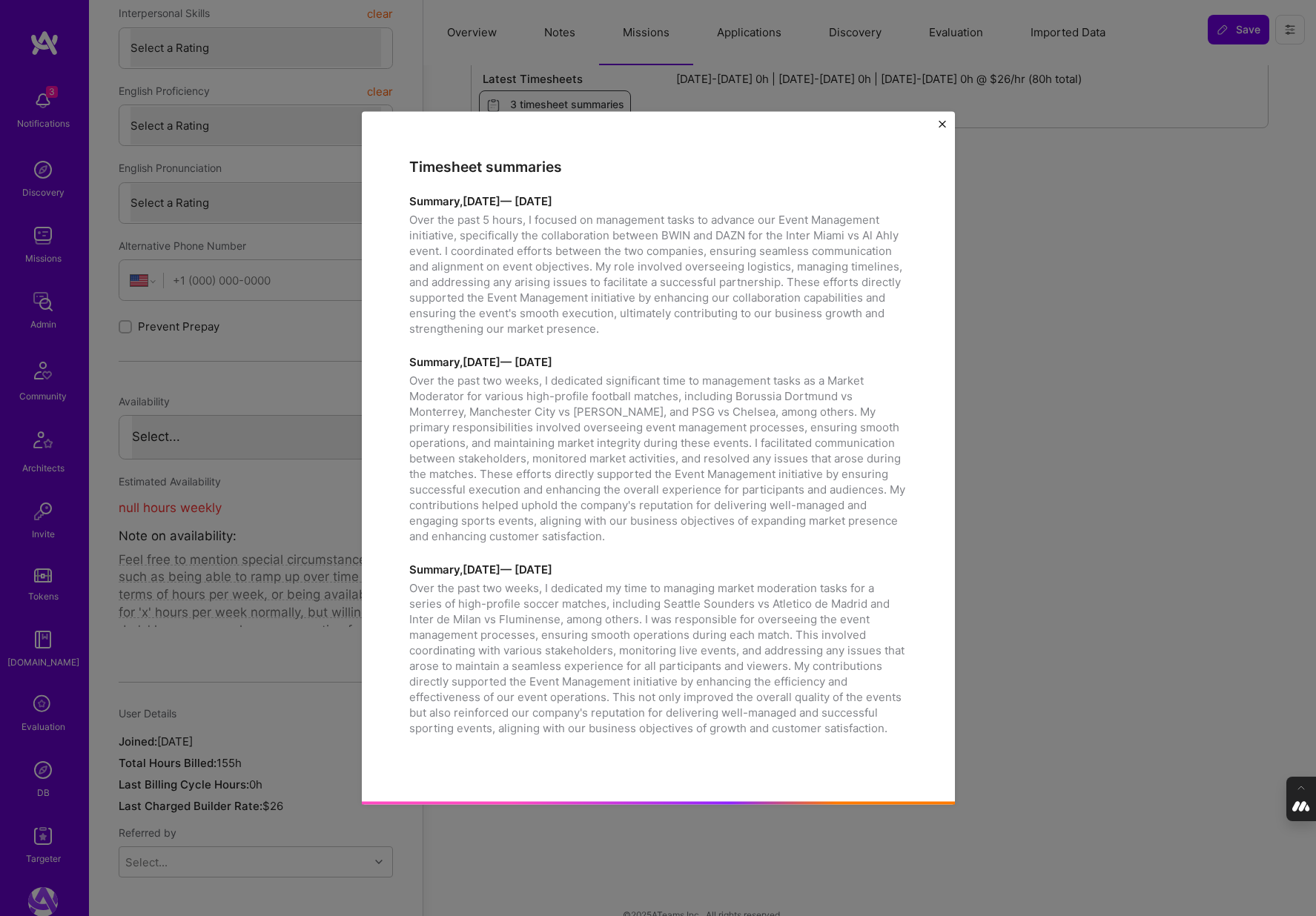
click at [940, 121] on img "Close" at bounding box center [942, 123] width 7 height 7
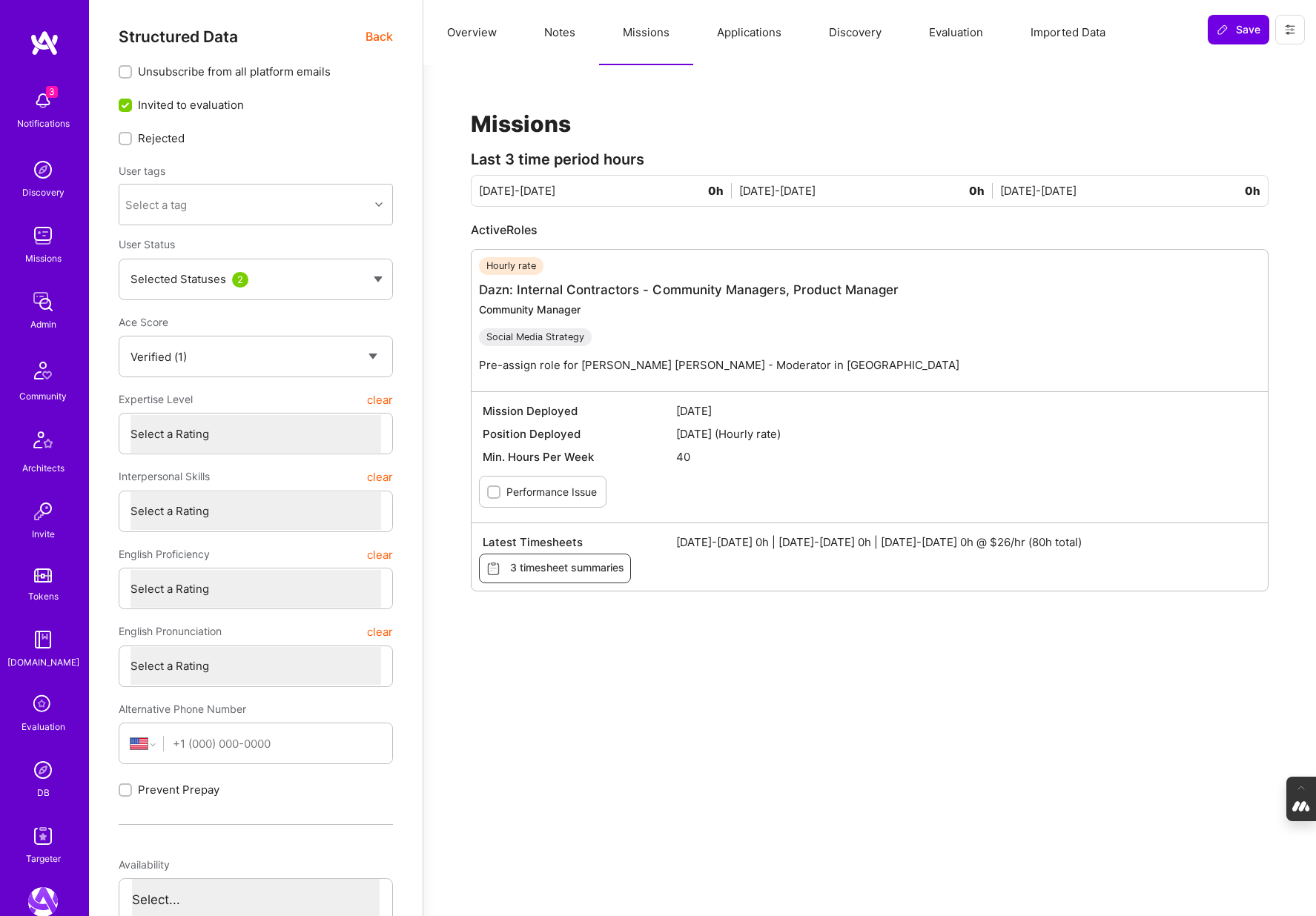
scroll to position [0, 0]
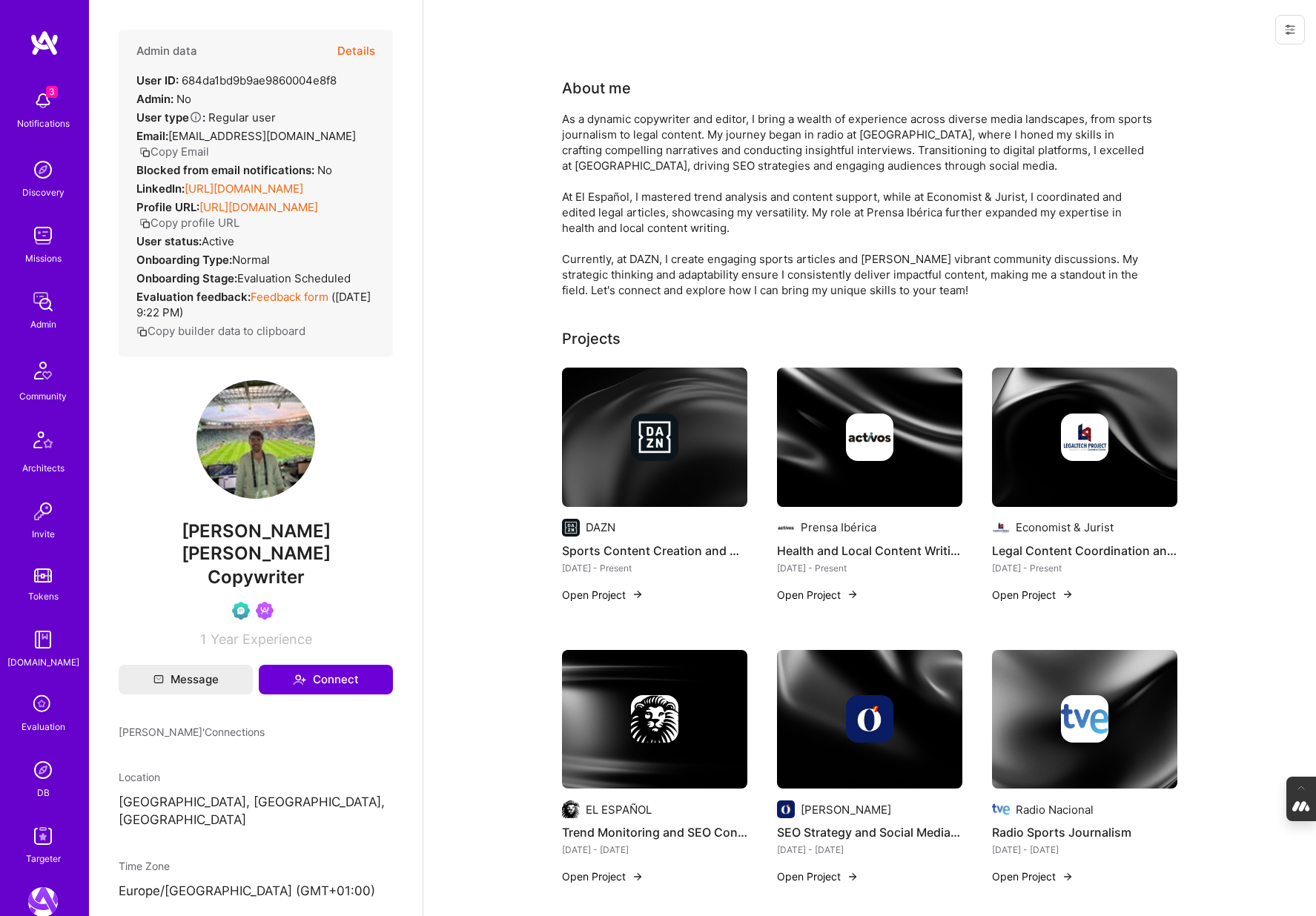
click at [351, 48] on button "Details" at bounding box center [355, 51] width 38 height 43
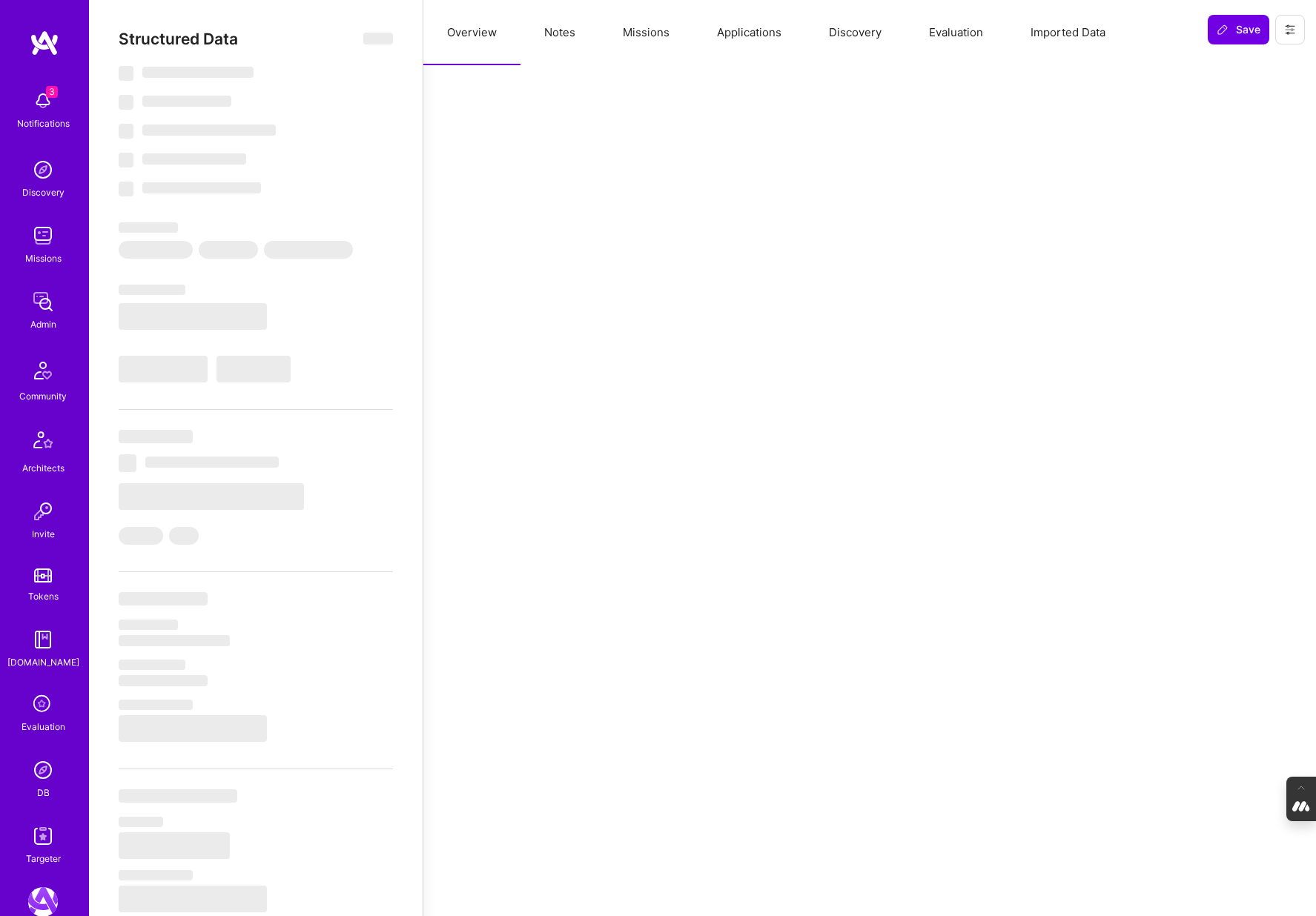
click at [736, 42] on button "Applications" at bounding box center [750, 32] width 112 height 65
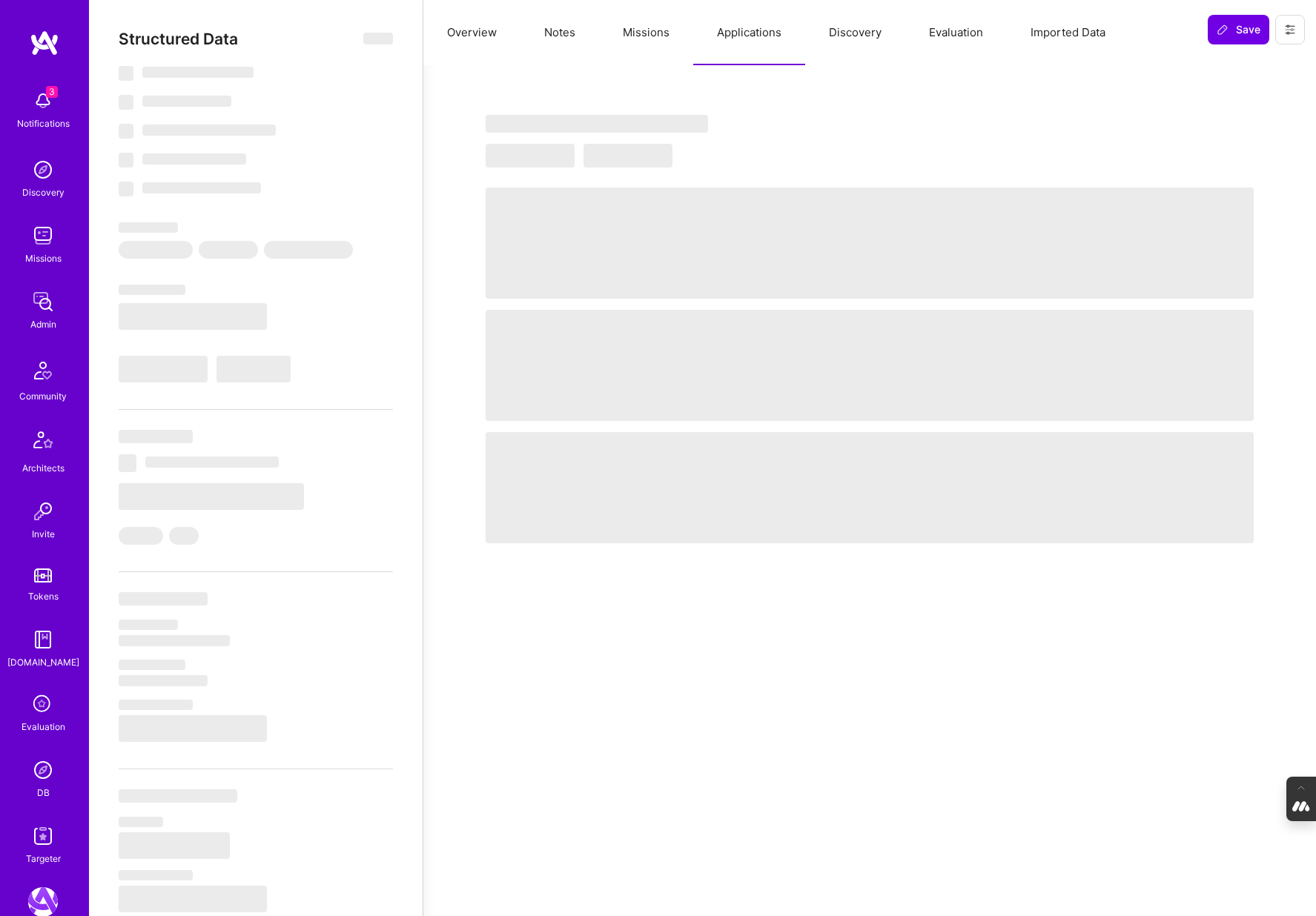
select select "Verified"
select select "US"
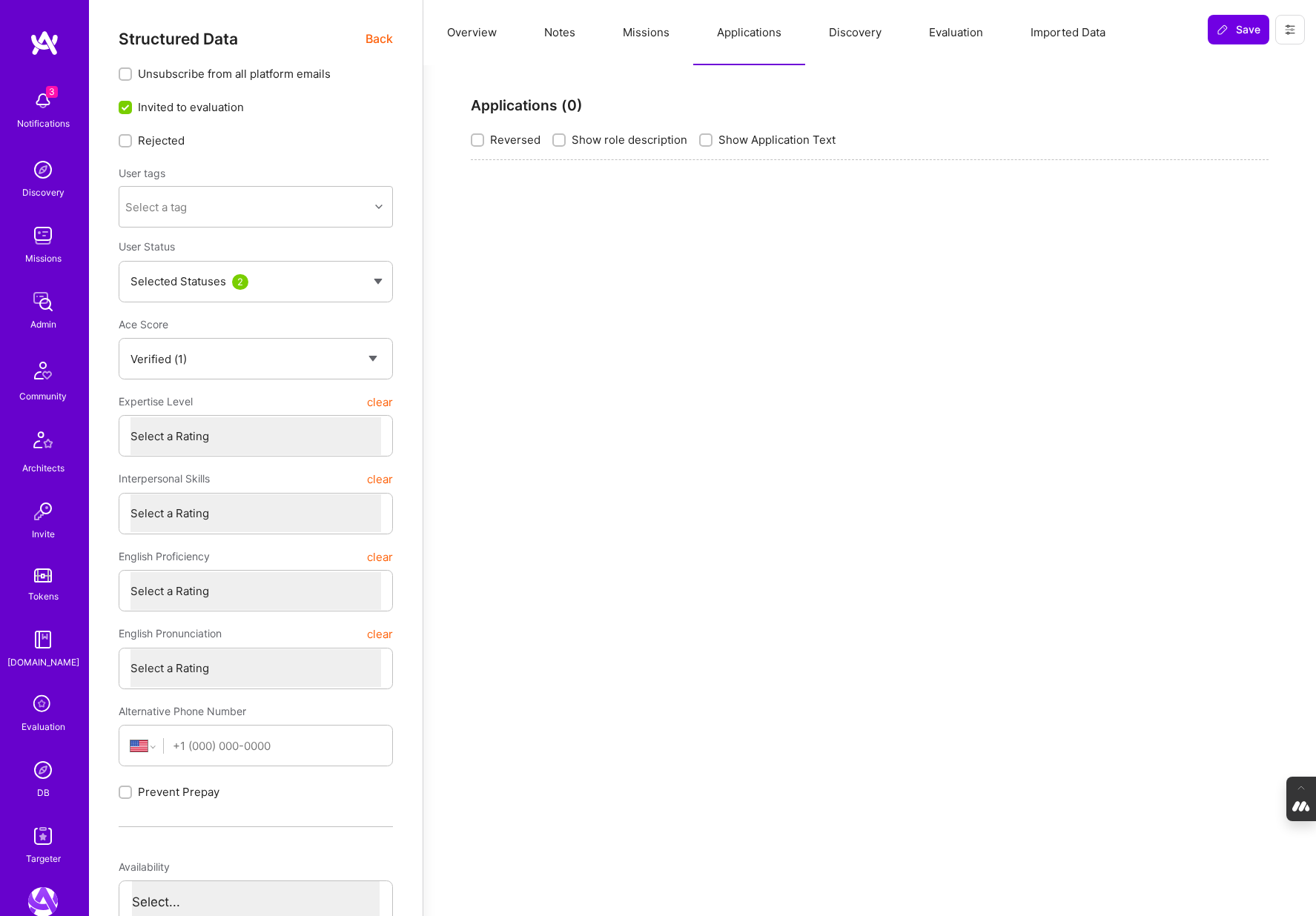
click at [651, 28] on button "Missions" at bounding box center [646, 32] width 94 height 65
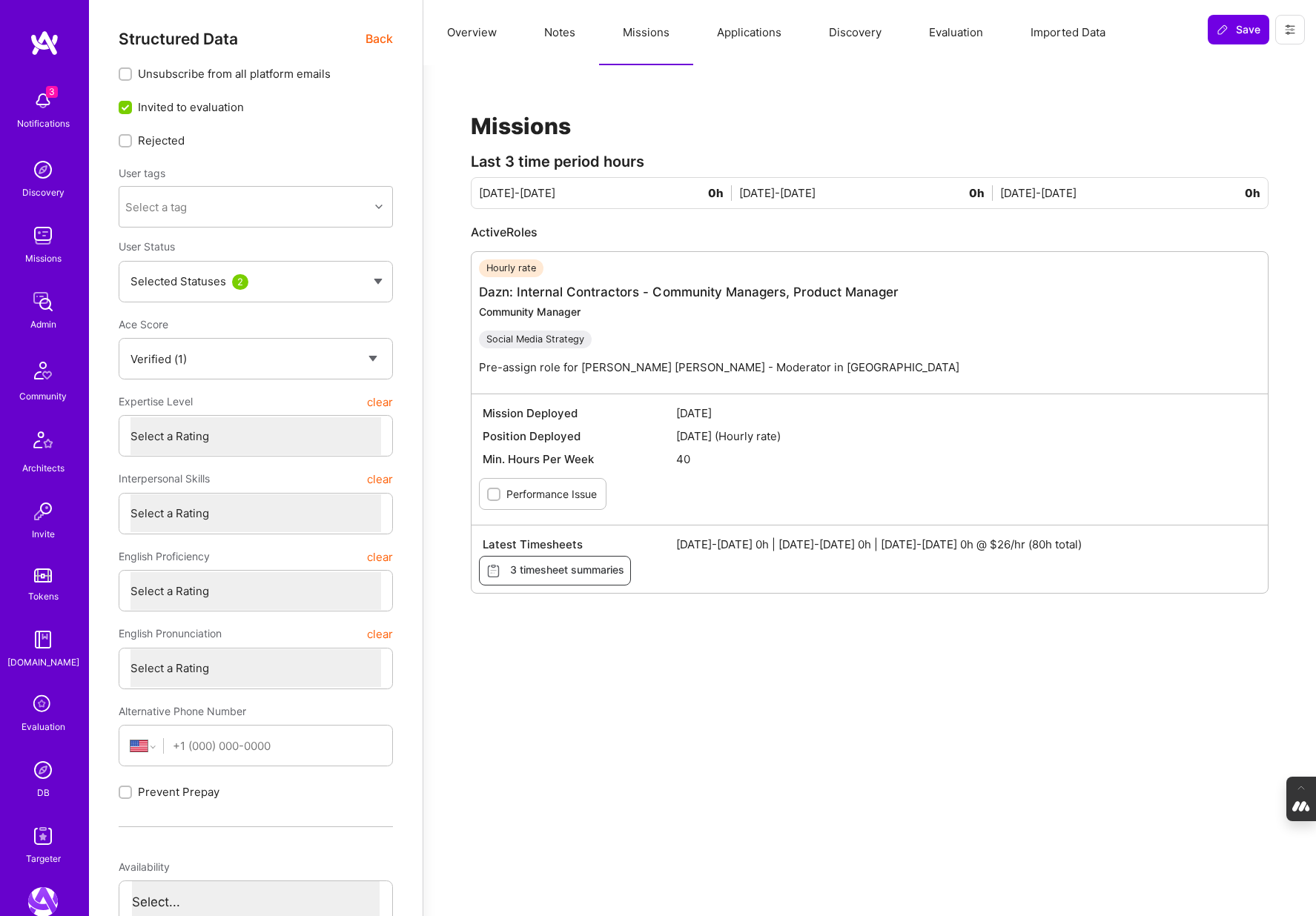
click at [944, 30] on button "Evaluation" at bounding box center [956, 32] width 101 height 65
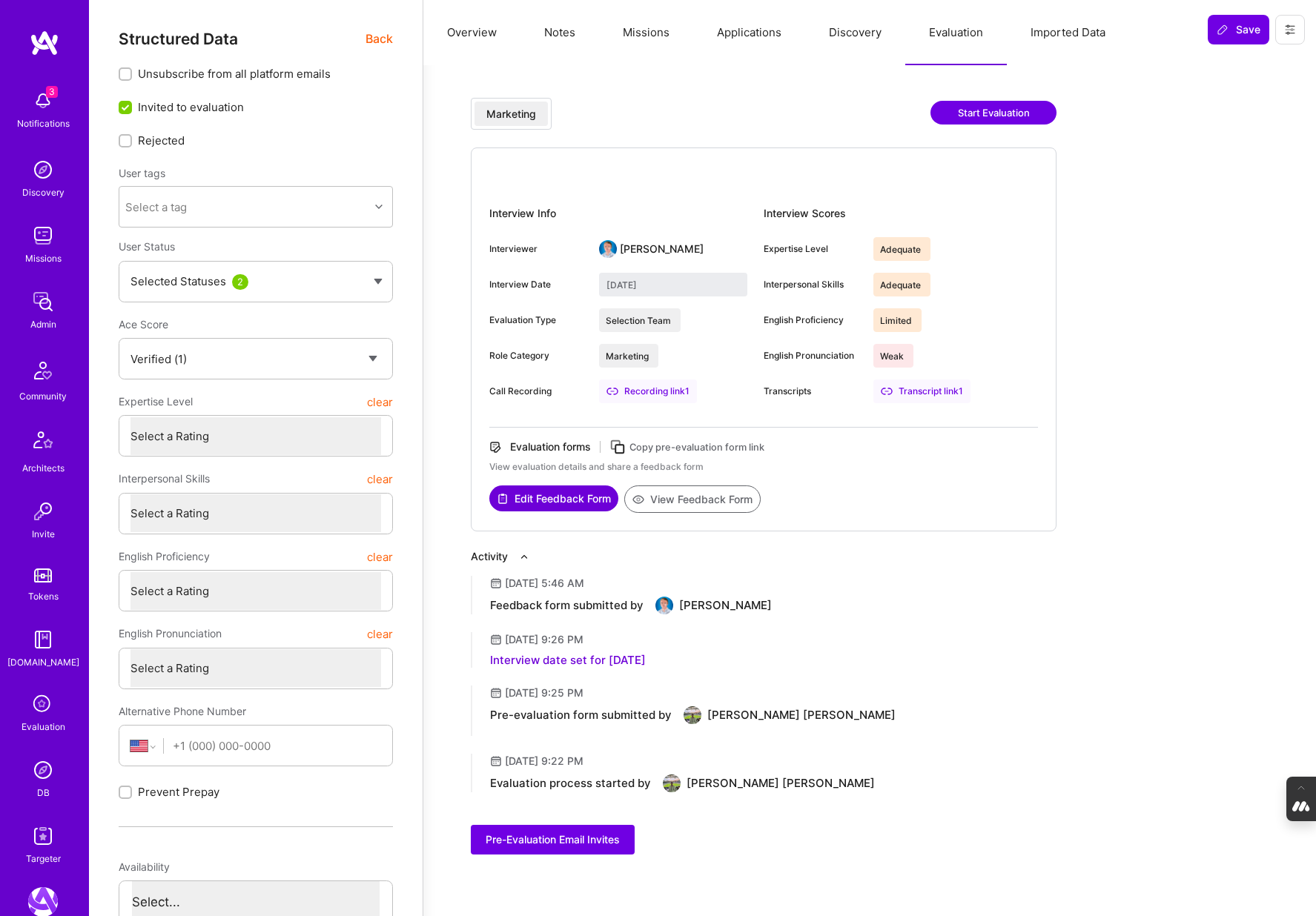
click at [747, 25] on button "Applications" at bounding box center [750, 32] width 112 height 65
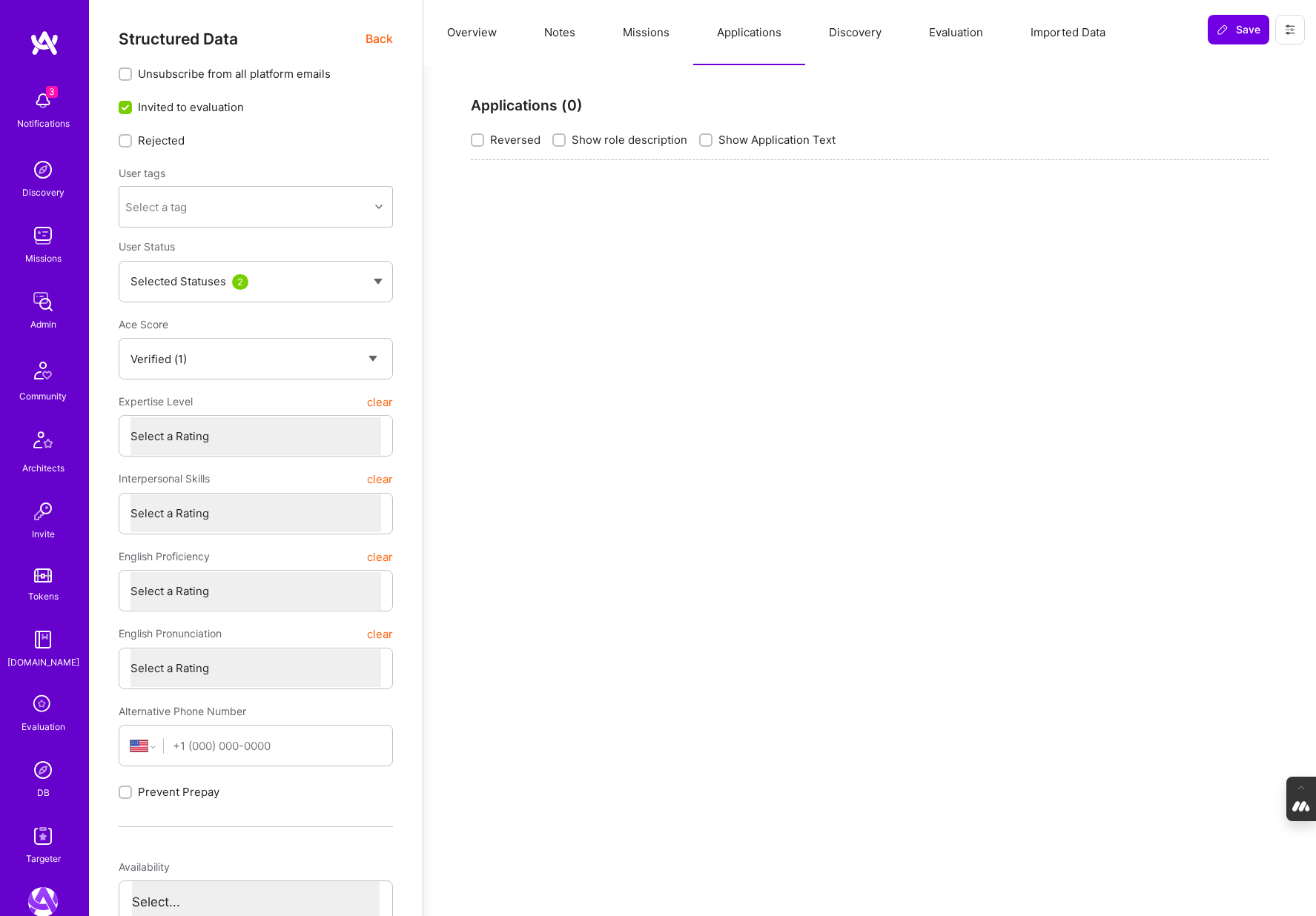
click at [635, 36] on button "Missions" at bounding box center [646, 32] width 94 height 65
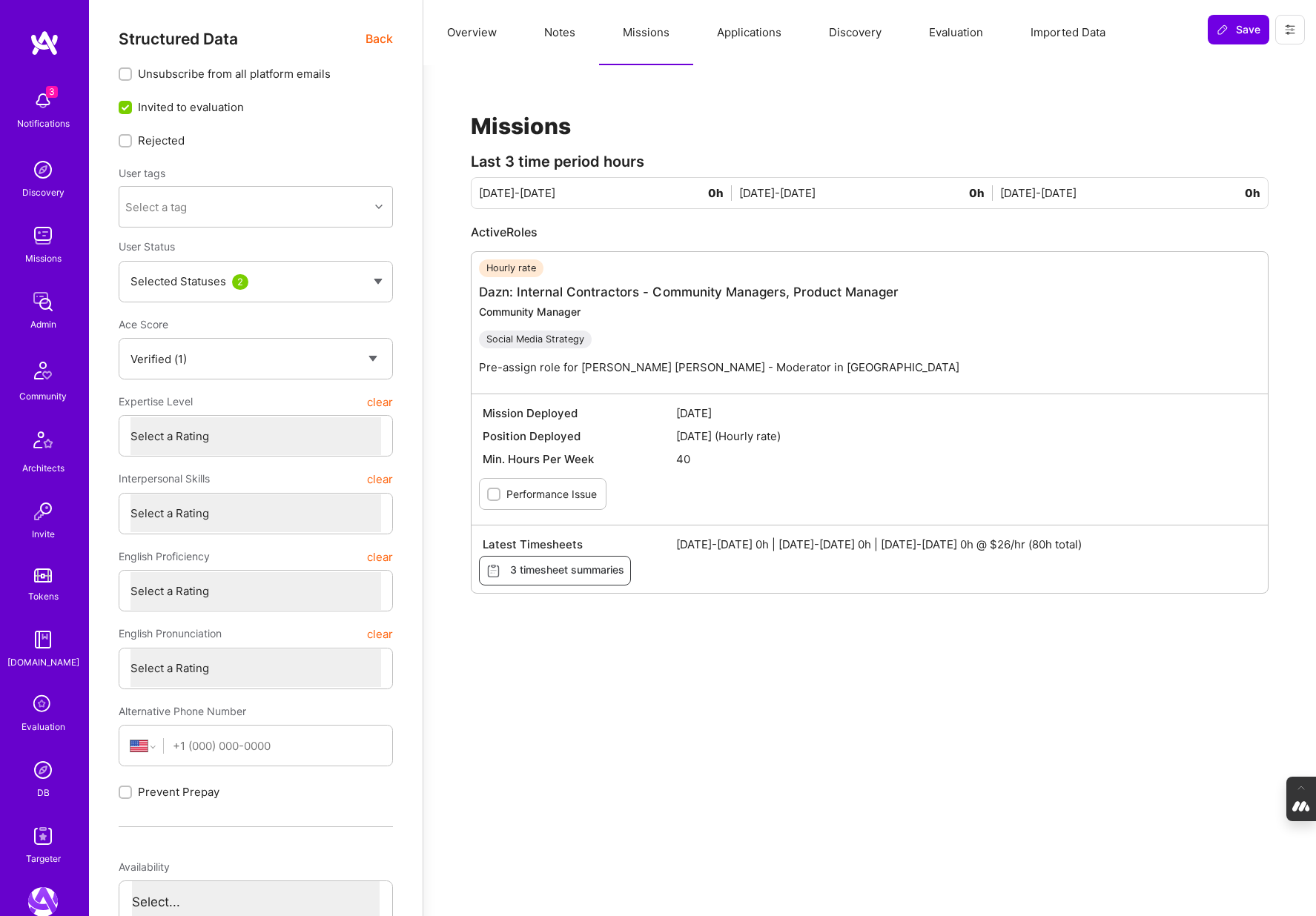
click at [565, 33] on button "Notes" at bounding box center [559, 32] width 78 height 65
type textarea "x"
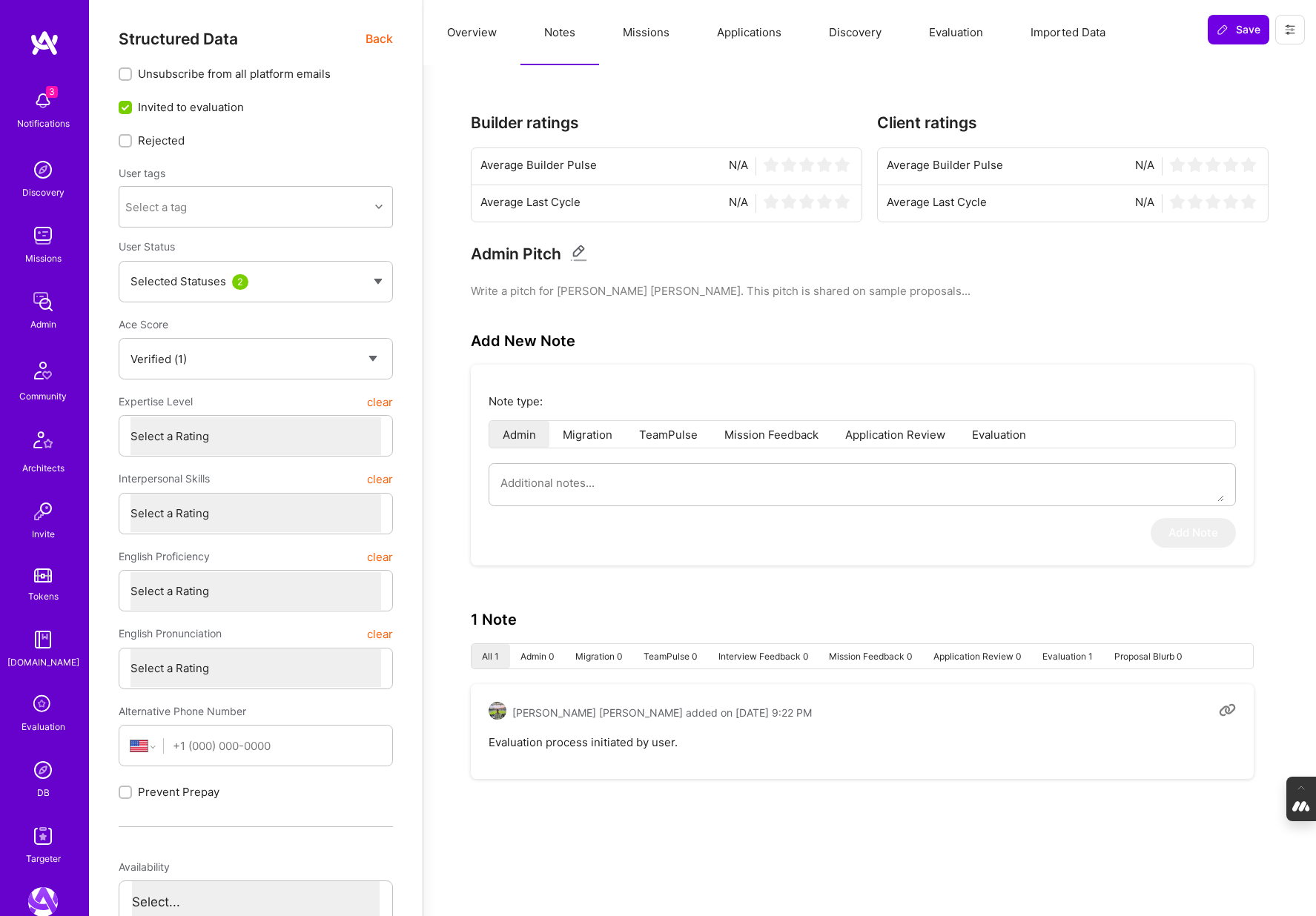
click at [648, 37] on button "Missions" at bounding box center [646, 32] width 94 height 65
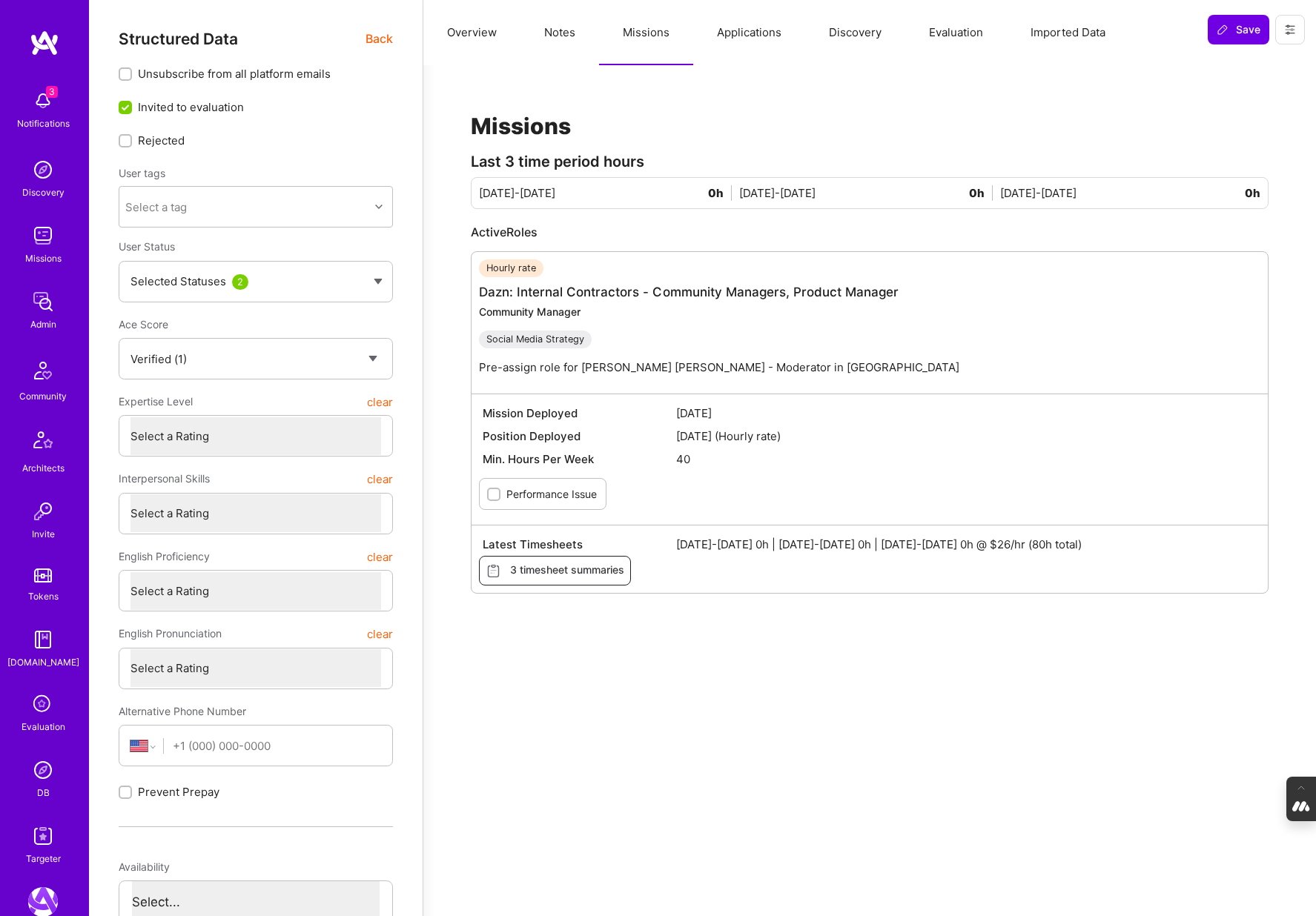
click at [576, 571] on span "3 timesheet summaries" at bounding box center [554, 571] width 139 height 17
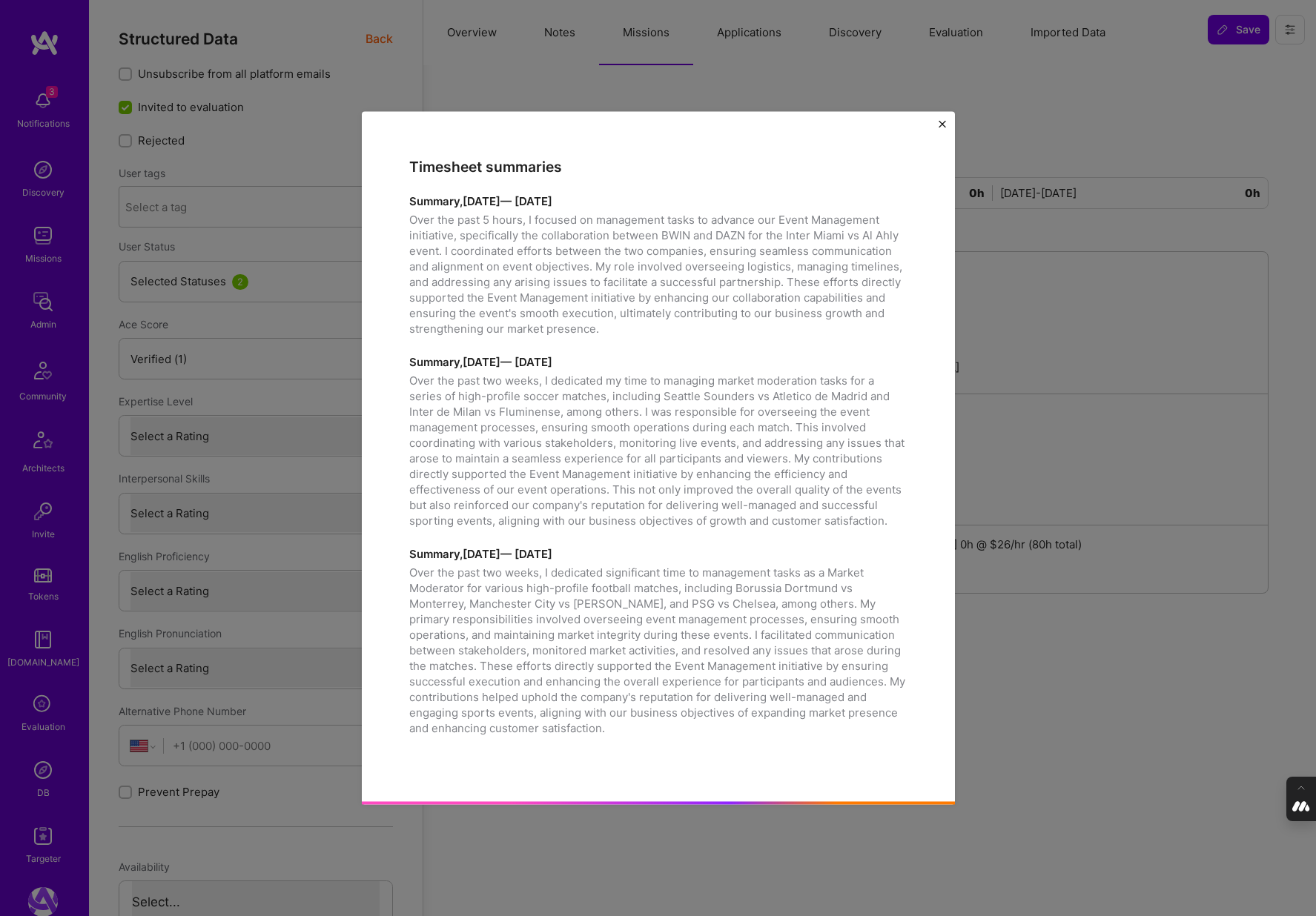
click at [1031, 667] on div "Timesheet summaries Summary, June 15, 2025 — June 15, 2025 Over the past 5 hour…" at bounding box center [658, 458] width 1316 height 916
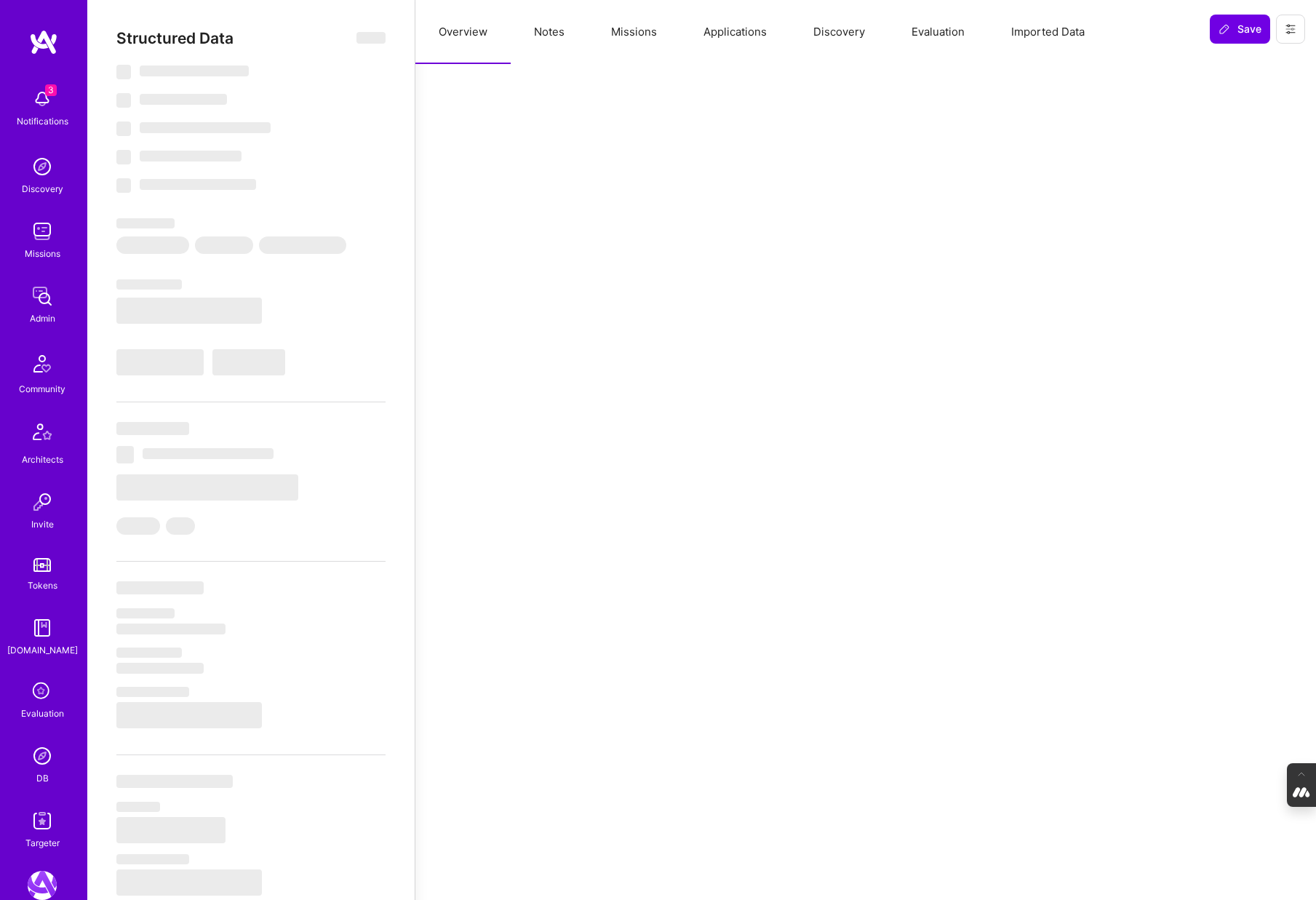
click at [937, 32] on button "Evaluation" at bounding box center [938, 32] width 99 height 64
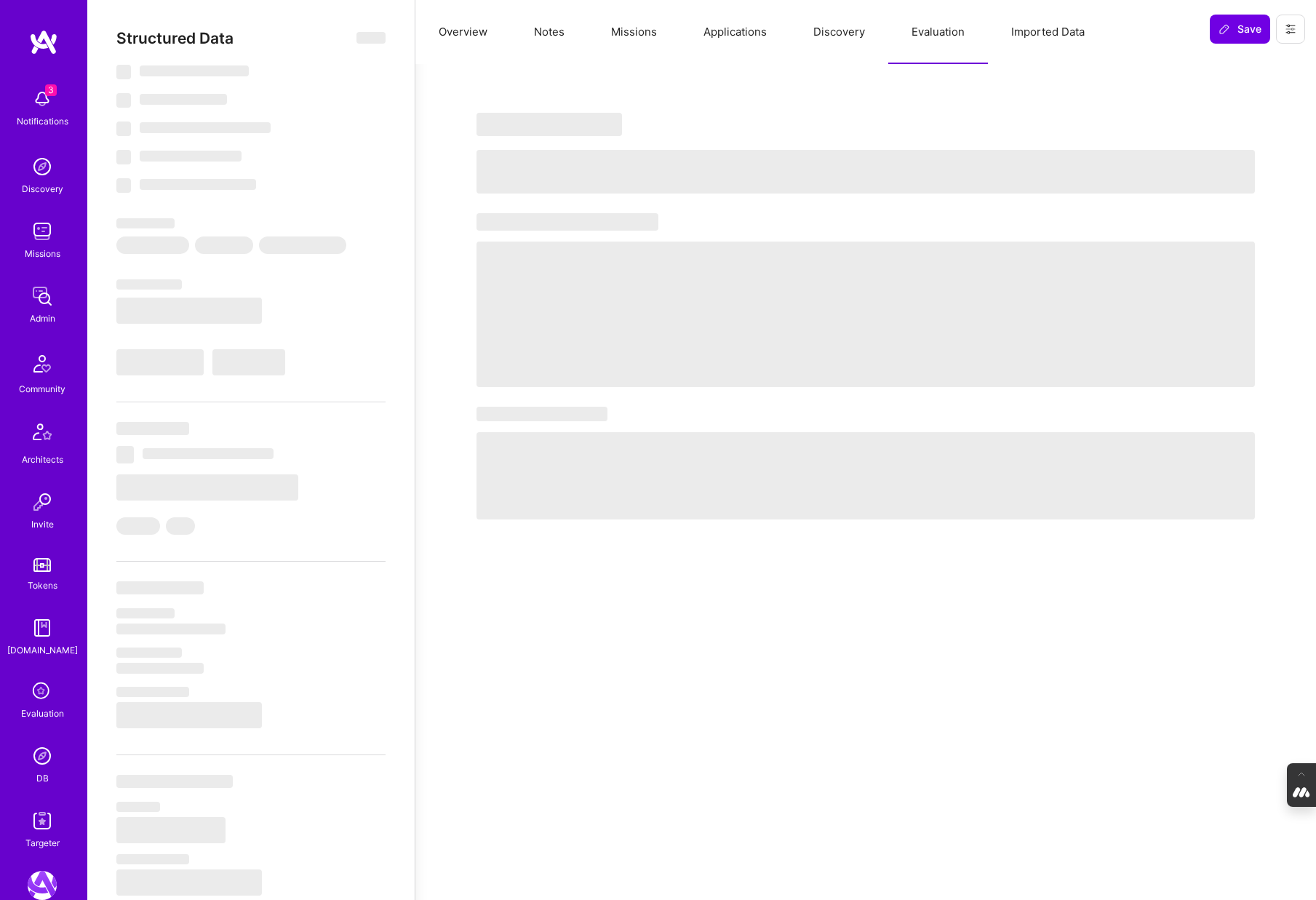
select select "Right Now"
select select "5"
select select "7"
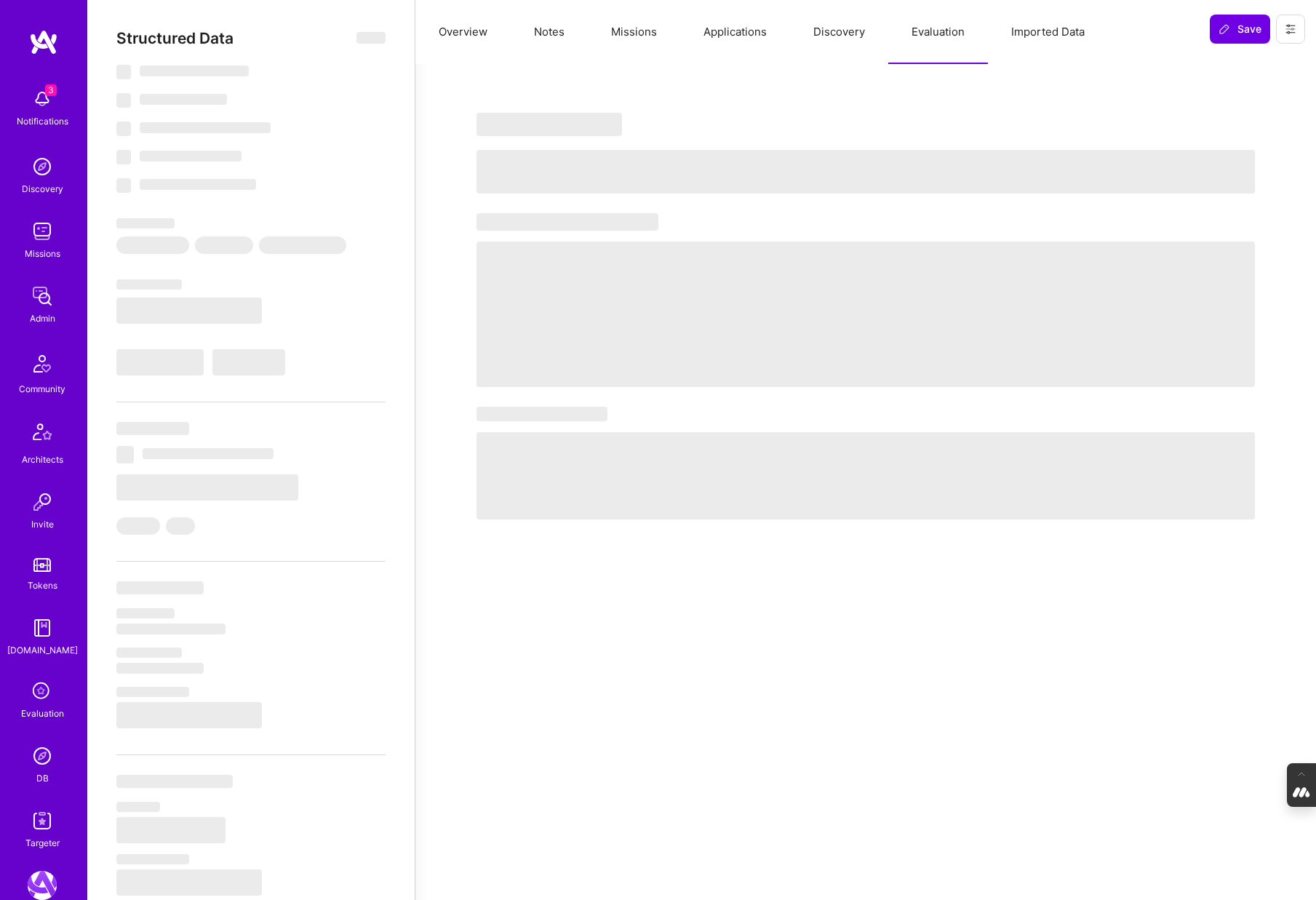
select select "US"
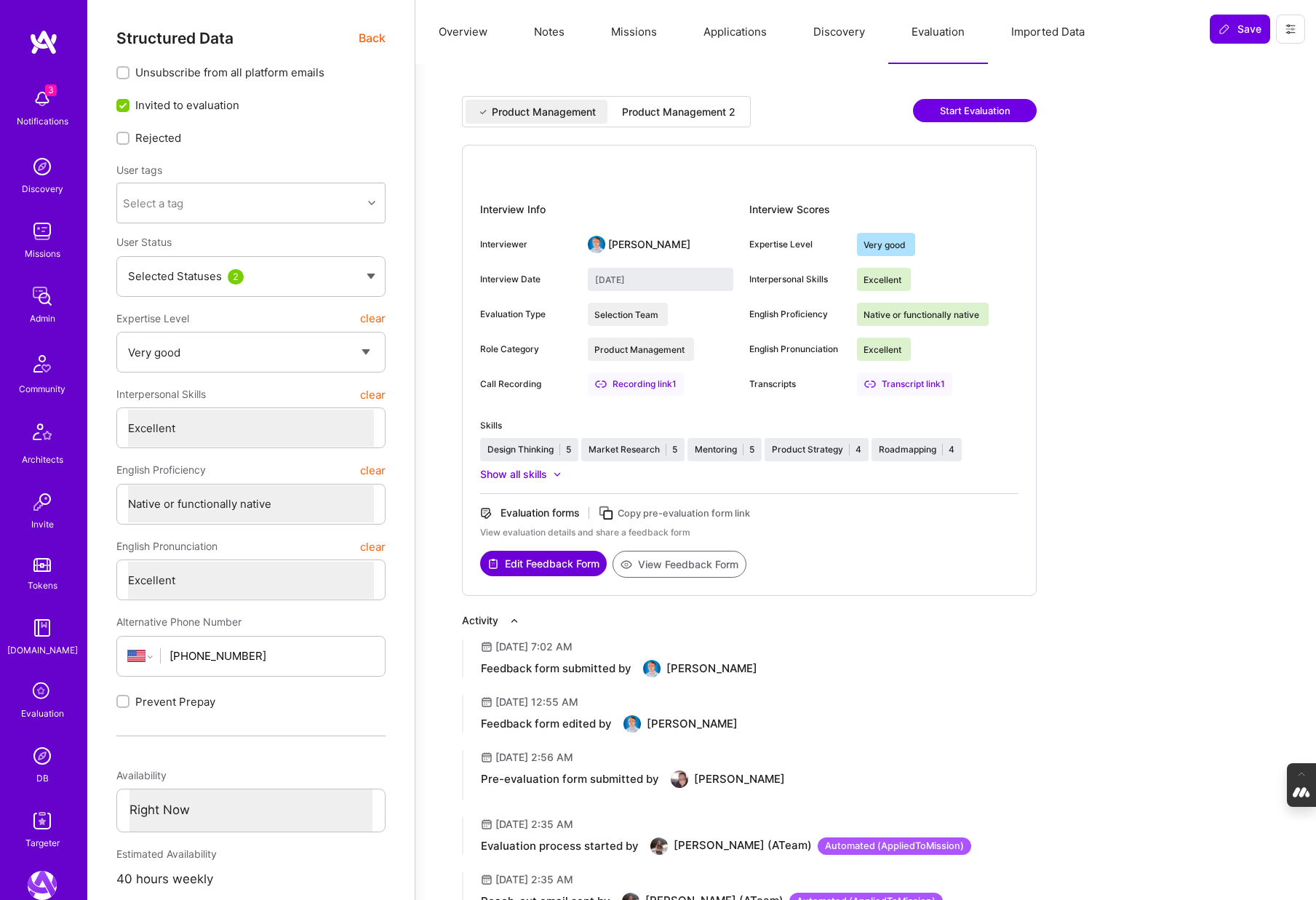
click at [678, 105] on div "Product Management 2" at bounding box center [679, 112] width 114 height 14
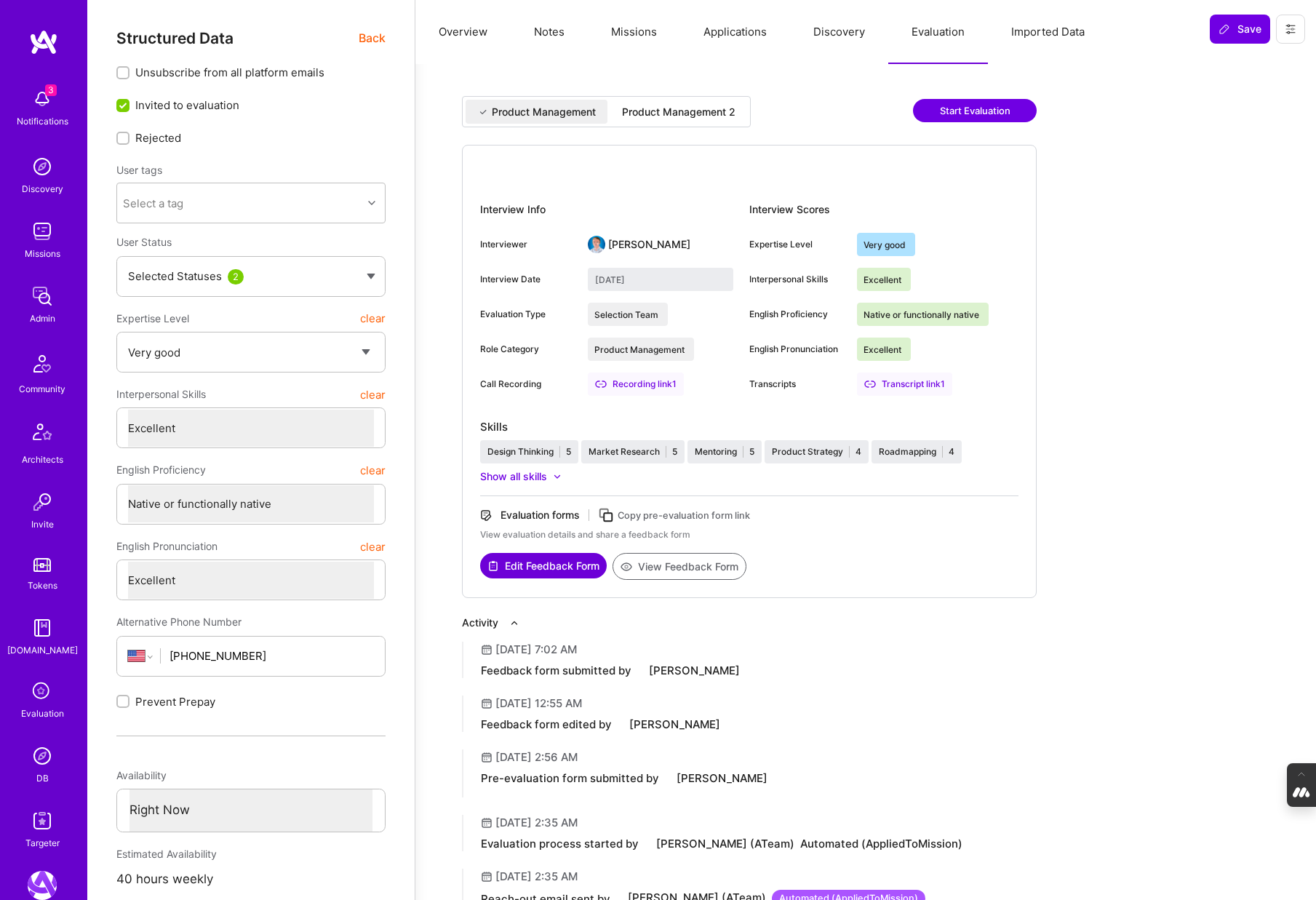
type input "[DATE]"
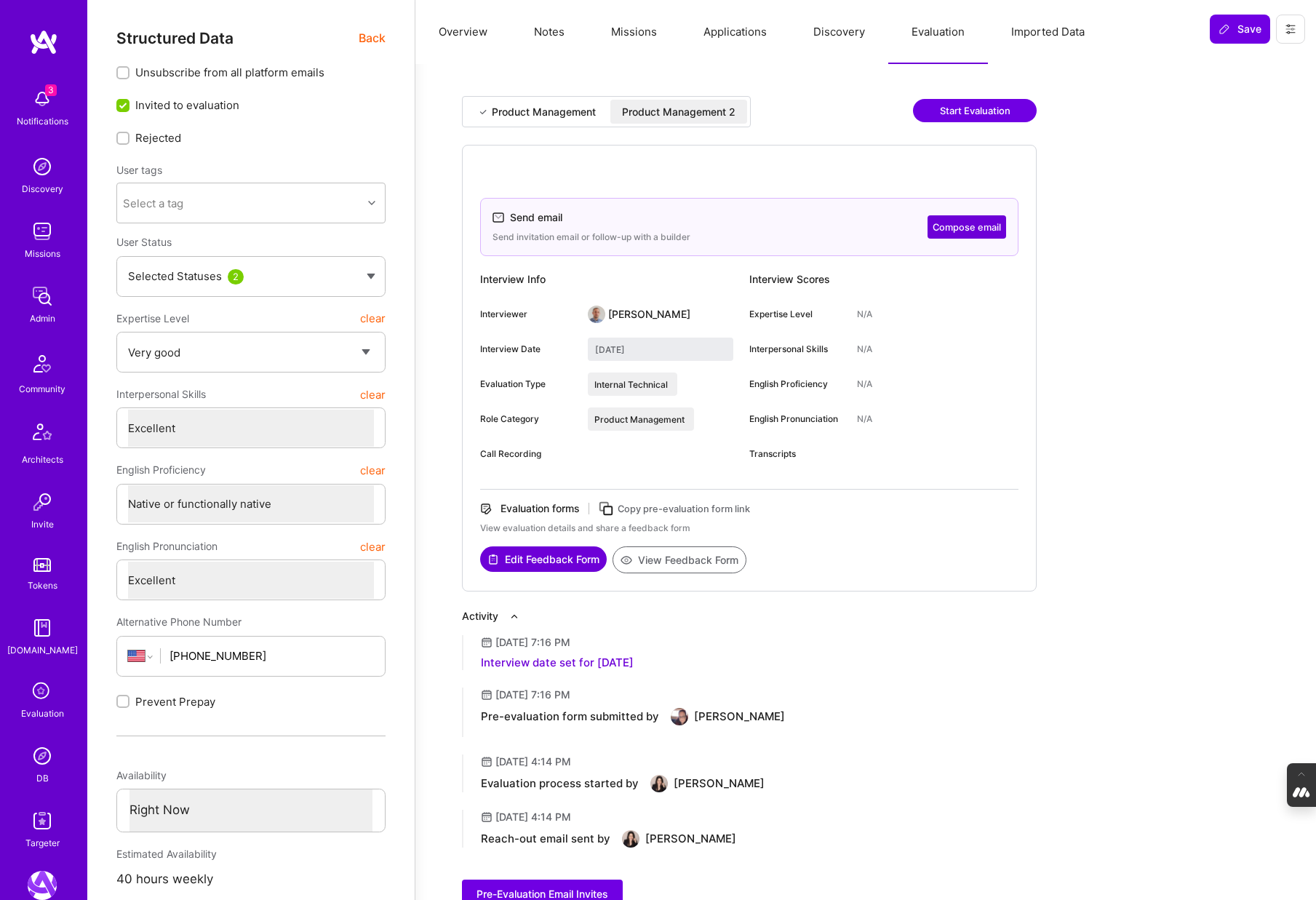
click at [663, 558] on button "View Feedback Form" at bounding box center [680, 560] width 134 height 27
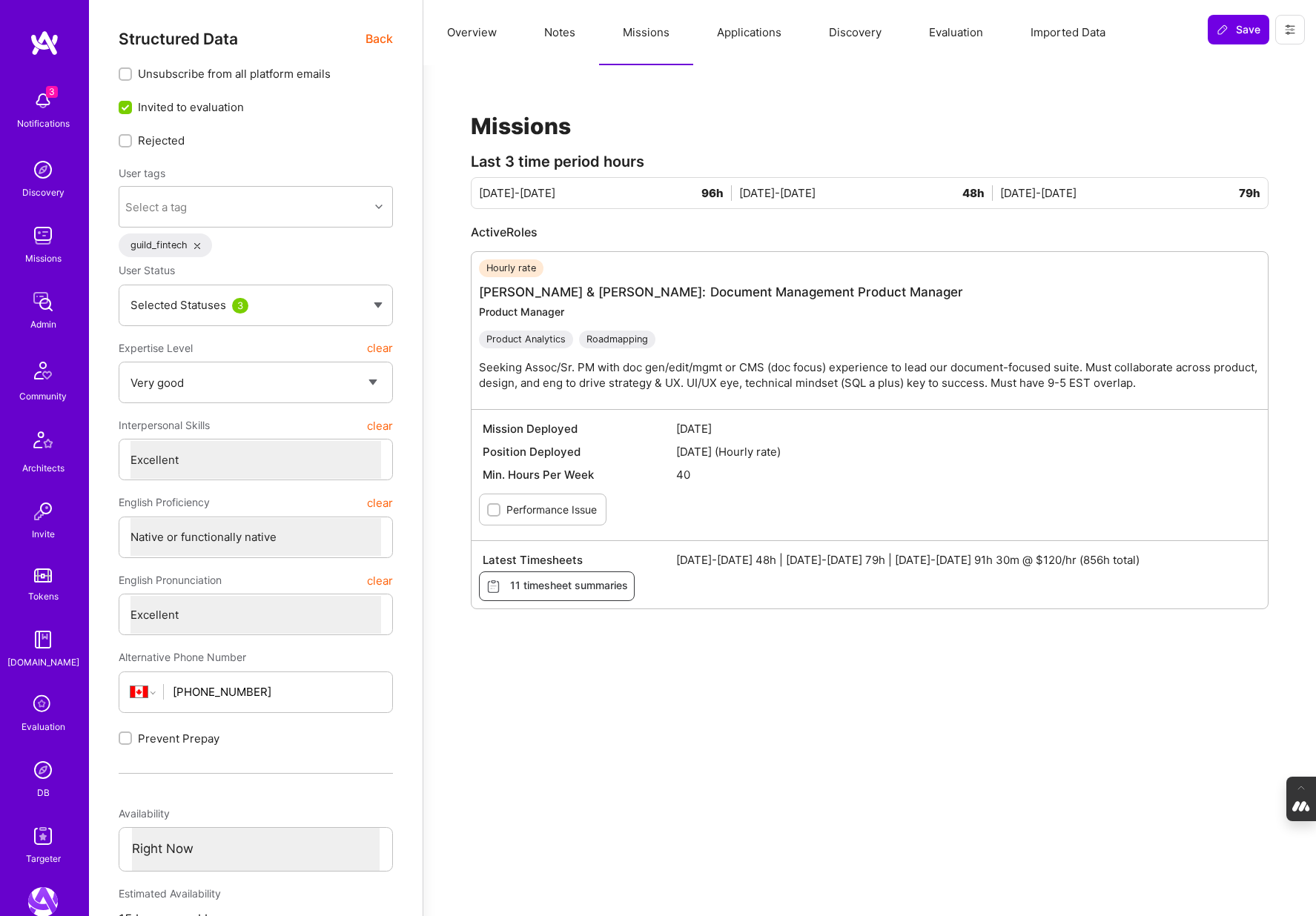
select select "5"
select select "7"
select select "CA"
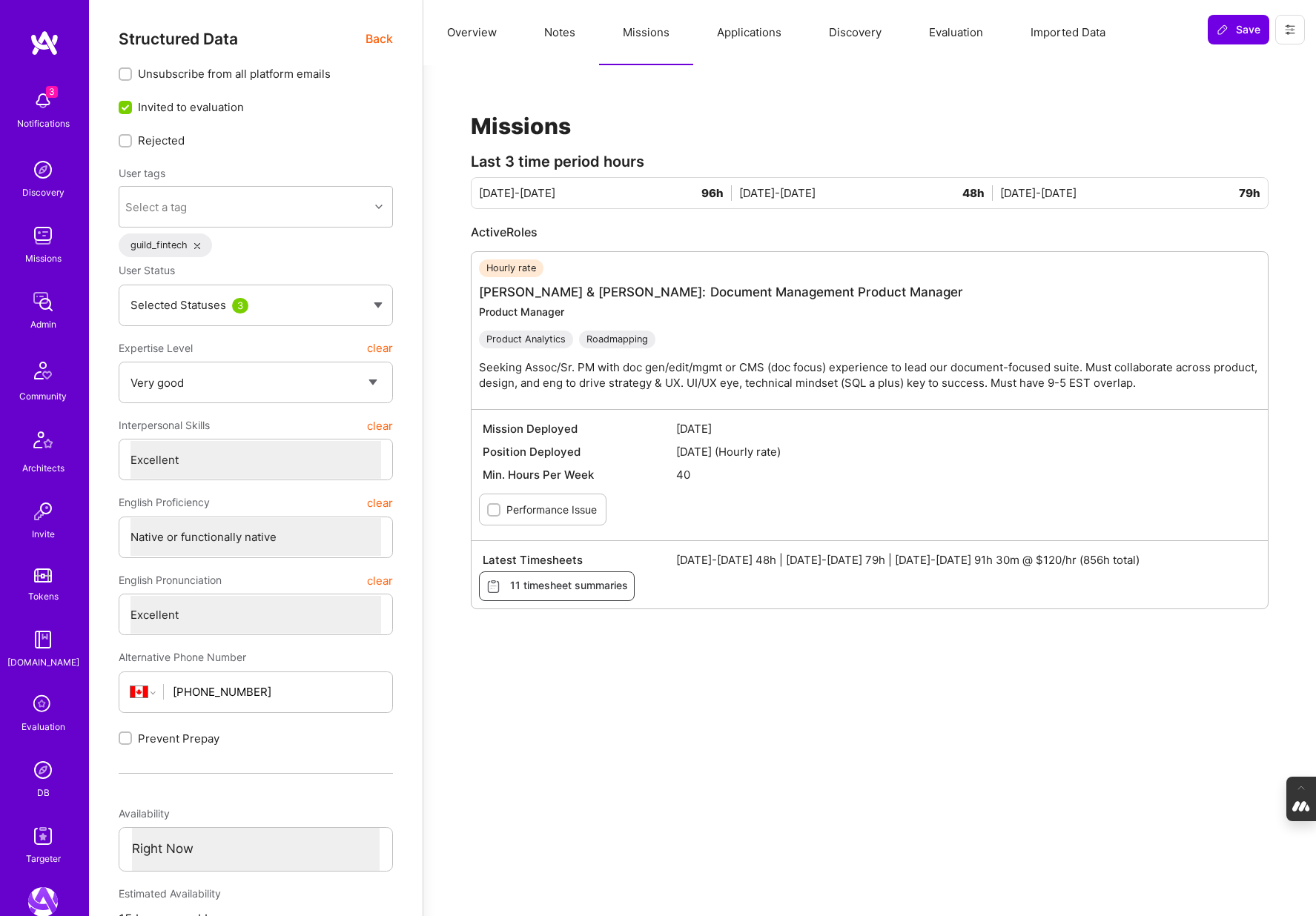
select select "Right Now"
click at [37, 697] on icon at bounding box center [42, 704] width 29 height 29
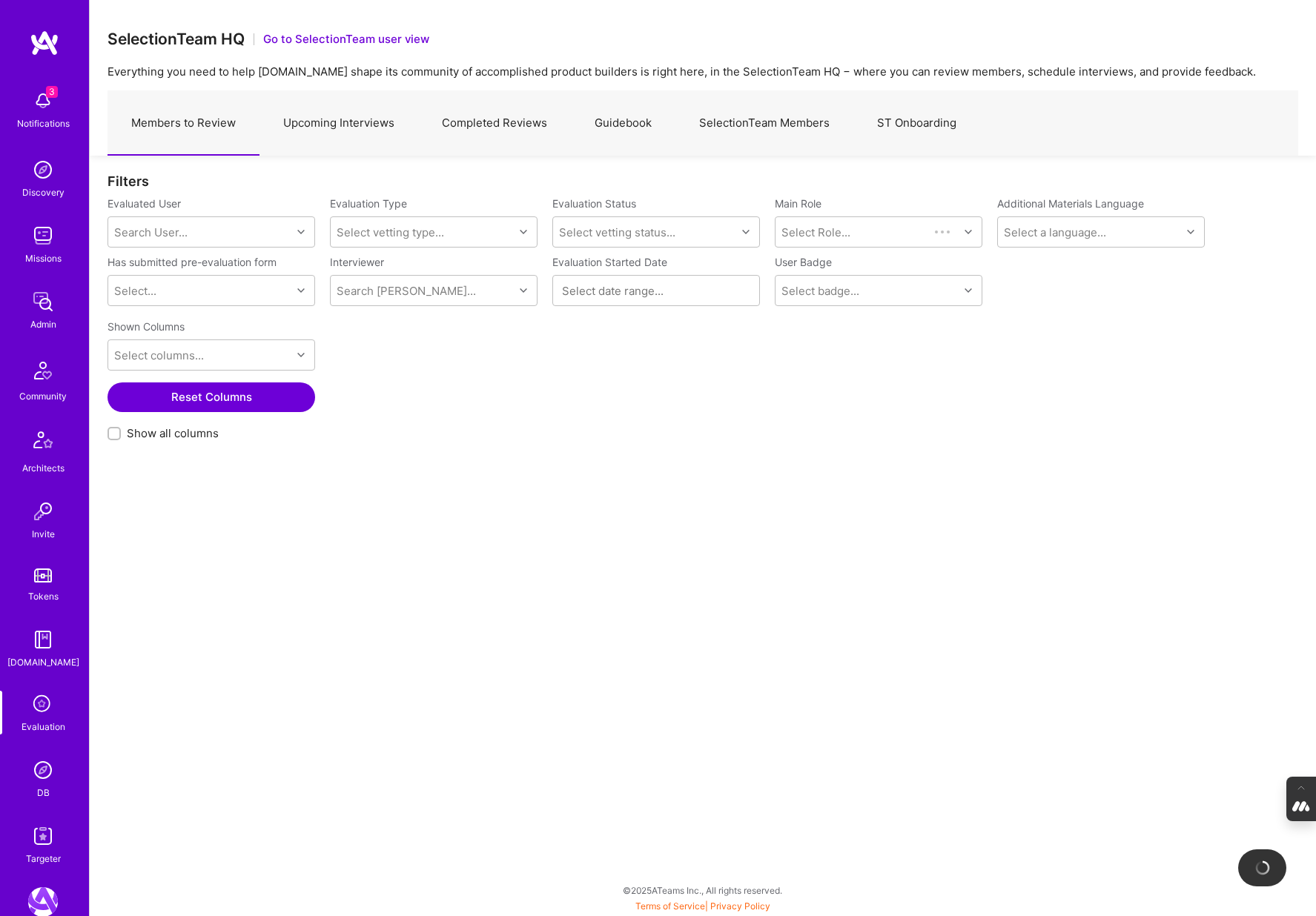
click at [458, 113] on link "Completed Reviews" at bounding box center [495, 123] width 153 height 64
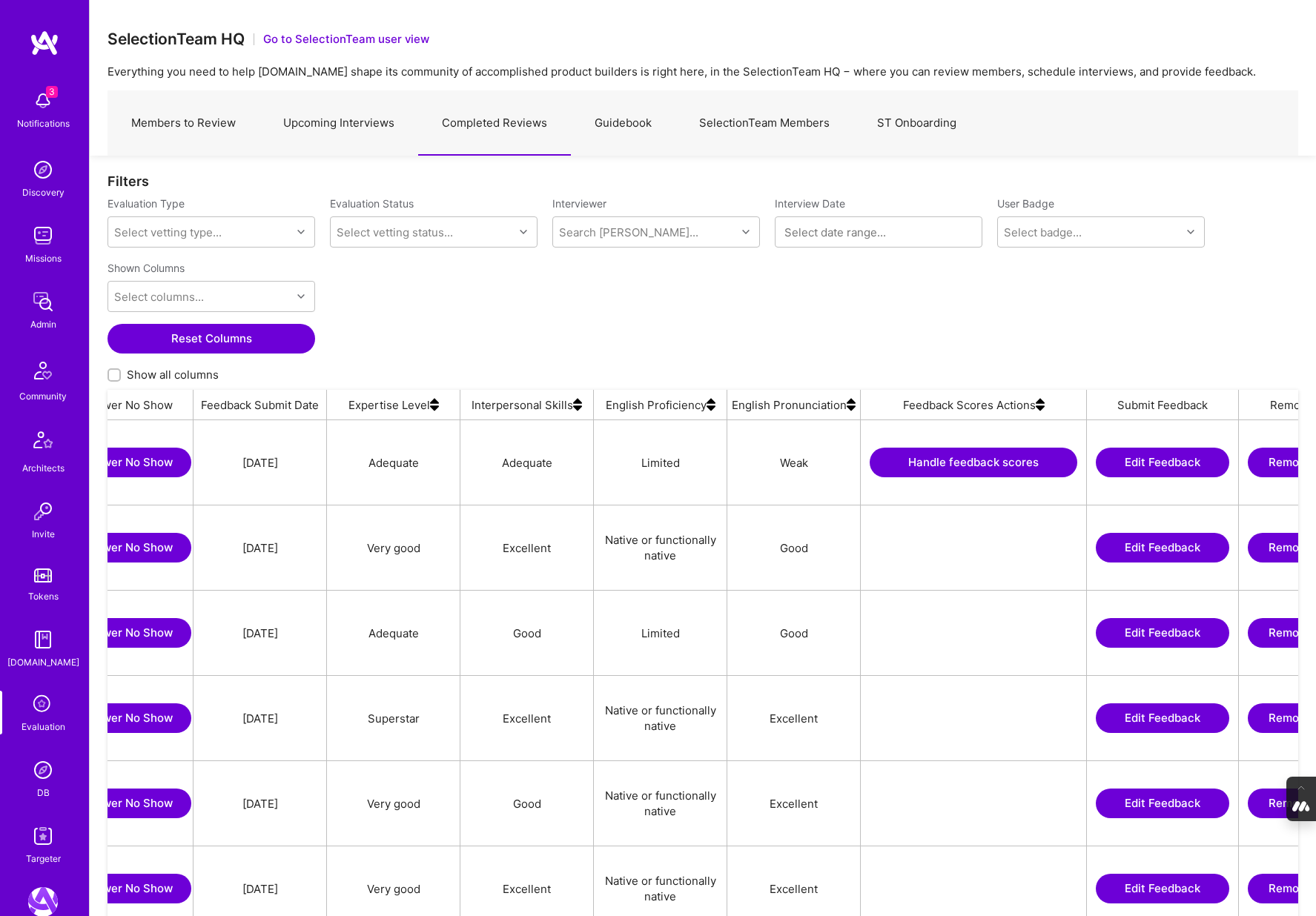
scroll to position [0, 1047]
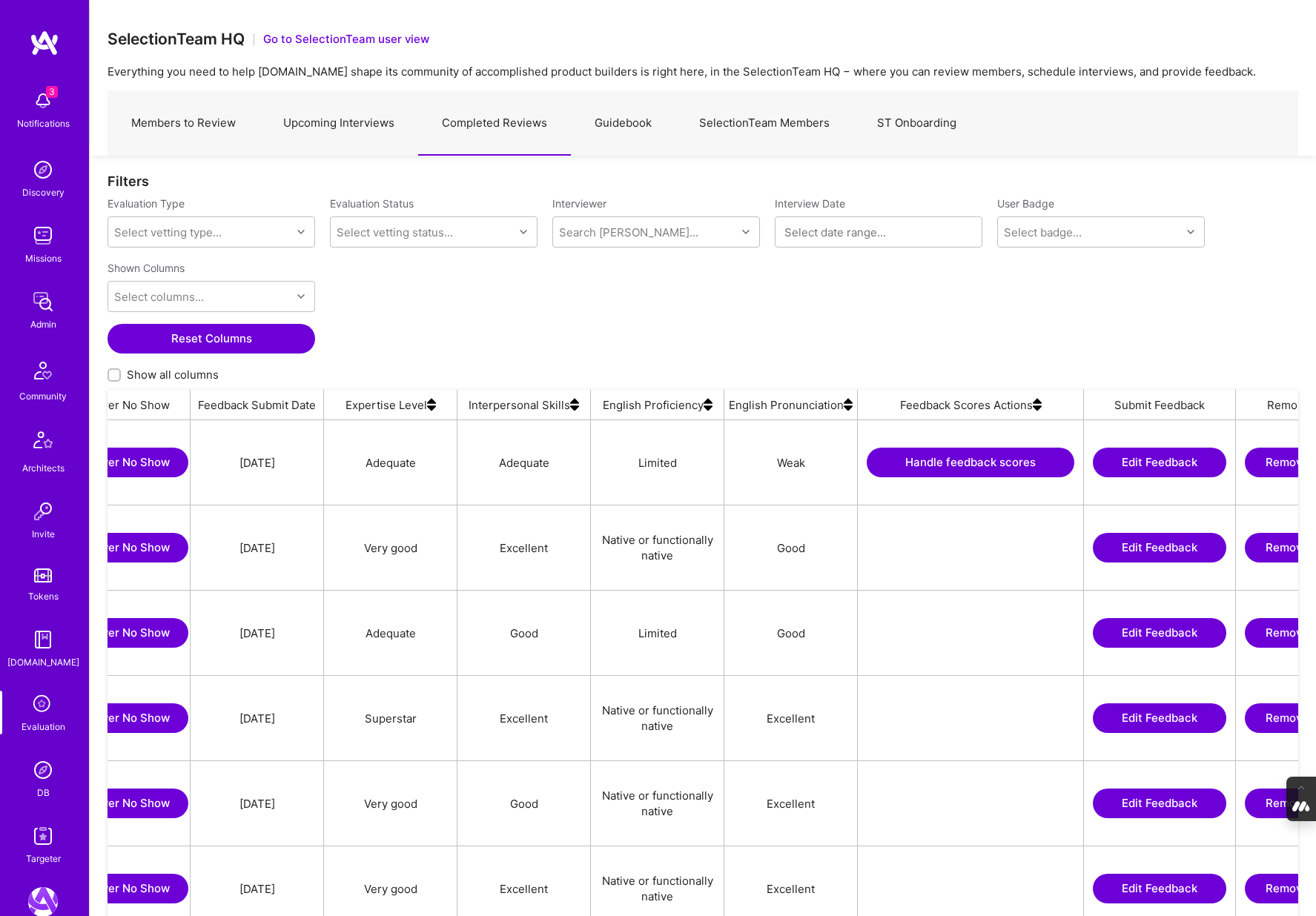
click at [958, 462] on button "Handle feedback scores" at bounding box center [970, 462] width 207 height 29
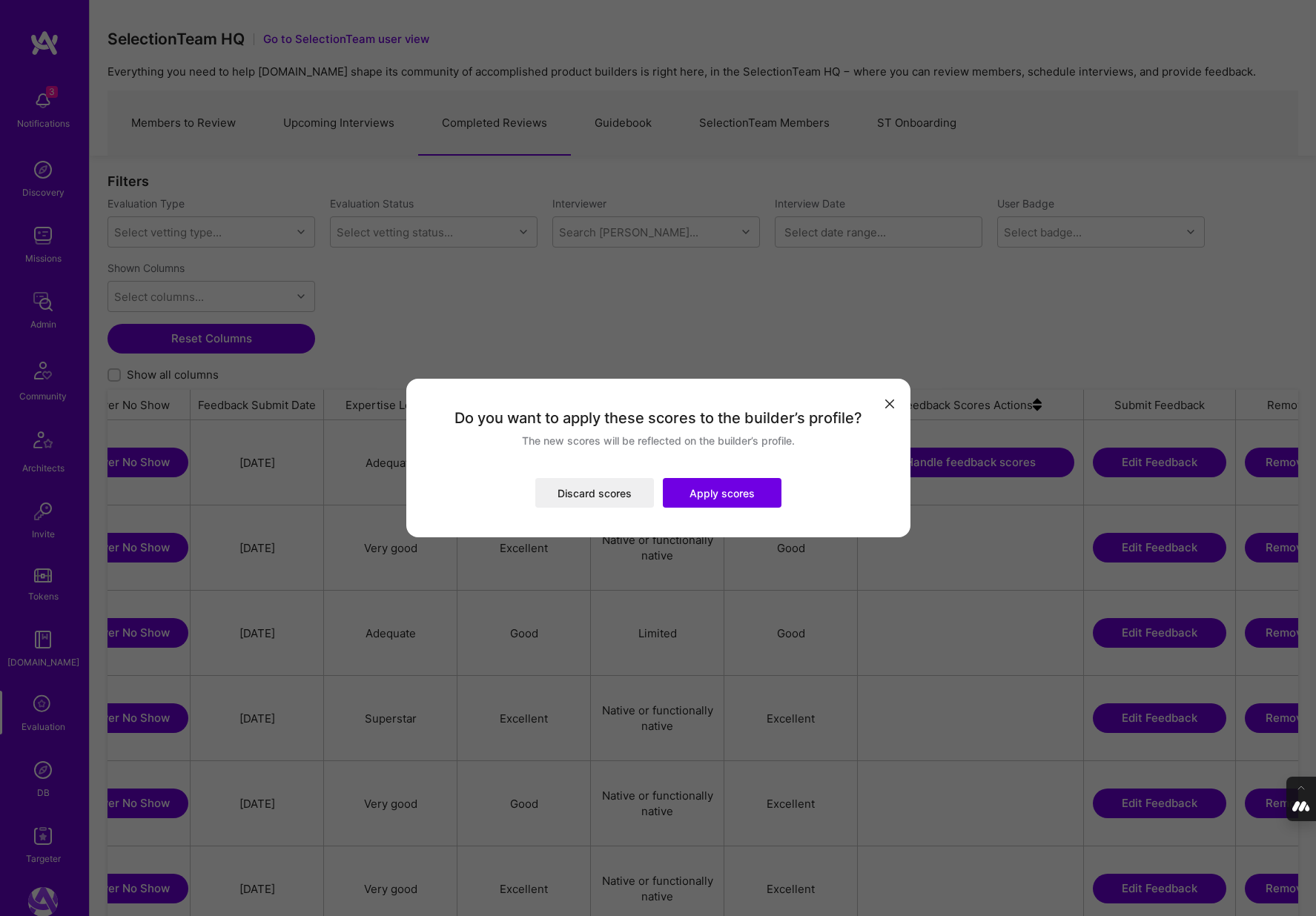
click at [572, 497] on button "Discard scores" at bounding box center [594, 493] width 119 height 29
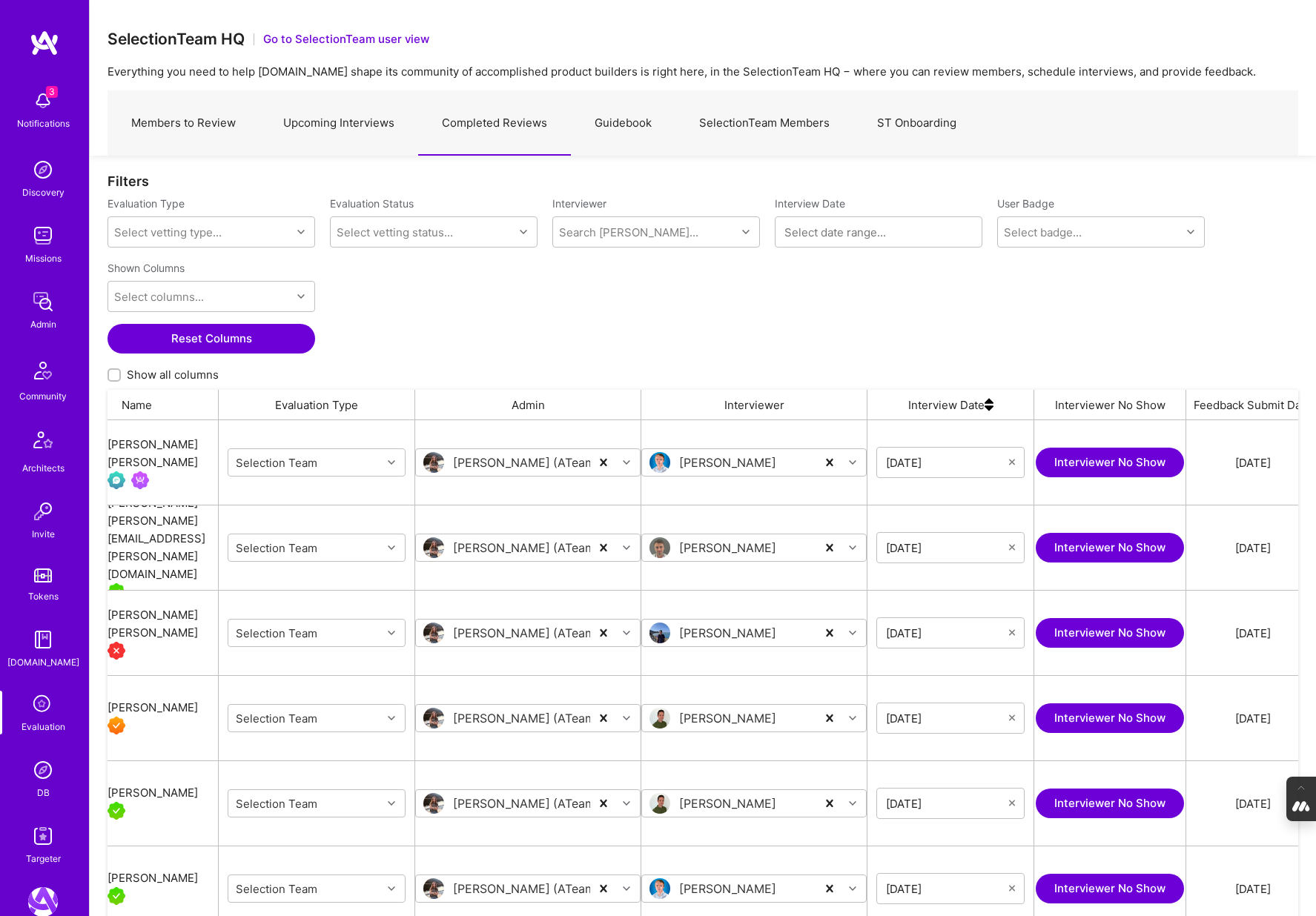
scroll to position [0, 0]
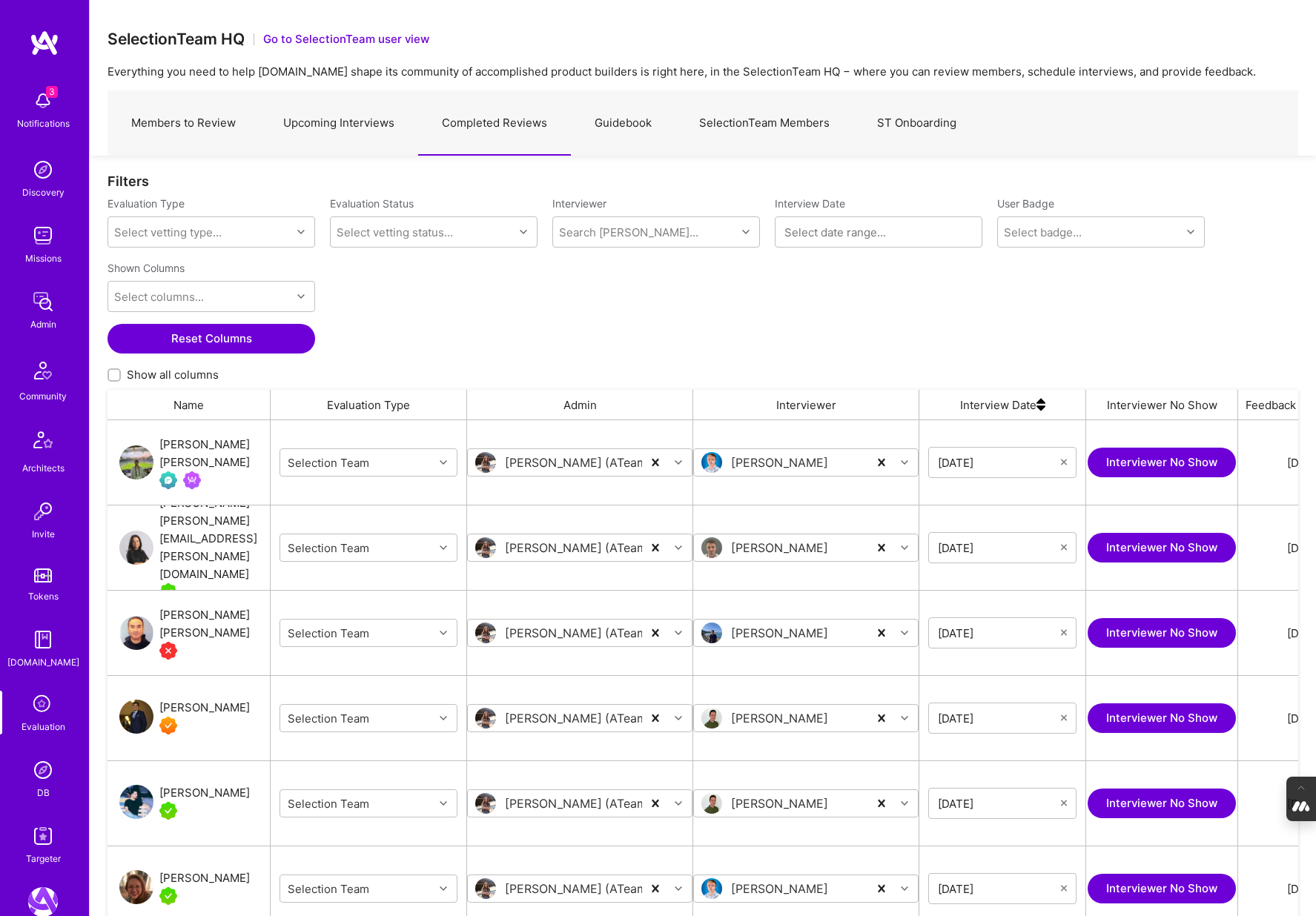
click at [192, 451] on div "[PERSON_NAME] [PERSON_NAME]" at bounding box center [215, 453] width 111 height 36
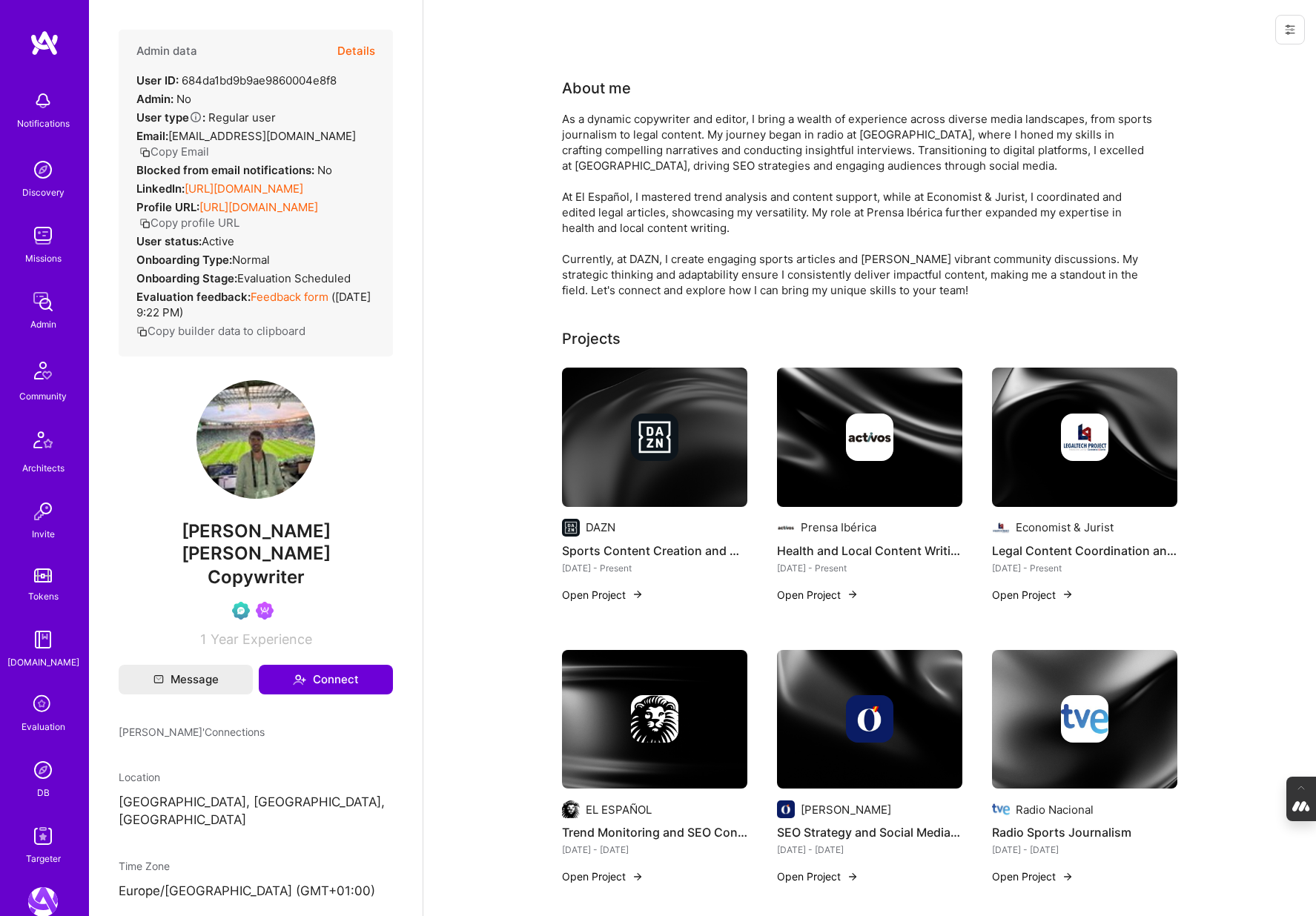
click at [363, 44] on button "Details" at bounding box center [355, 51] width 38 height 43
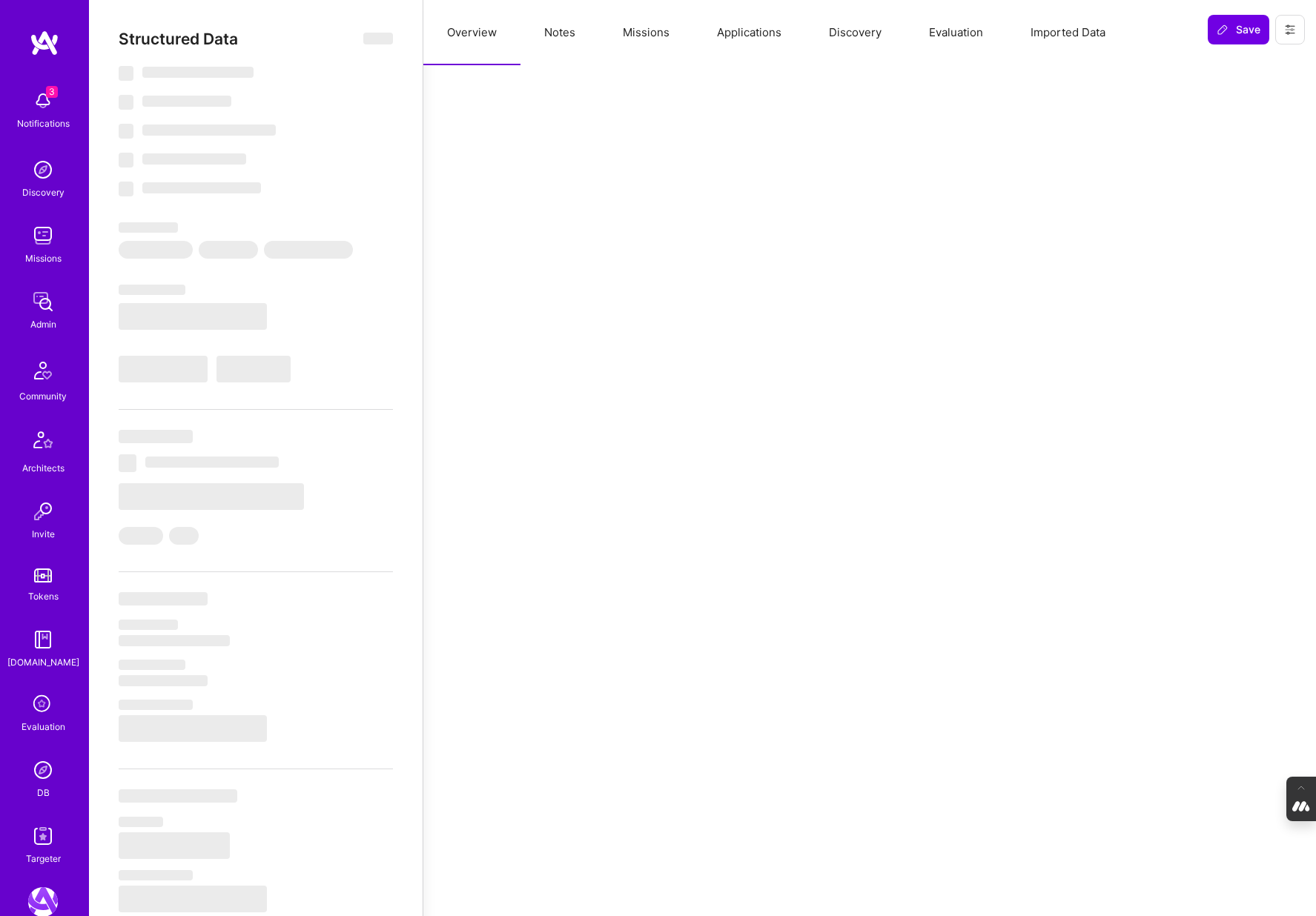
select select "Verified"
select select "US"
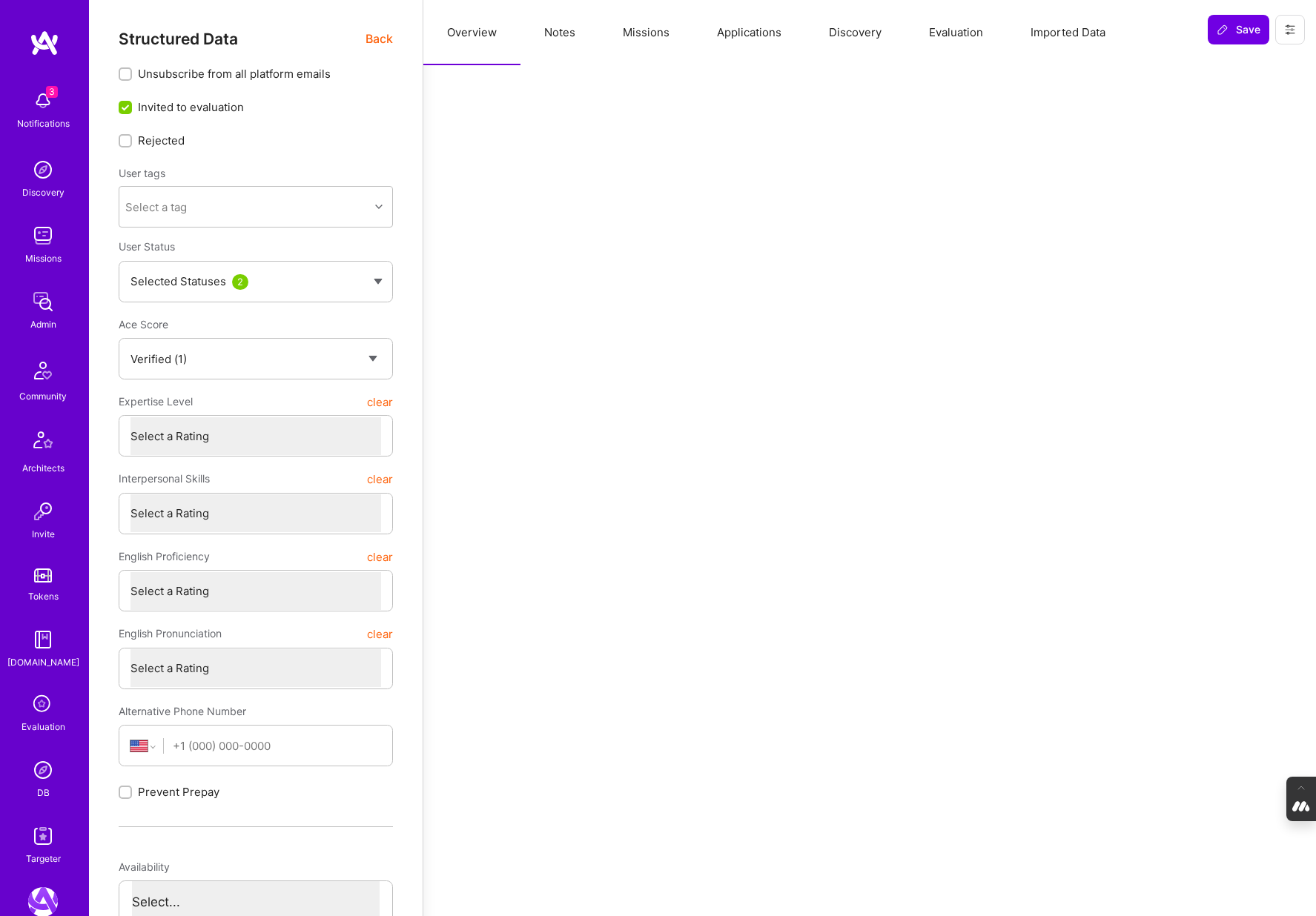
click at [961, 35] on button "Evaluation" at bounding box center [956, 32] width 101 height 65
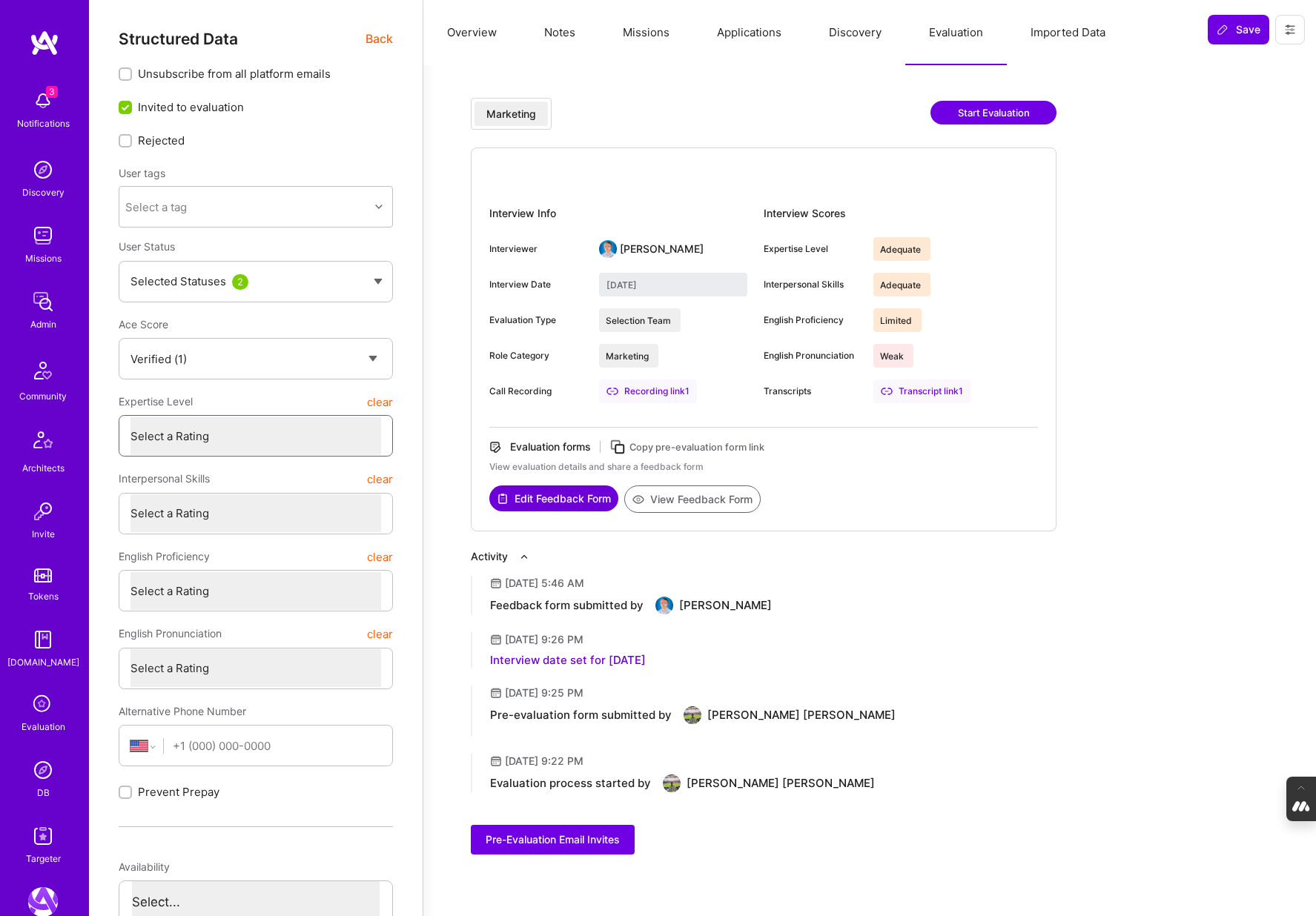
click at [228, 435] on select "Select a Rating Unqualified Junior Adequate Good Very good Superstar" at bounding box center [256, 435] width 250 height 38
